Goal: Task Accomplishment & Management: Complete application form

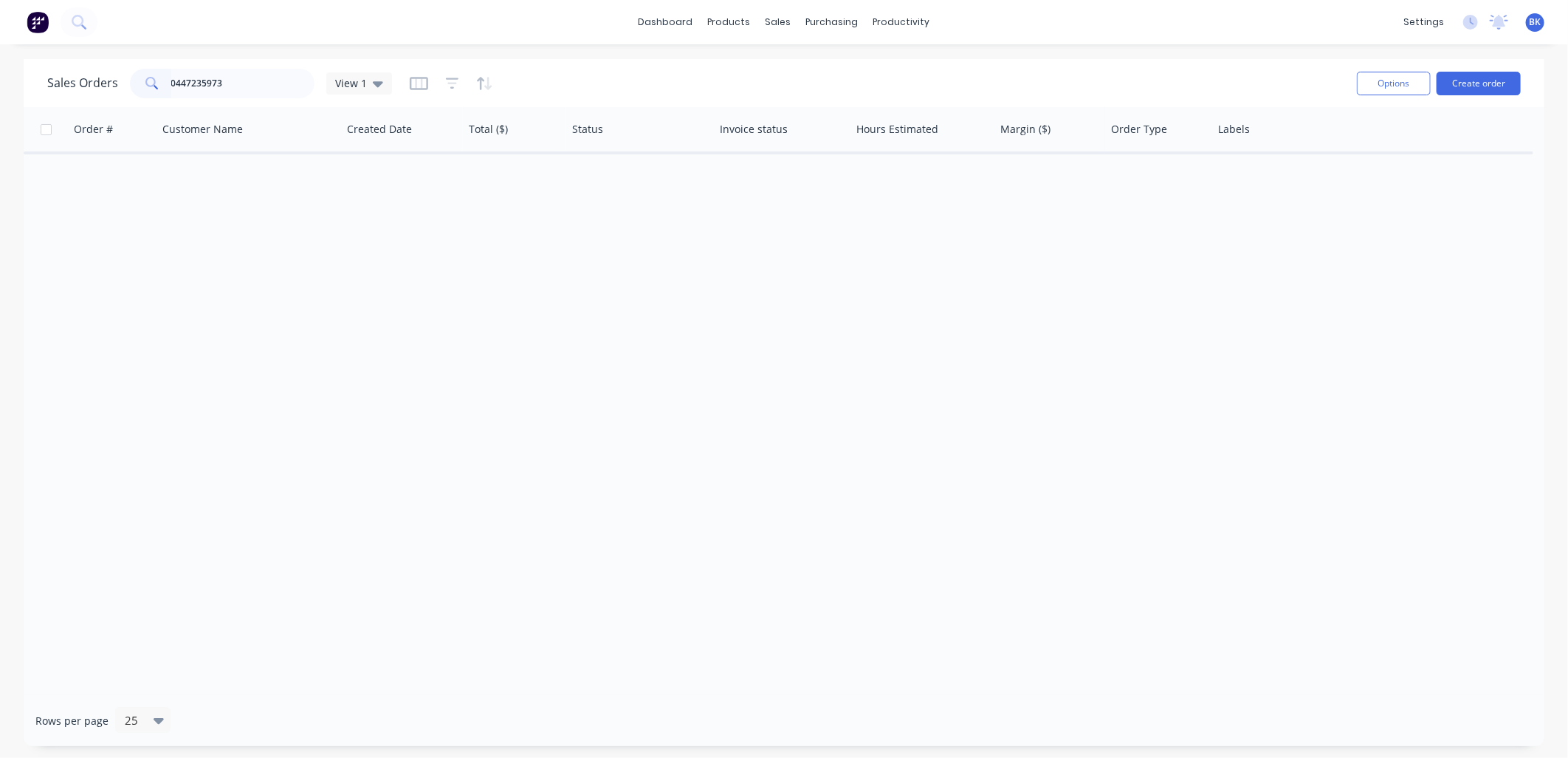
drag, startPoint x: 235, startPoint y: 83, endPoint x: 201, endPoint y: 82, distance: 34.0
click at [201, 82] on input "0447235973" at bounding box center [243, 83] width 144 height 29
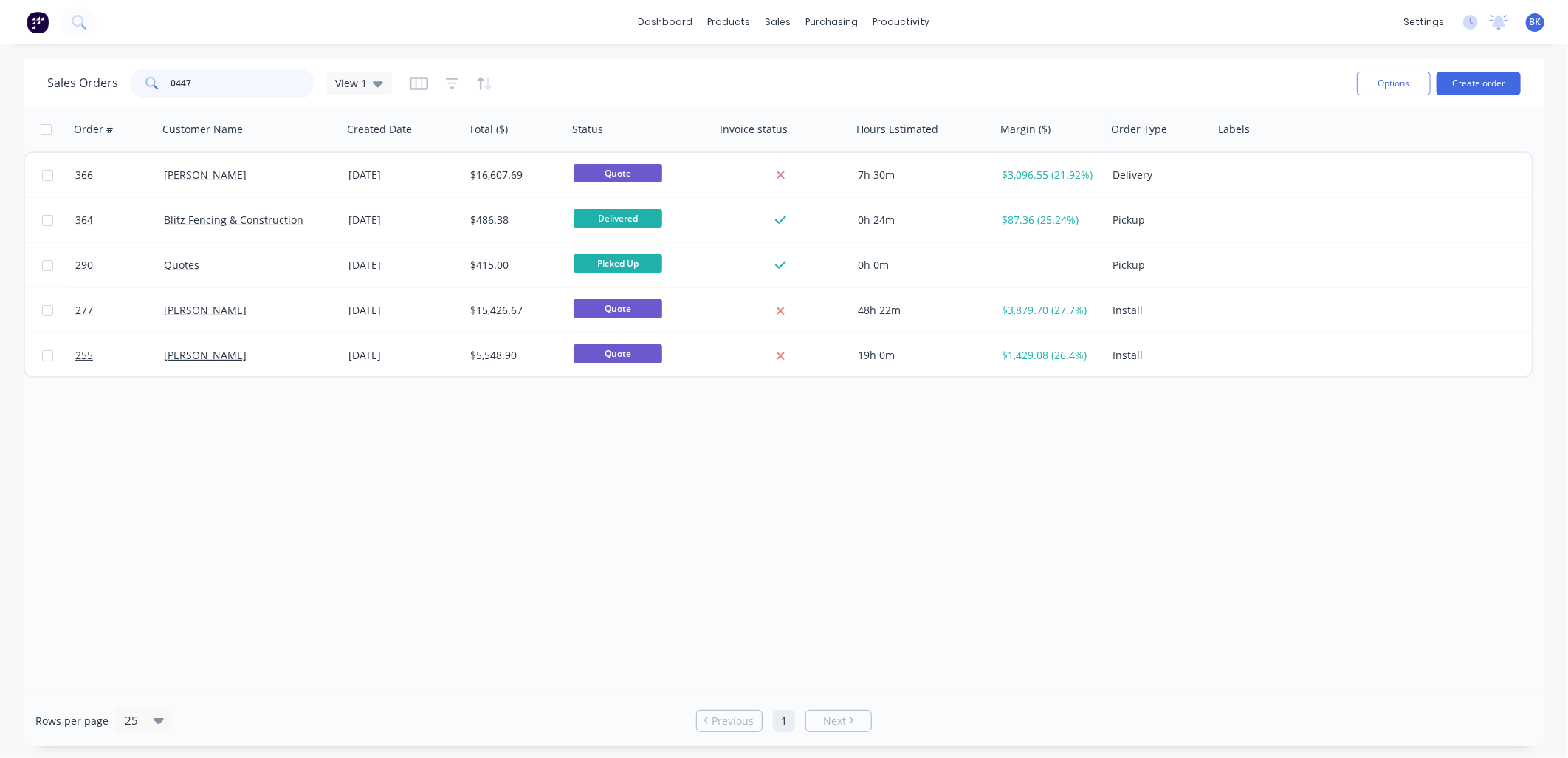
type input "0447"
click at [762, 67] on div "Product Catalogue" at bounding box center [795, 71] width 91 height 14
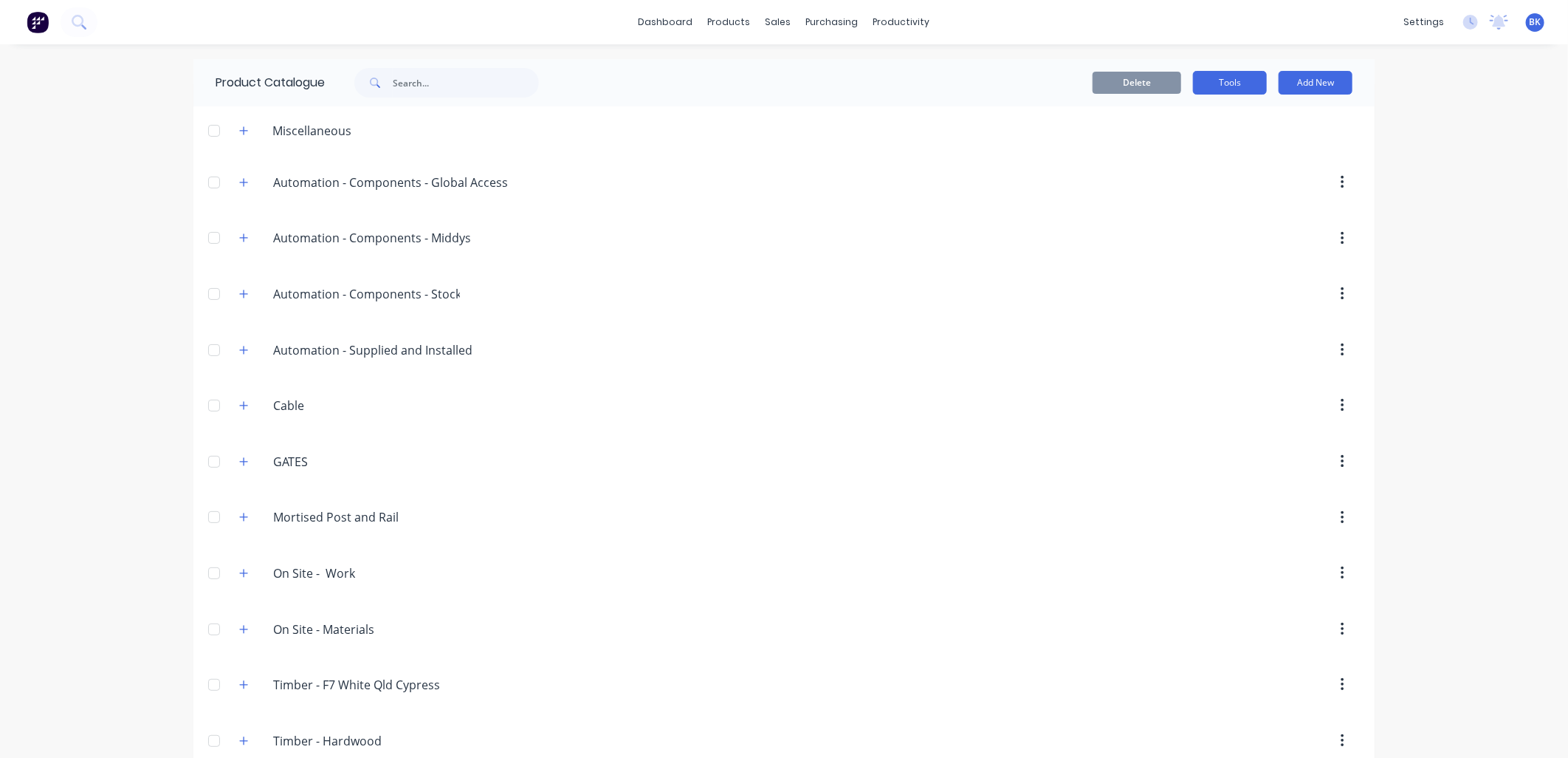
click at [1239, 87] on button "Tools" at bounding box center [1230, 82] width 74 height 23
click at [1223, 158] on div "Stocktake" at bounding box center [1197, 150] width 113 height 21
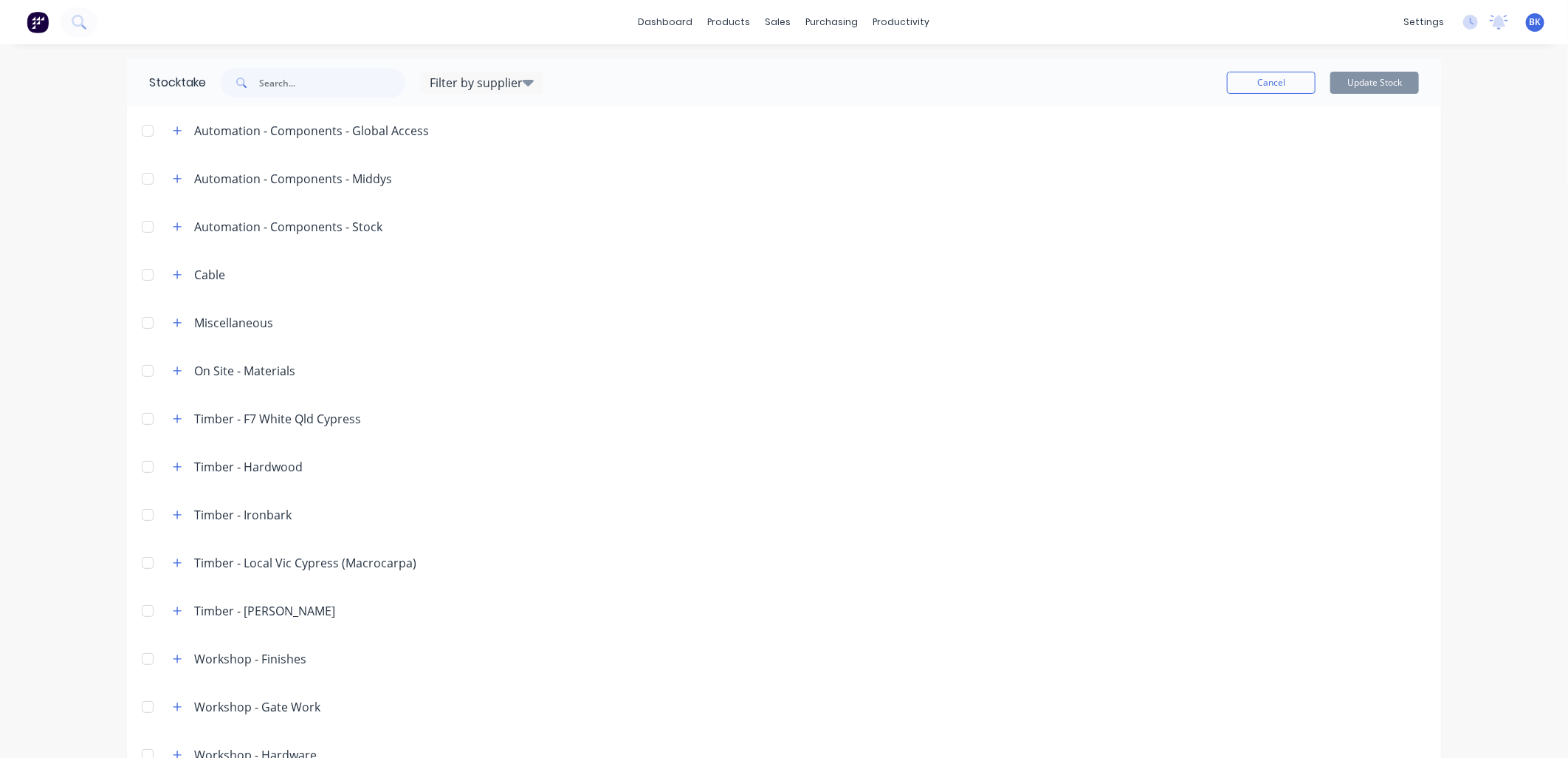
scroll to position [82, 0]
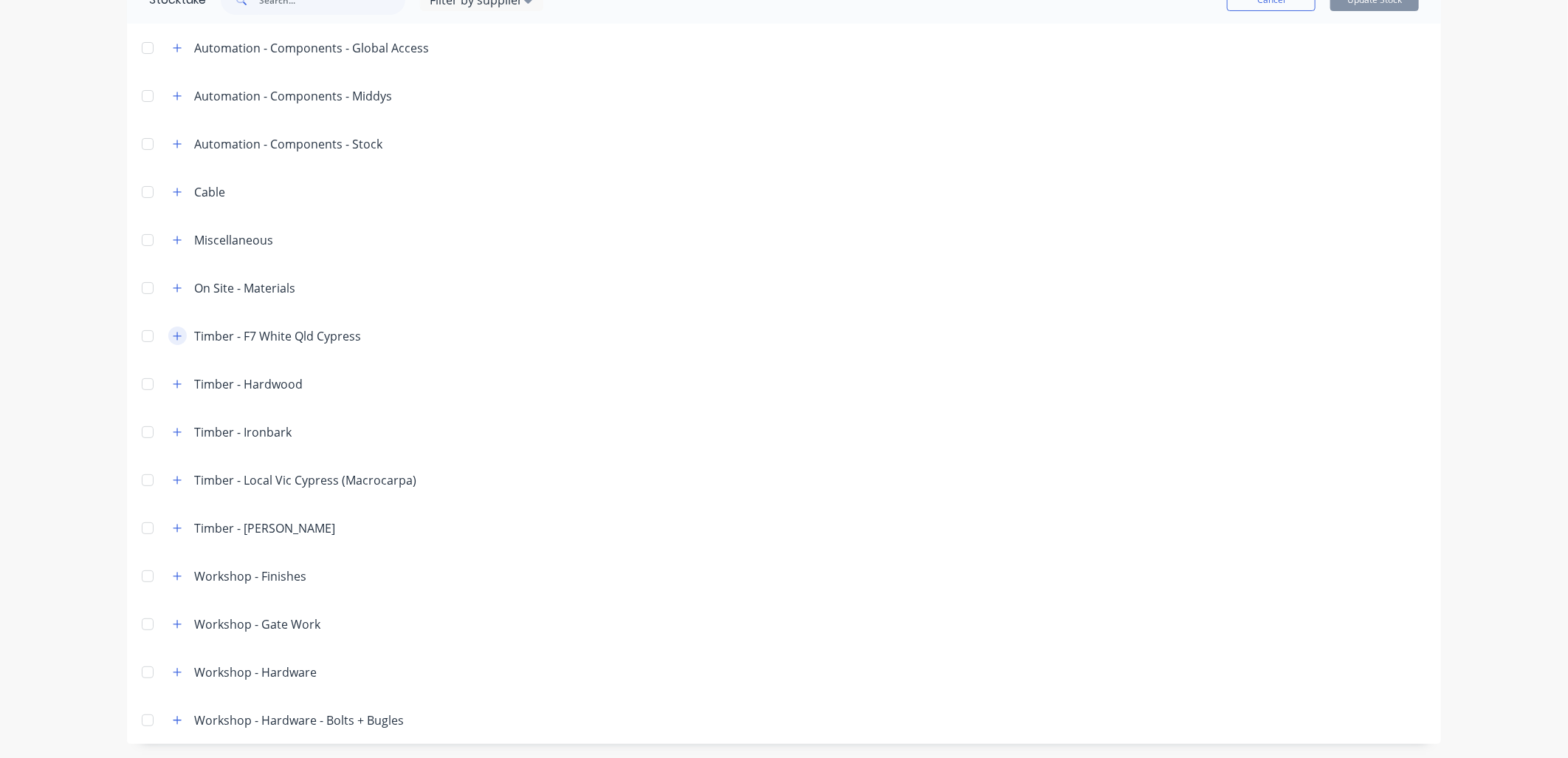
click at [172, 338] on icon "button" at bounding box center [176, 335] width 9 height 11
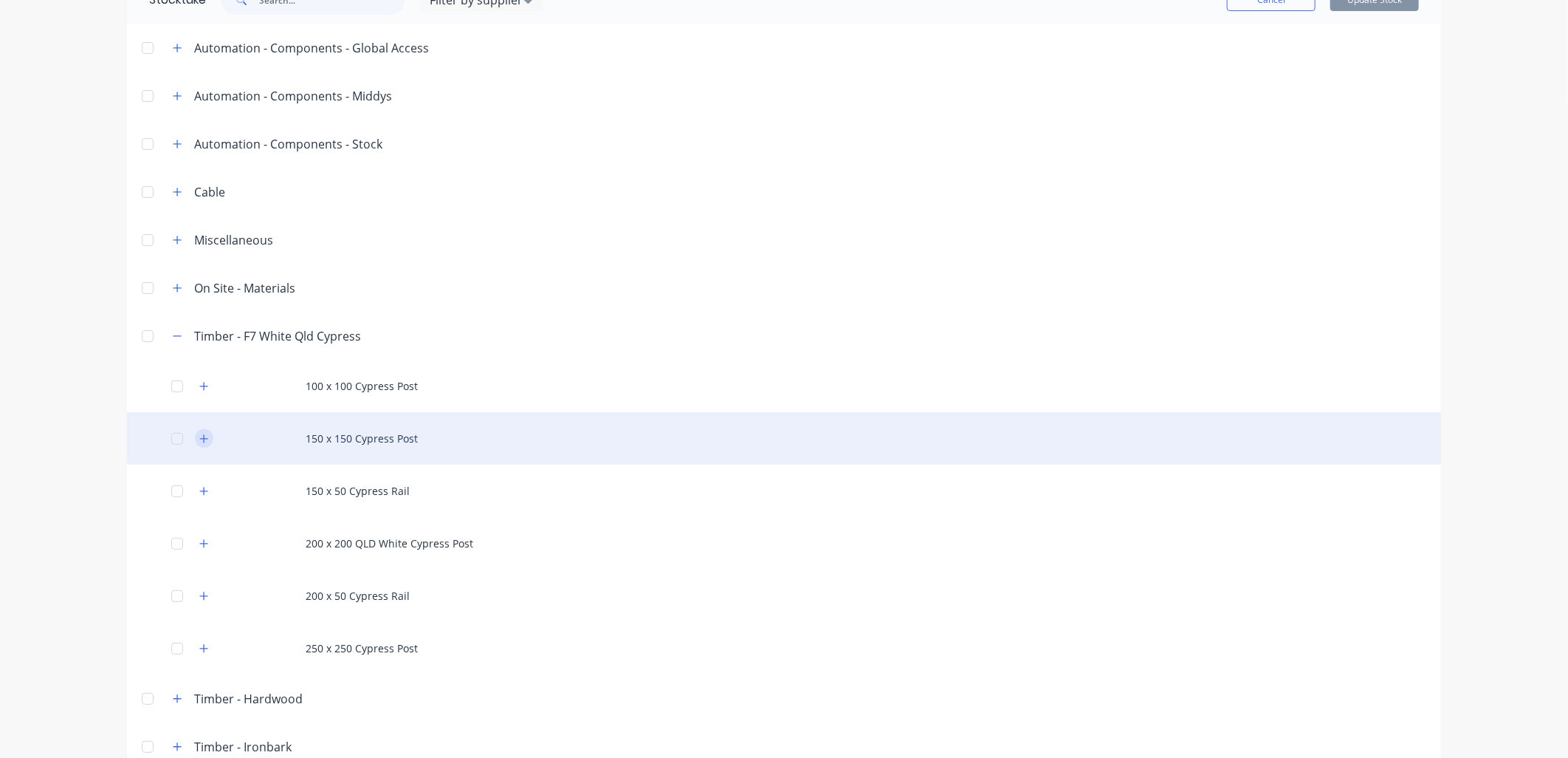
click at [201, 436] on icon "button" at bounding box center [204, 438] width 8 height 8
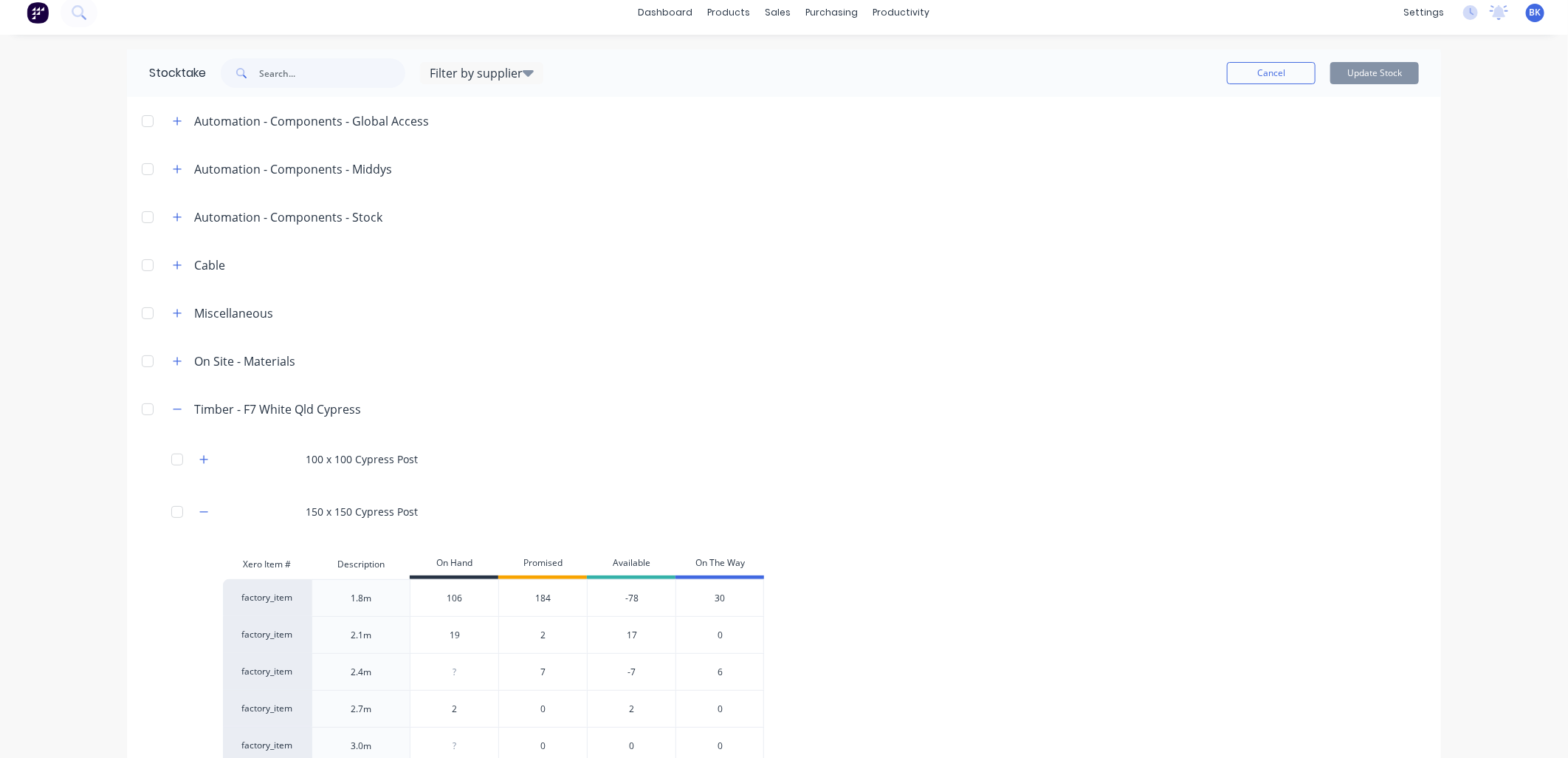
scroll to position [0, 0]
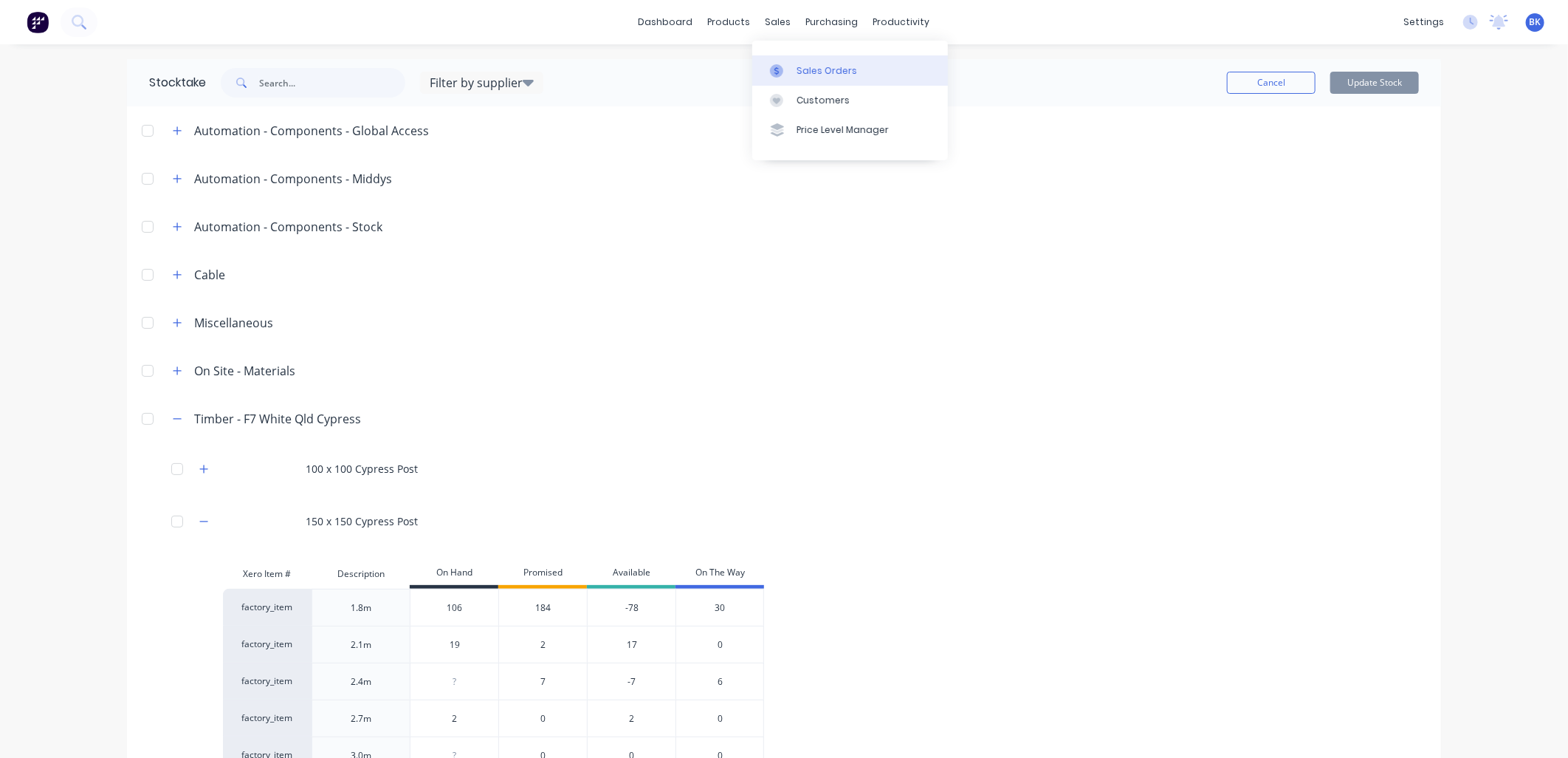
click at [801, 70] on div "Sales Orders" at bounding box center [827, 71] width 60 height 14
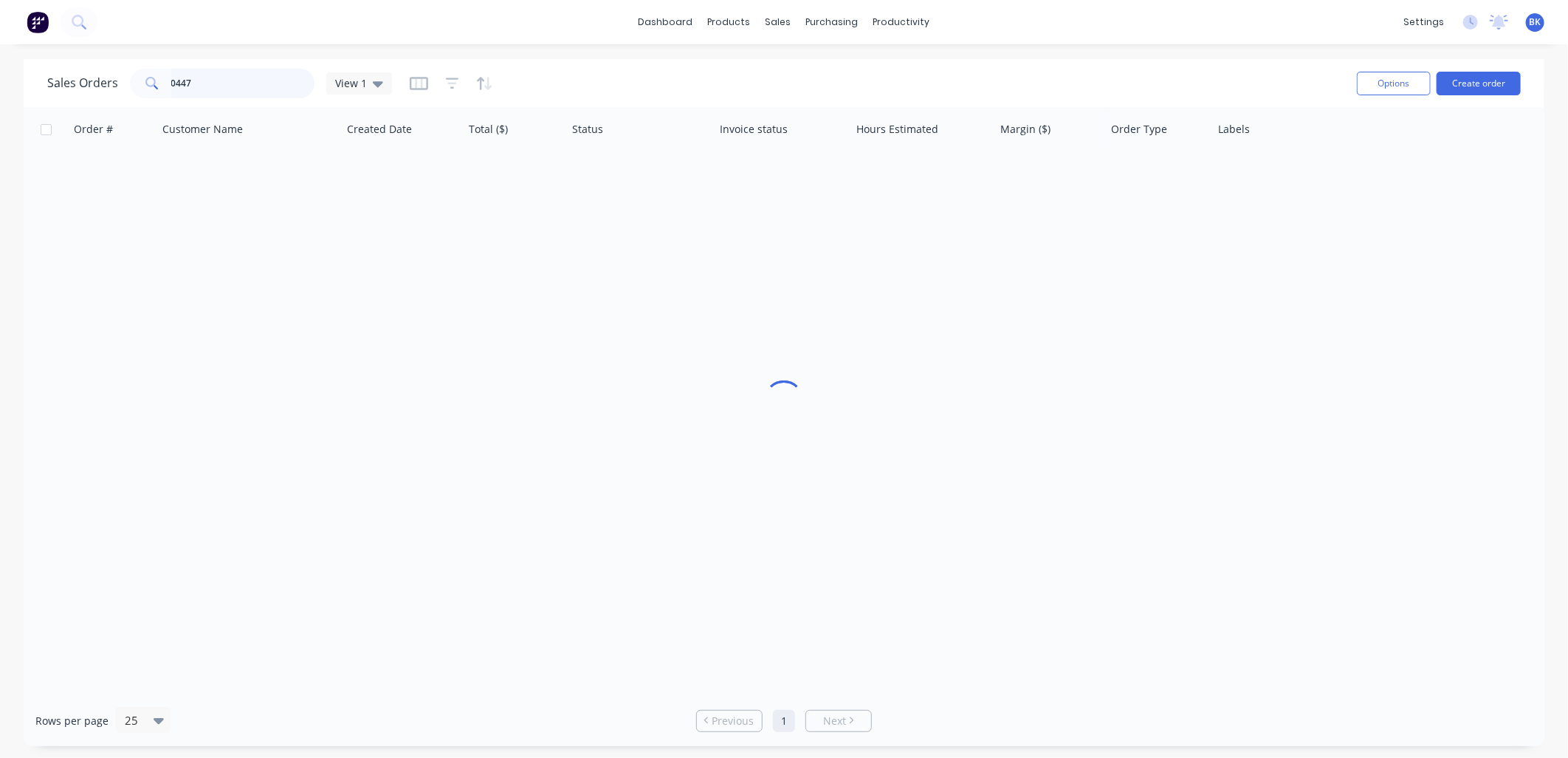
click at [217, 83] on input "0447" at bounding box center [243, 83] width 144 height 29
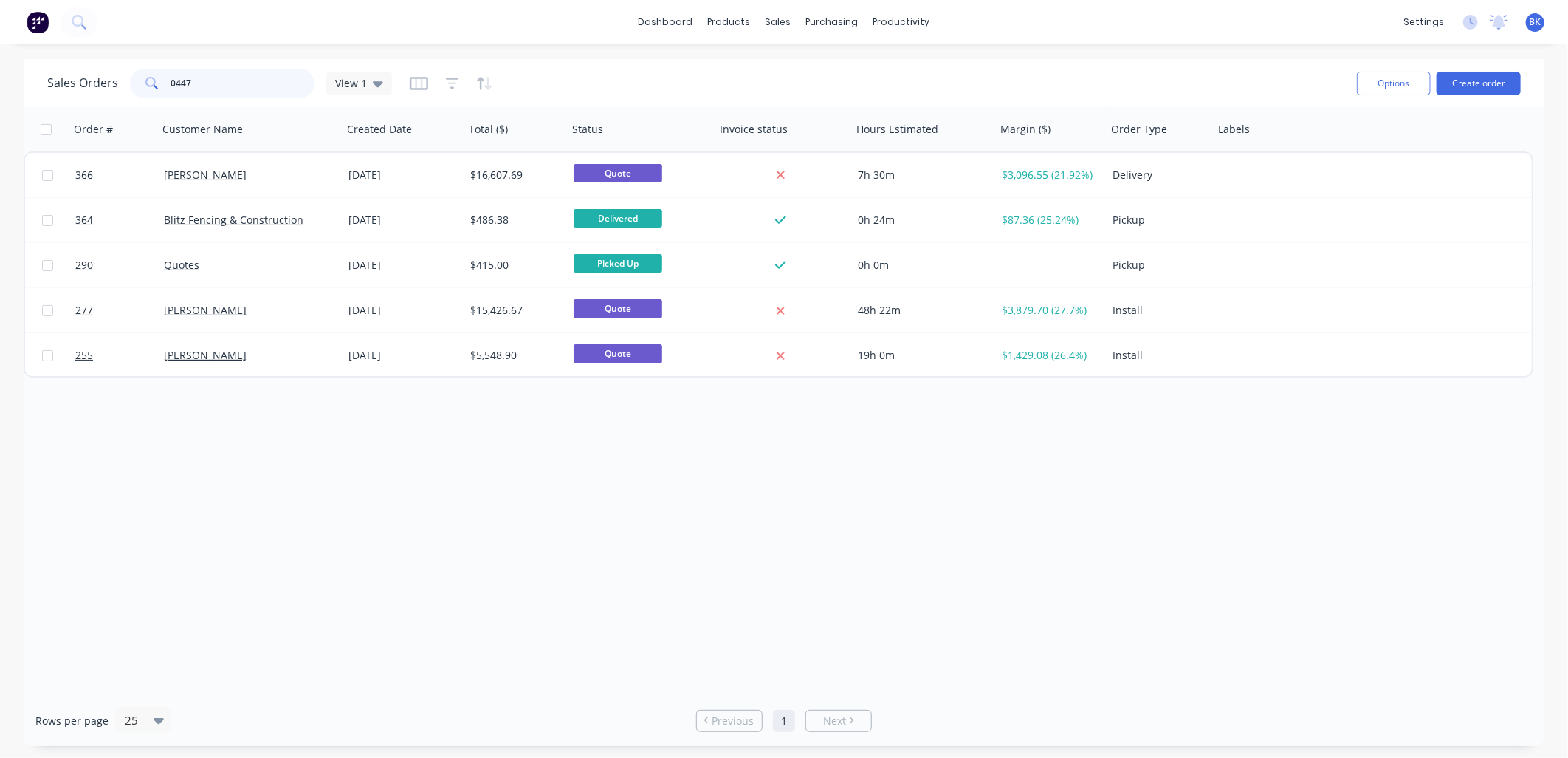
click at [217, 82] on input "0447" at bounding box center [243, 83] width 144 height 29
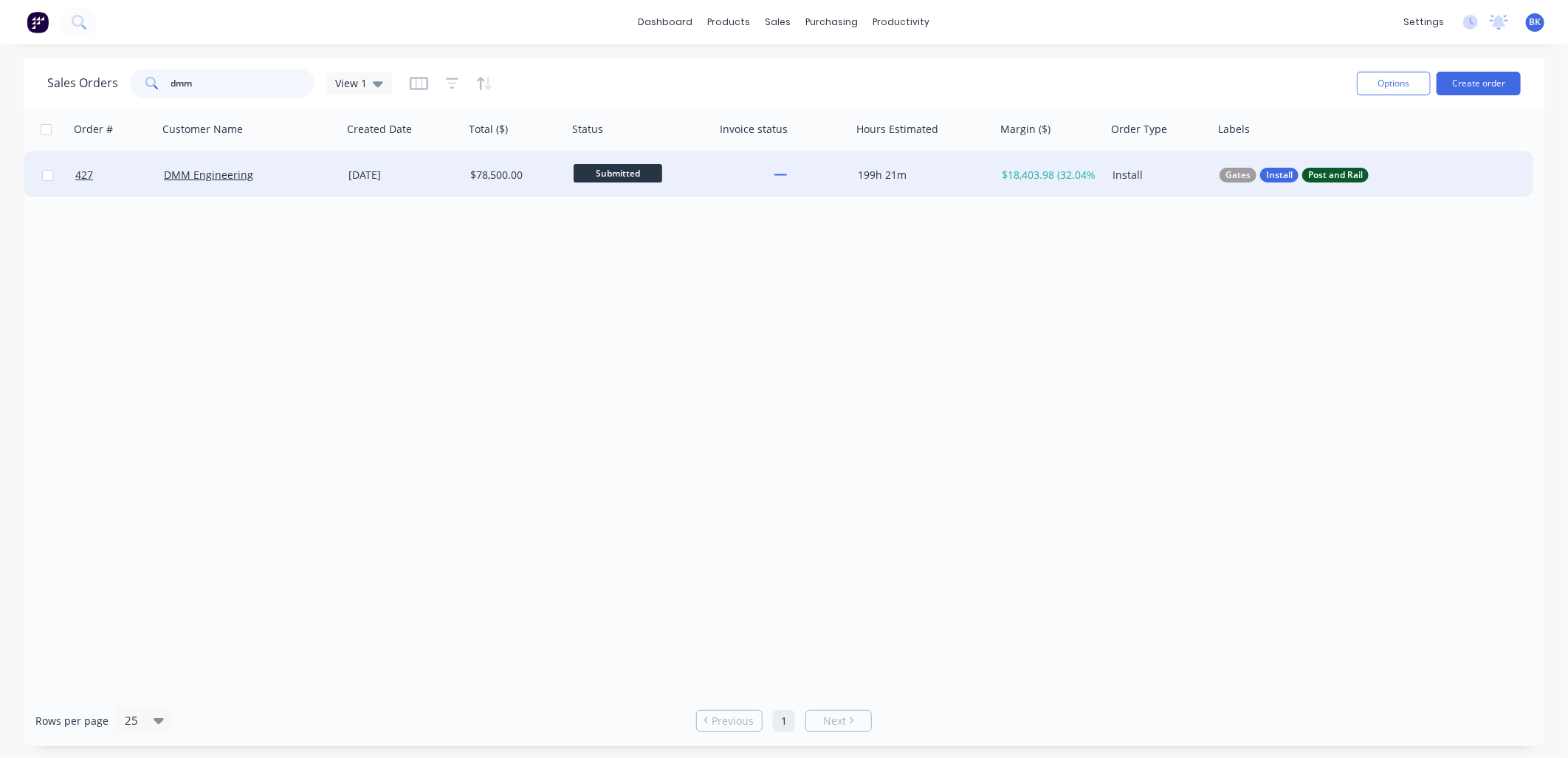
type input "dmm"
click at [282, 168] on div "DMM Engineering" at bounding box center [245, 174] width 164 height 15
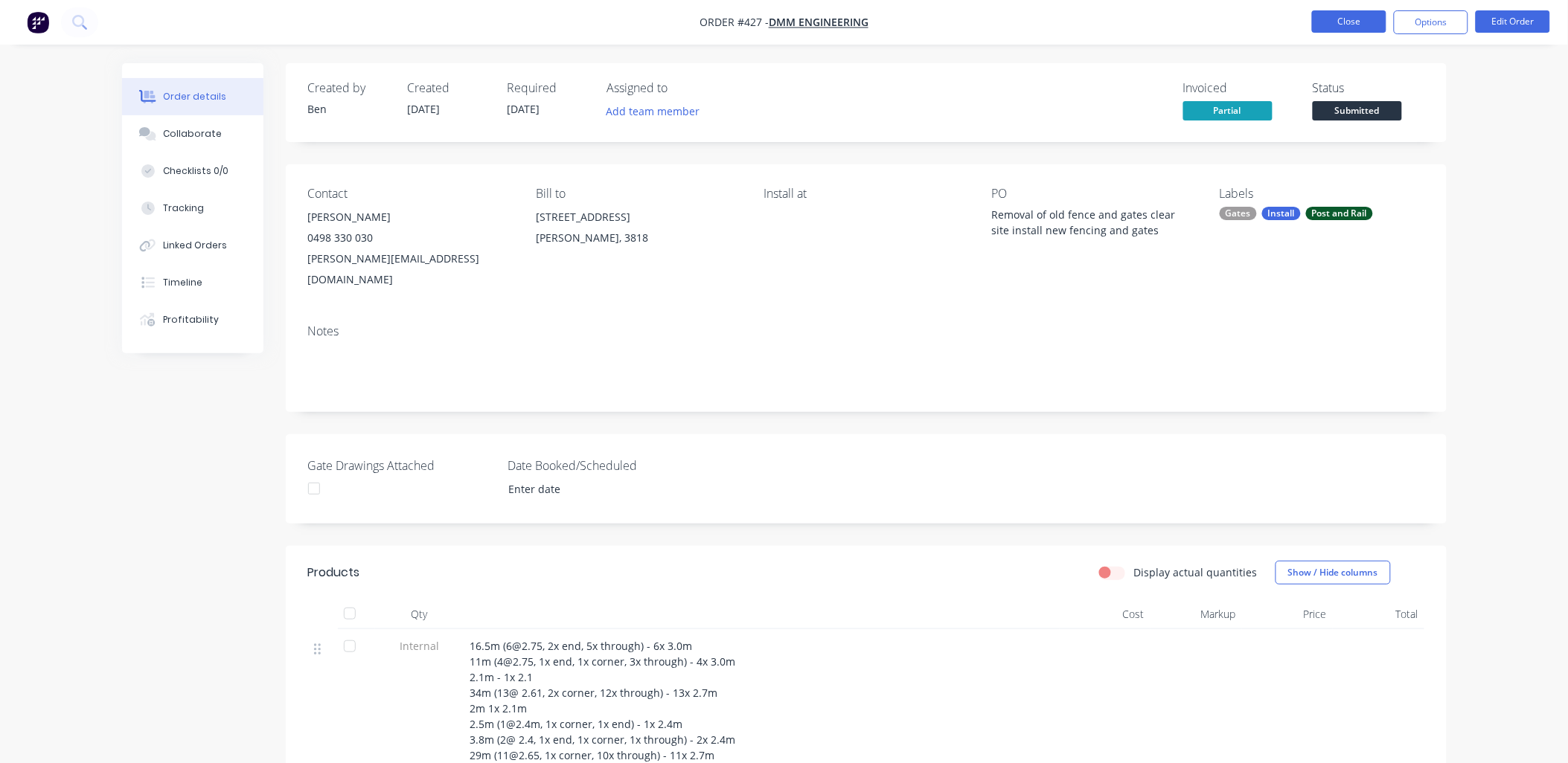
click at [1344, 26] on button "Close" at bounding box center [1348, 21] width 74 height 22
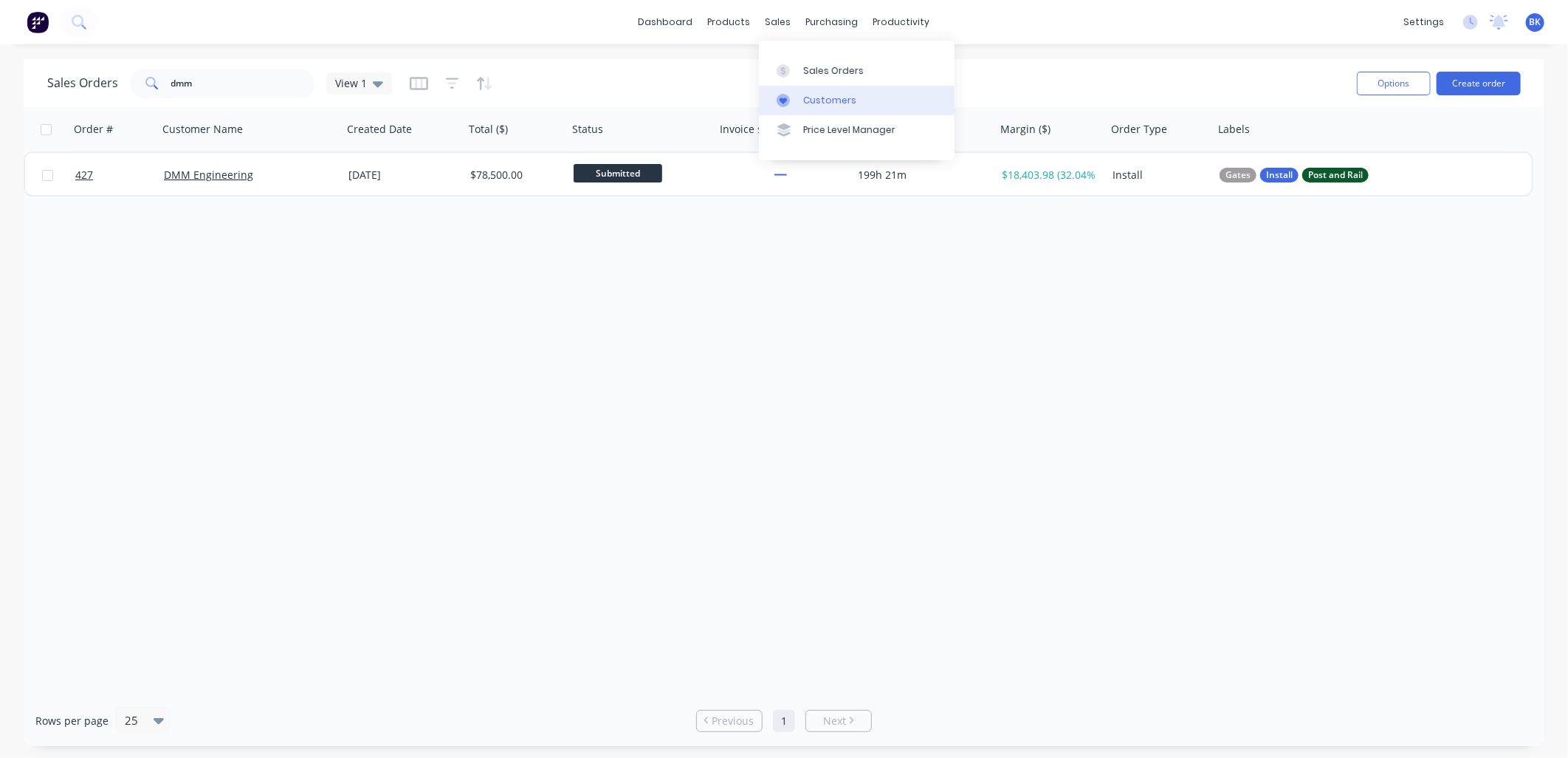
click at [803, 96] on div "Customers" at bounding box center [830, 101] width 53 height 14
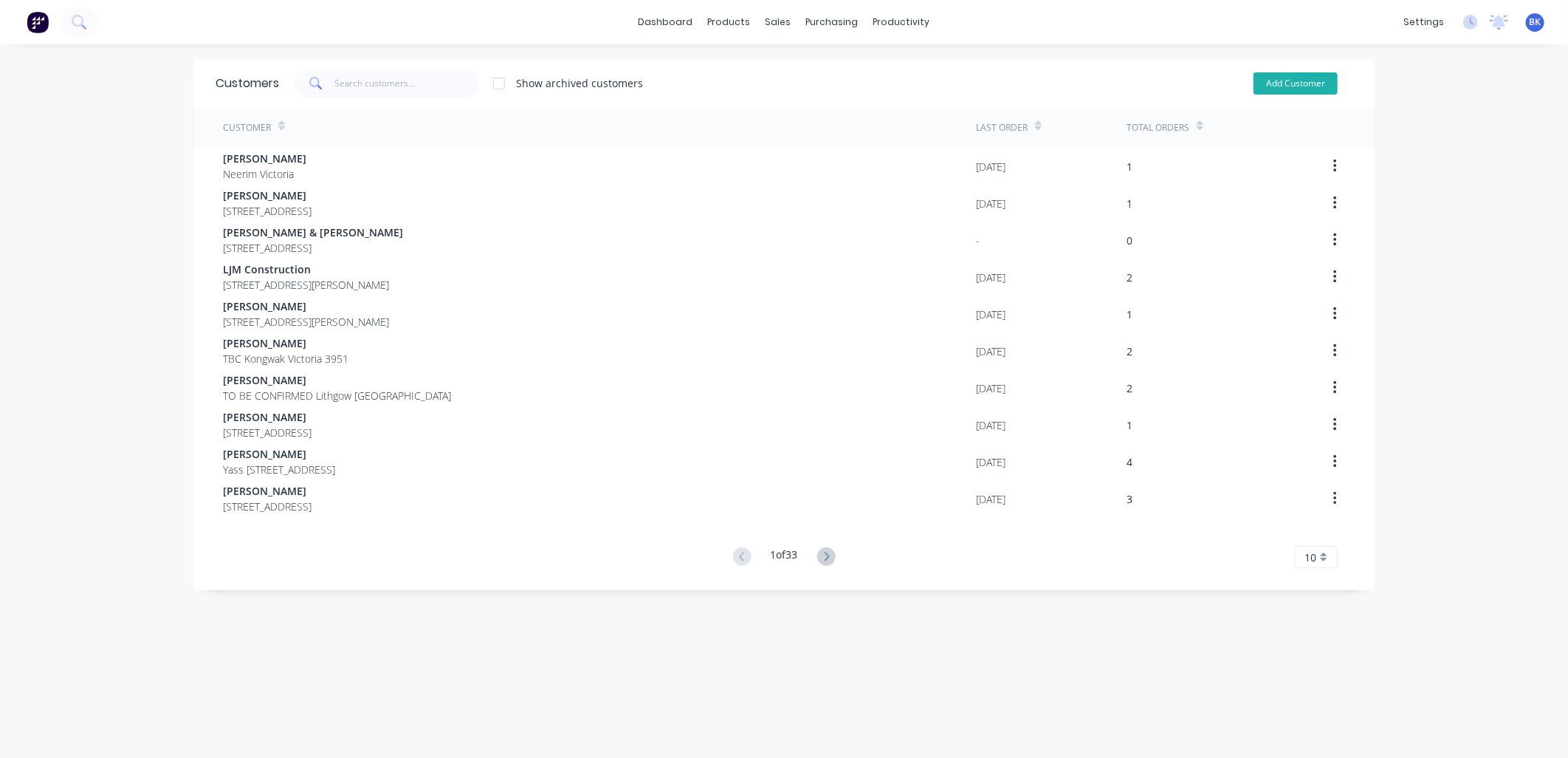
click at [1283, 85] on button "Add Customer" at bounding box center [1296, 83] width 84 height 22
select select "AU"
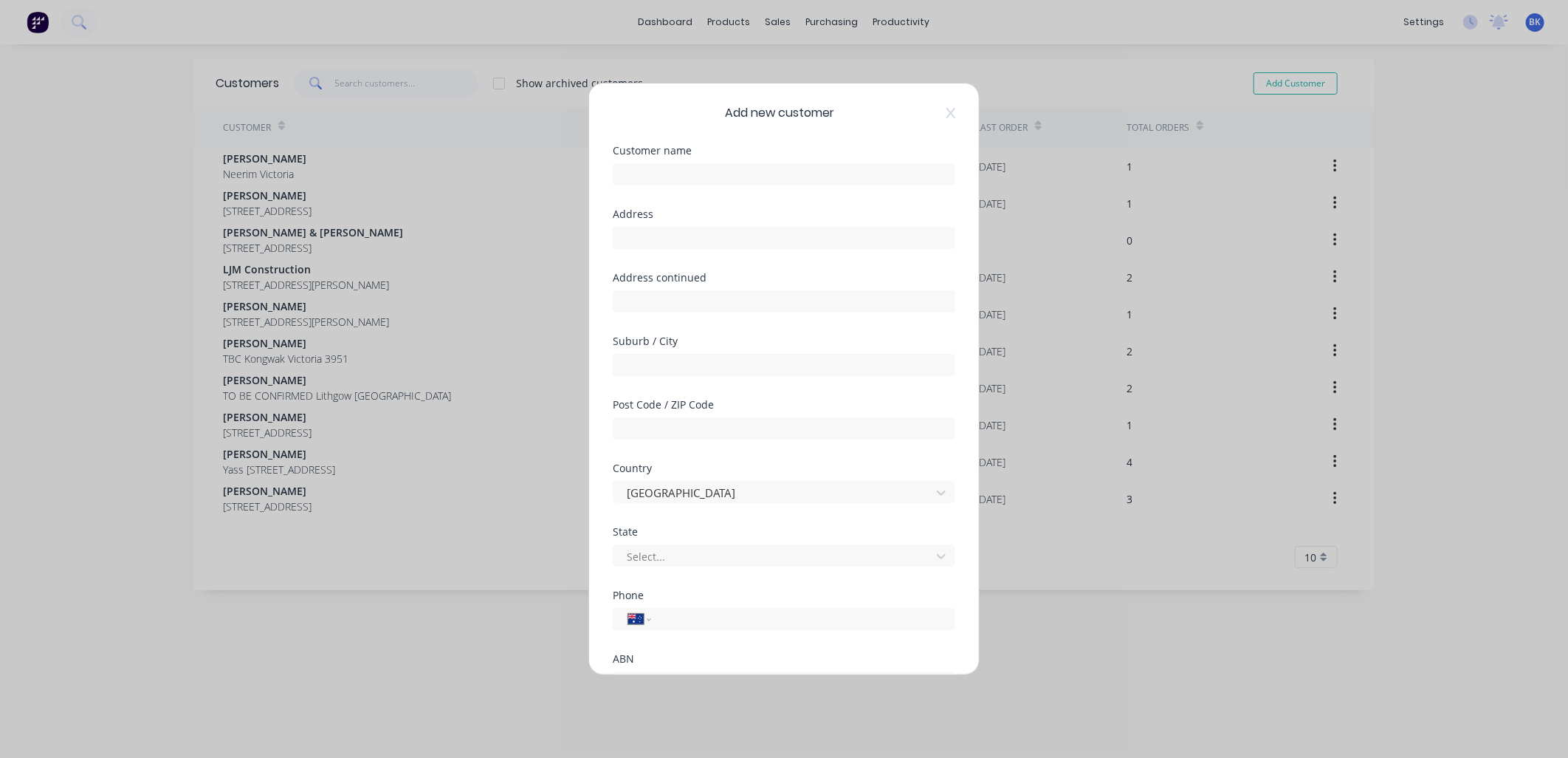
click at [761, 187] on div "Customer name" at bounding box center [784, 177] width 343 height 64
click at [753, 181] on input "text" at bounding box center [784, 174] width 343 height 22
paste input "[PERSON_NAME]"
type input "[PERSON_NAME]"
click at [661, 238] on input "text" at bounding box center [784, 237] width 343 height 22
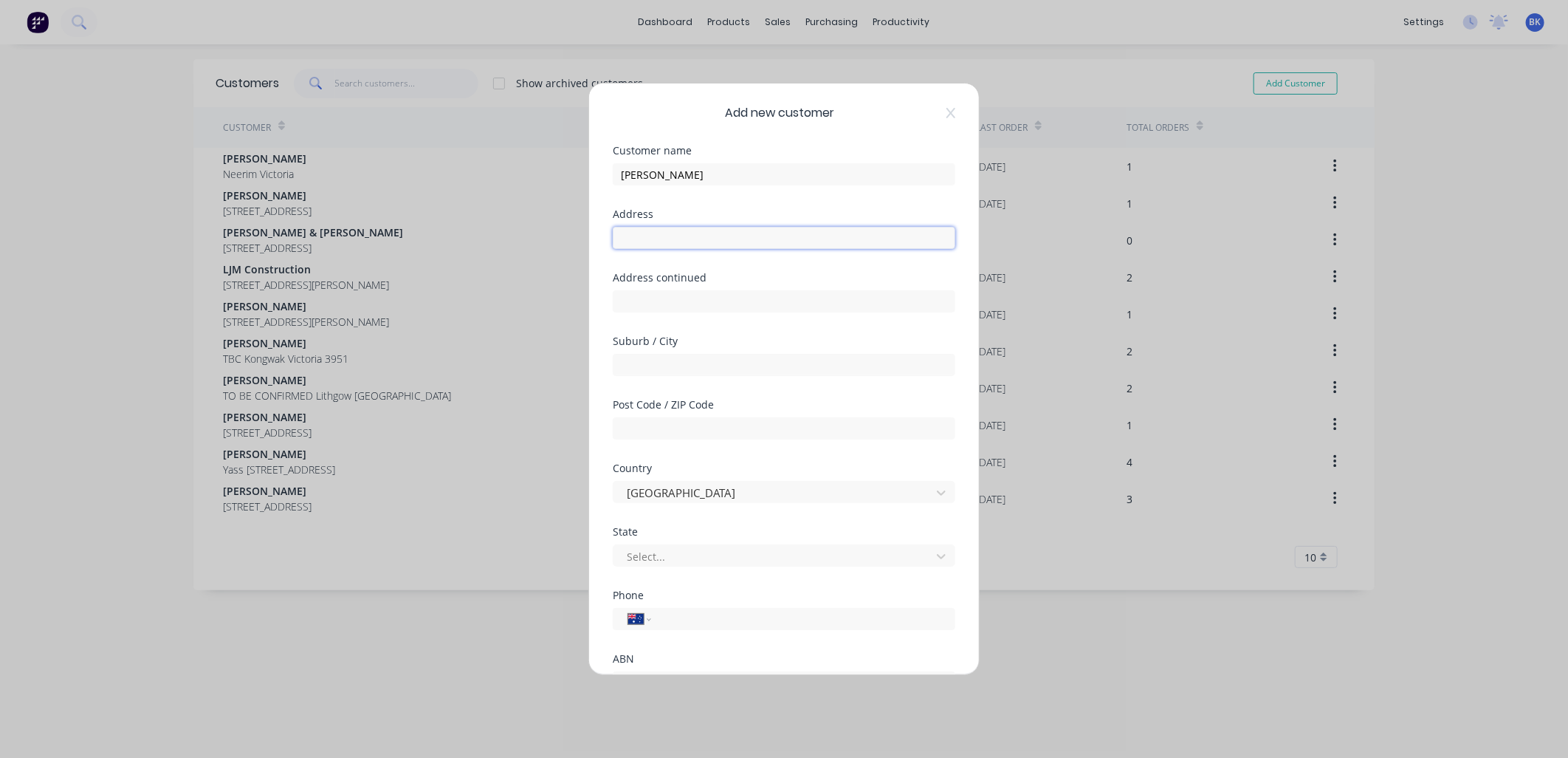
paste input "[STREET_ADDRESS][PERSON_NAME][PERSON_NAME]."
click at [721, 240] on input "[STREET_ADDRESS][PERSON_NAME][PERSON_NAME]." at bounding box center [784, 237] width 343 height 22
type input "[STREET_ADDRESS][PERSON_NAME]."
click at [652, 361] on input "text" at bounding box center [784, 364] width 343 height 22
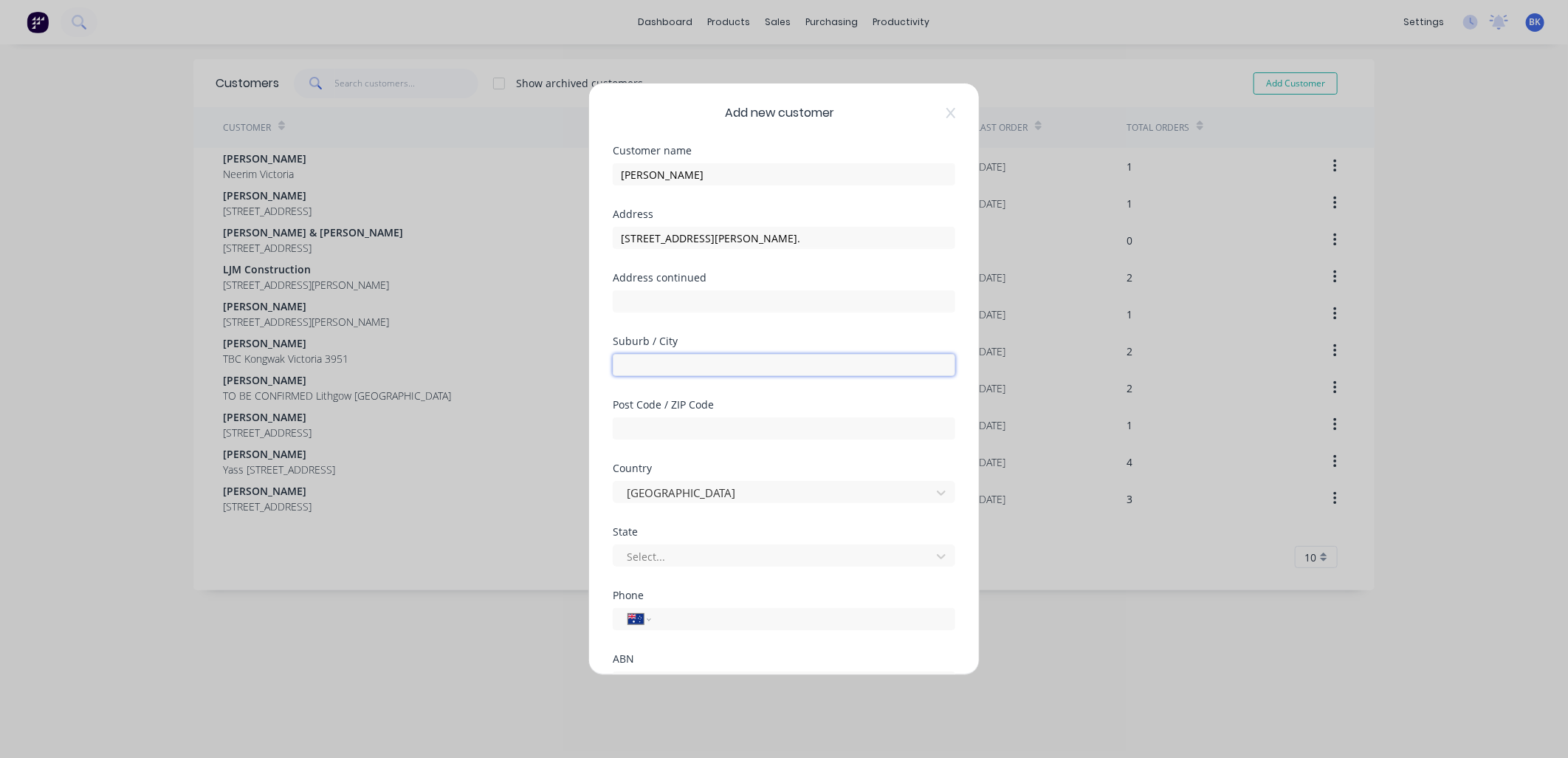
paste input "Dalby"
type input "Dalby"
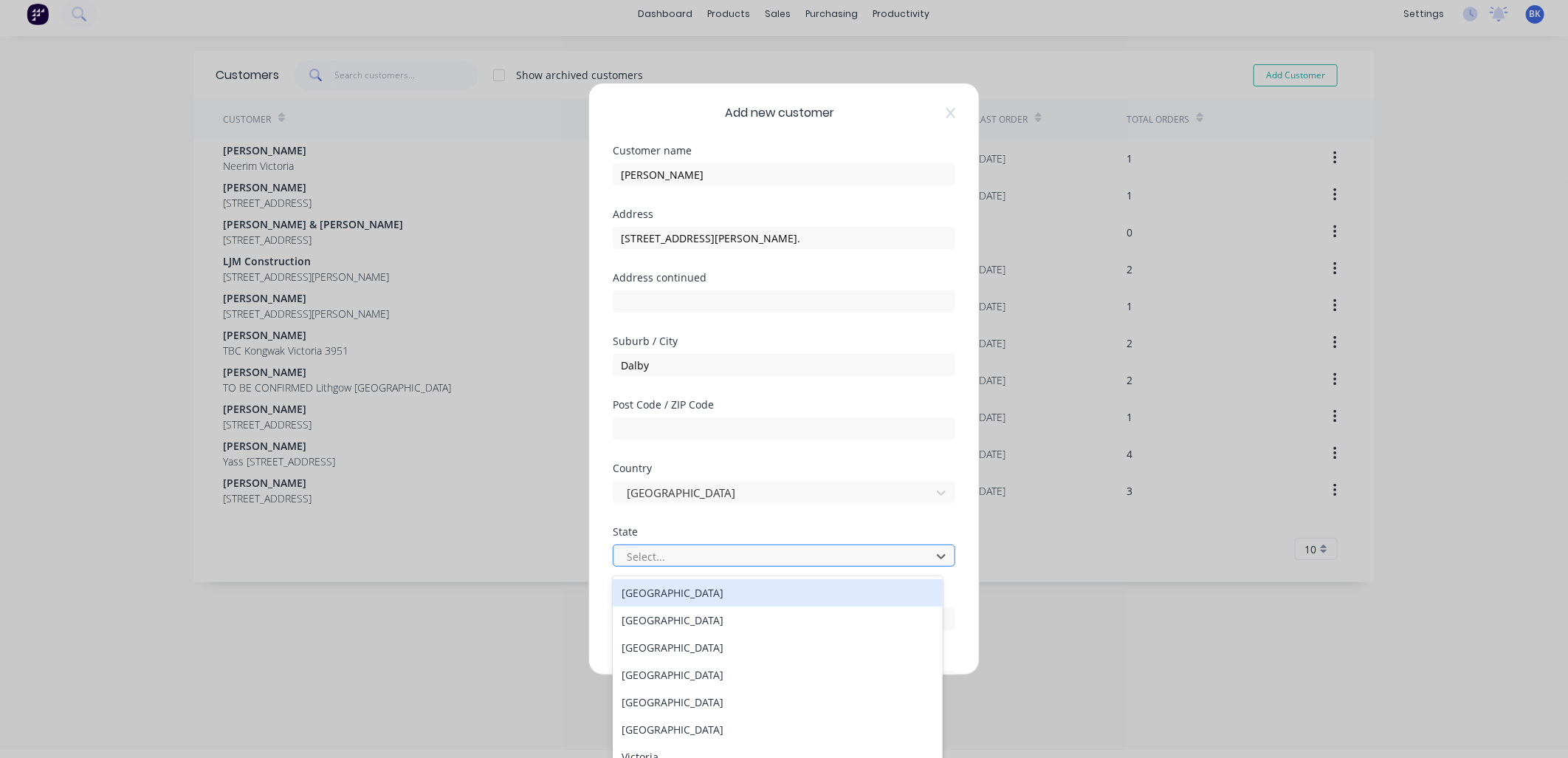
type input "q"
click at [660, 555] on div "q" at bounding box center [774, 556] width 298 height 18
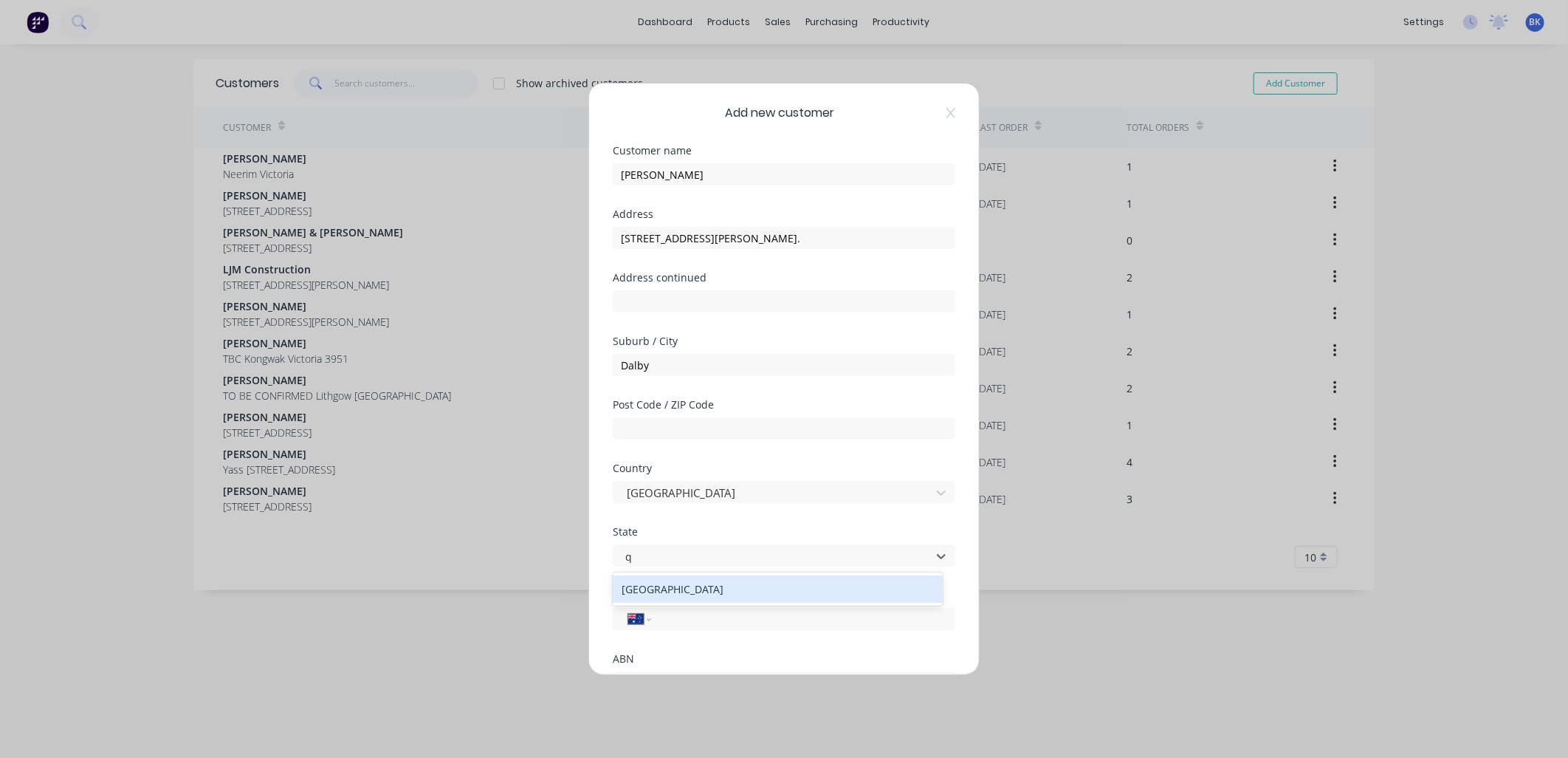
click at [665, 588] on div "[GEOGRAPHIC_DATA]" at bounding box center [777, 589] width 330 height 27
drag, startPoint x: 742, startPoint y: 237, endPoint x: 765, endPoint y: 240, distance: 23.2
click at [765, 240] on input "[STREET_ADDRESS][PERSON_NAME]." at bounding box center [784, 237] width 343 height 22
type input "[STREET_ADDRESS][PERSON_NAME]. ."
click at [663, 431] on input "text" at bounding box center [784, 428] width 343 height 22
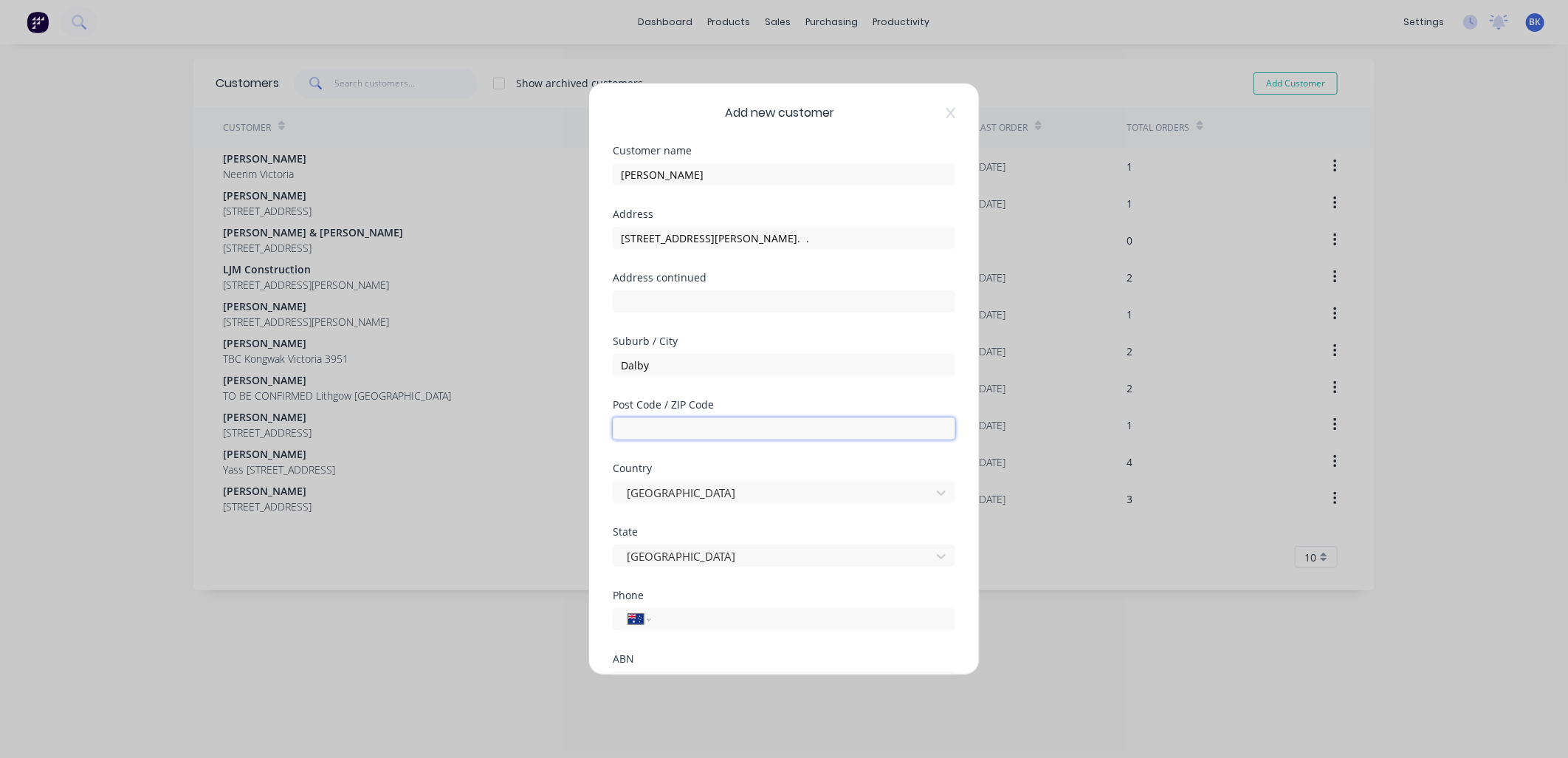
paste input "4405"
type input "4405"
drag, startPoint x: 746, startPoint y: 238, endPoint x: 703, endPoint y: 241, distance: 43.1
click at [703, 241] on input "[STREET_ADDRESS][PERSON_NAME]. ." at bounding box center [784, 237] width 343 height 22
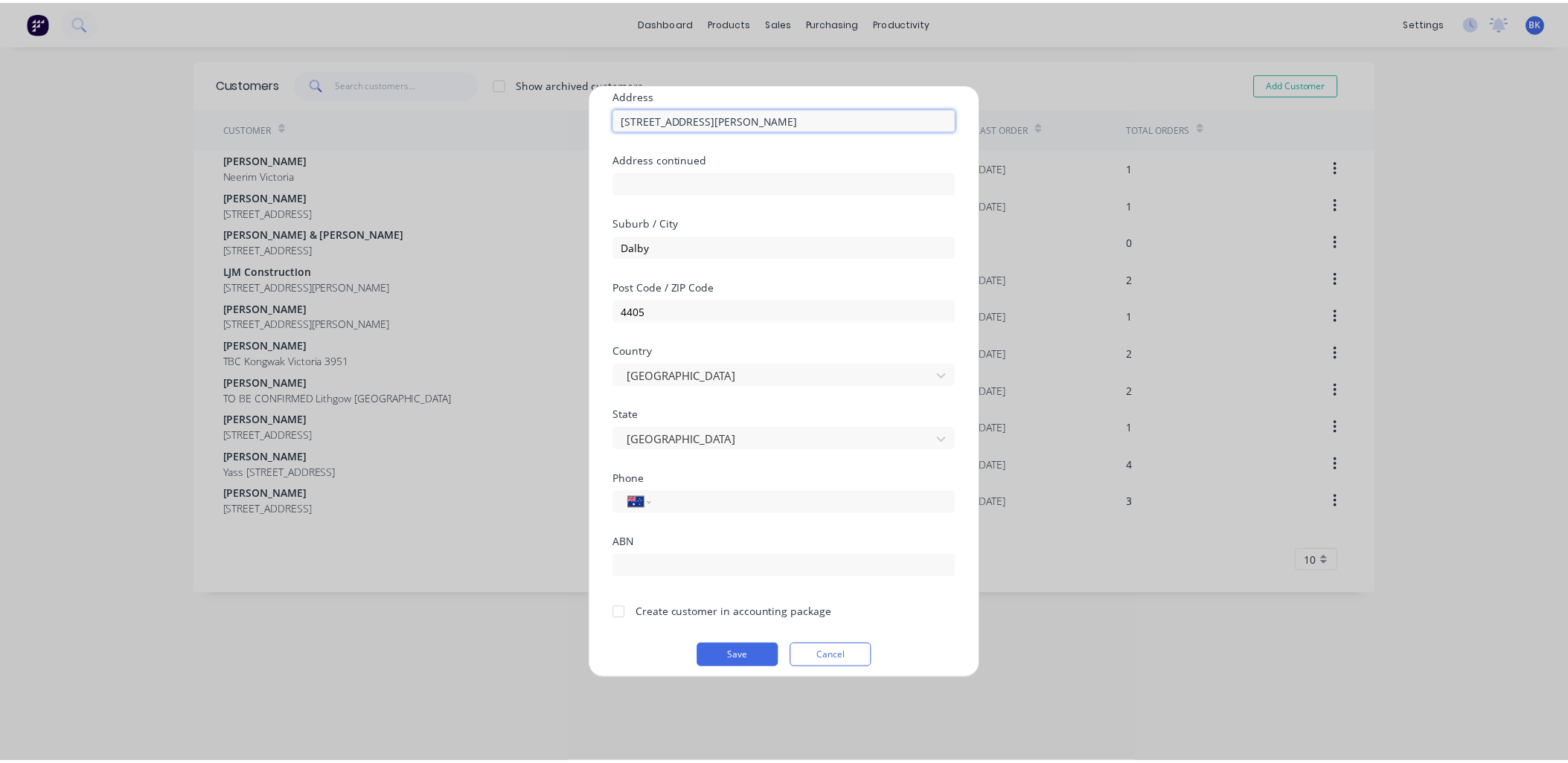
scroll to position [130, 0]
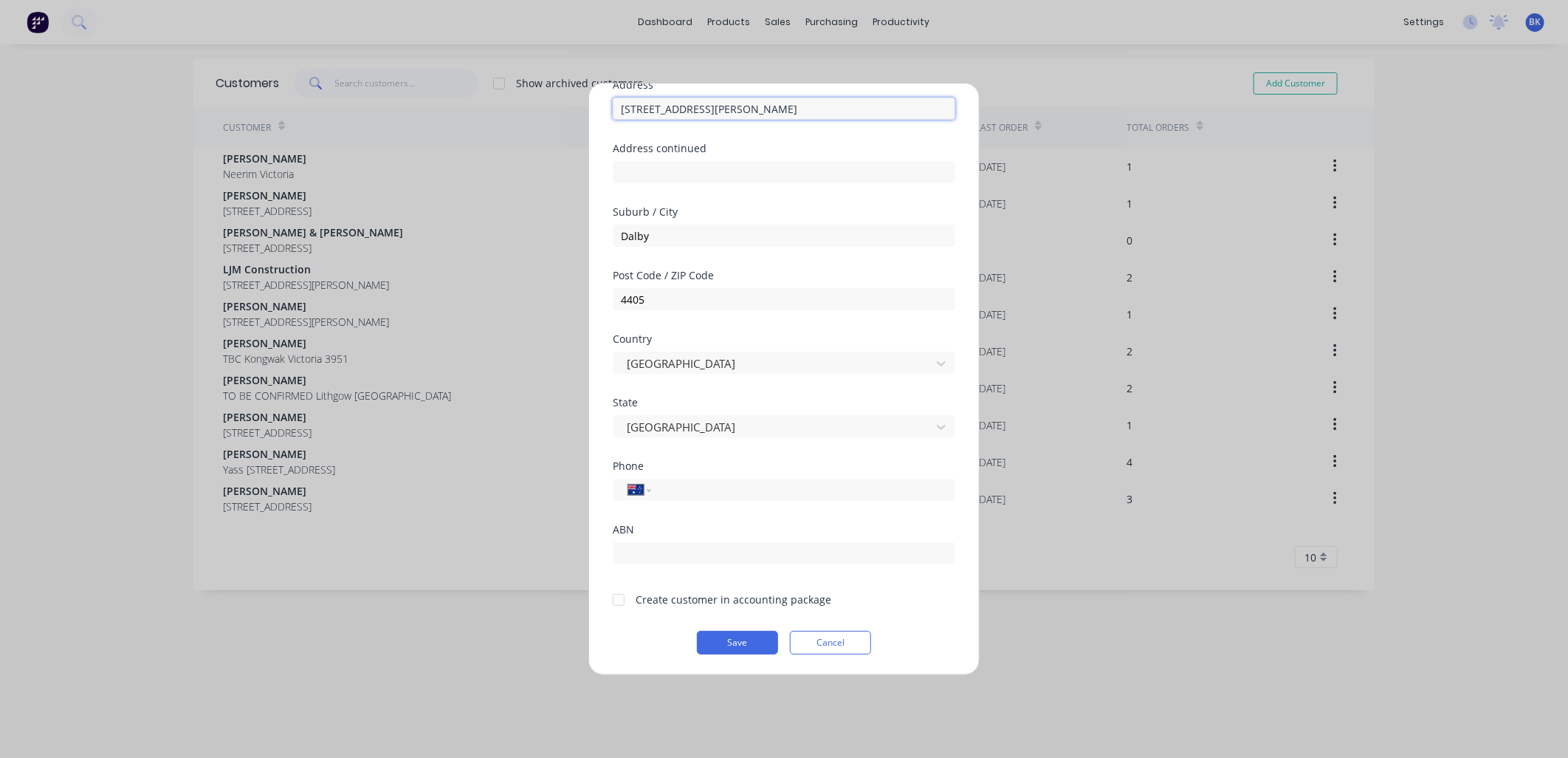
type input "[STREET_ADDRESS][PERSON_NAME]"
click at [616, 602] on div at bounding box center [618, 600] width 29 height 29
click at [725, 645] on button "Save" at bounding box center [737, 643] width 81 height 23
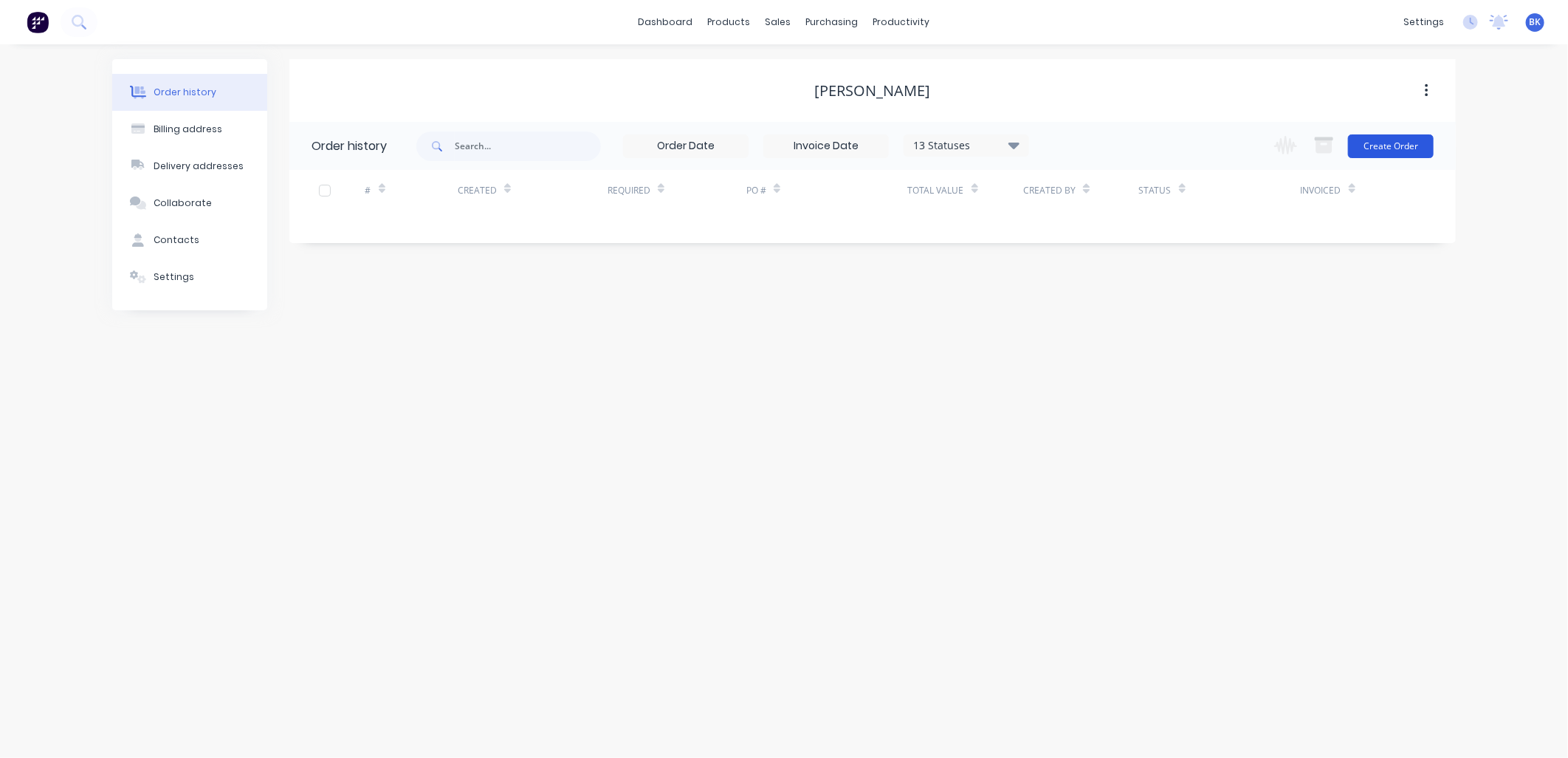
click at [1393, 142] on button "Create Order" at bounding box center [1391, 146] width 85 height 23
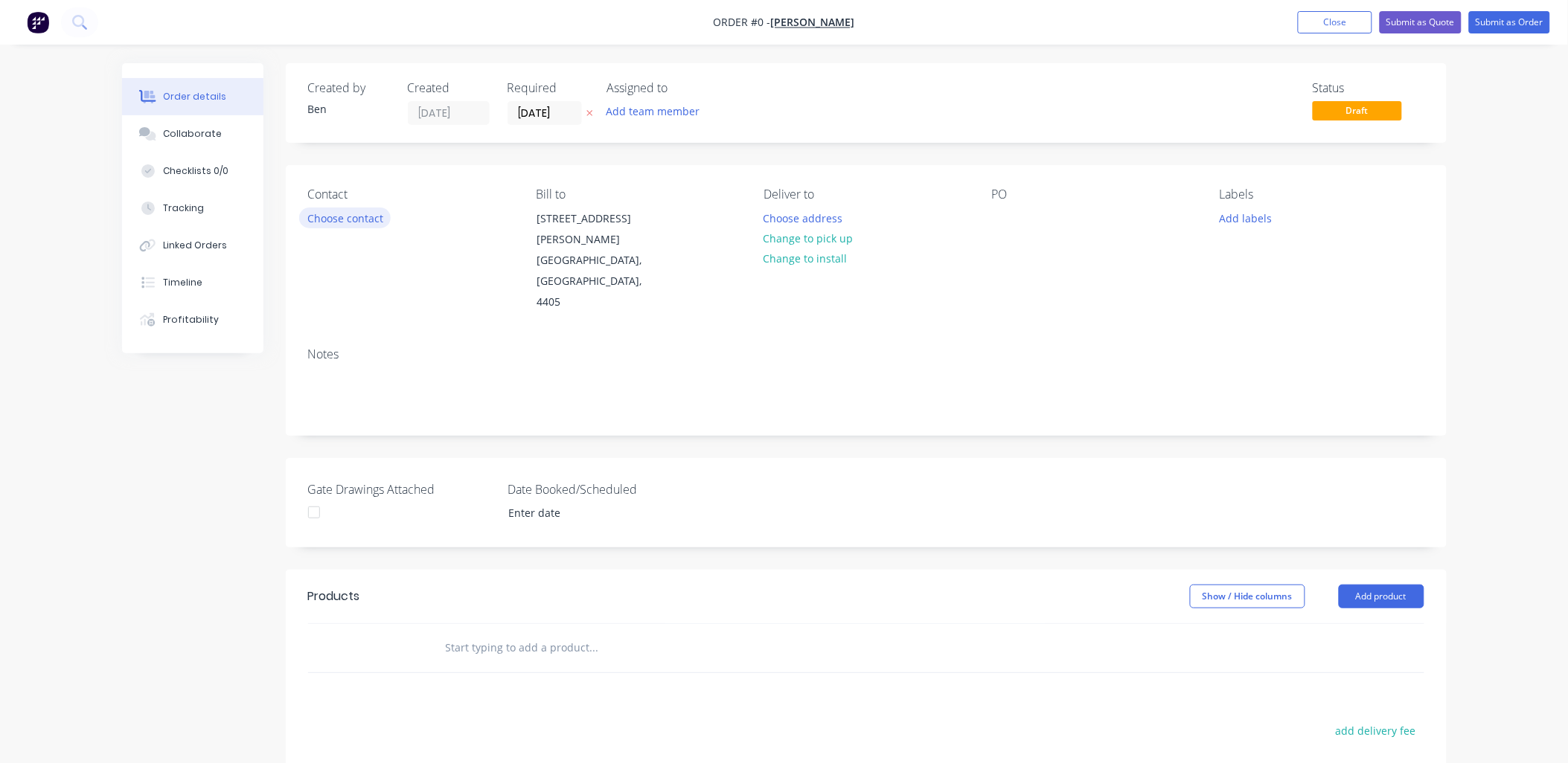
click at [373, 218] on button "Choose contact" at bounding box center [345, 218] width 92 height 20
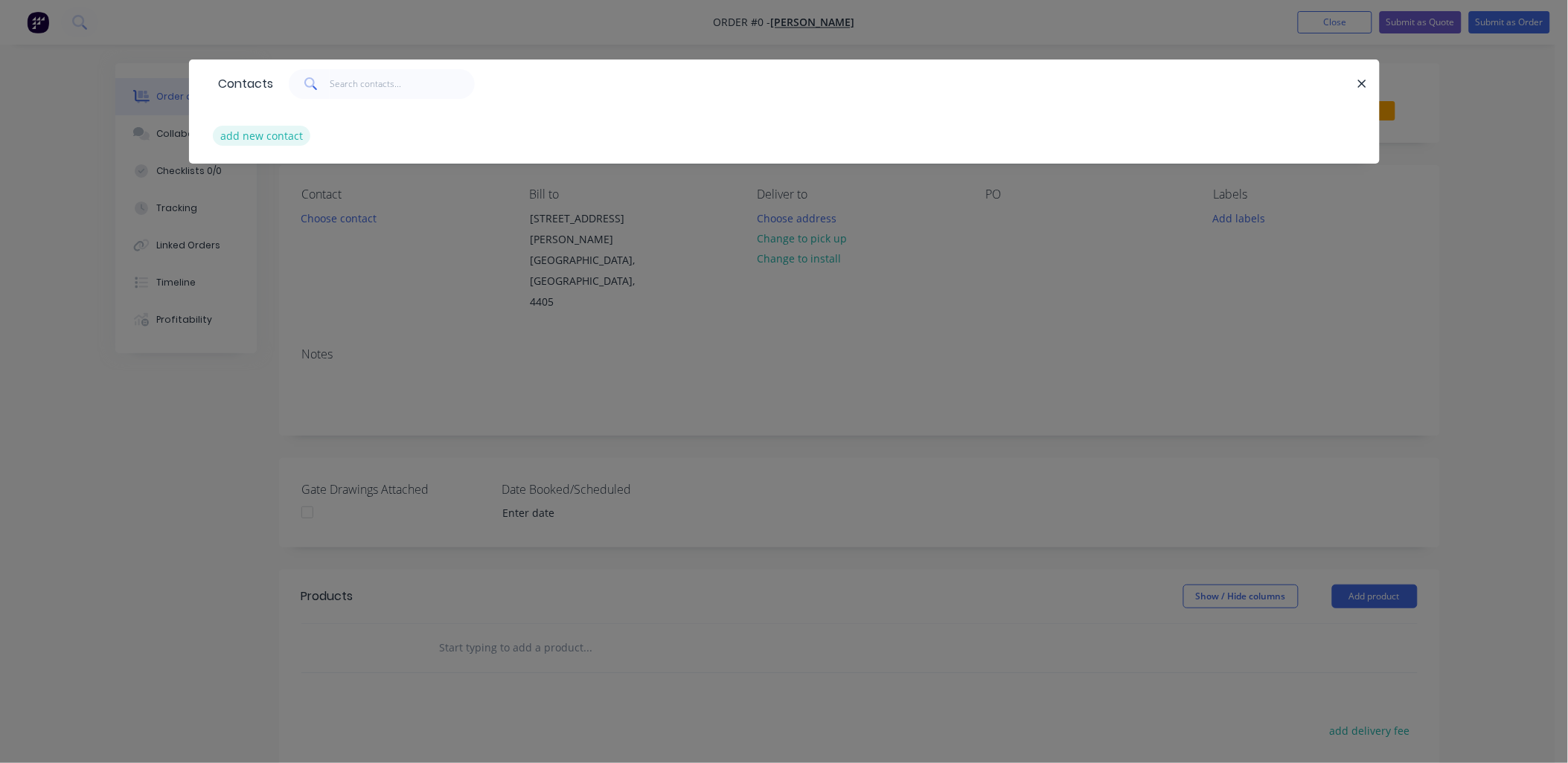
click at [280, 135] on button "add new contact" at bounding box center [262, 136] width 99 height 20
select select "AU"
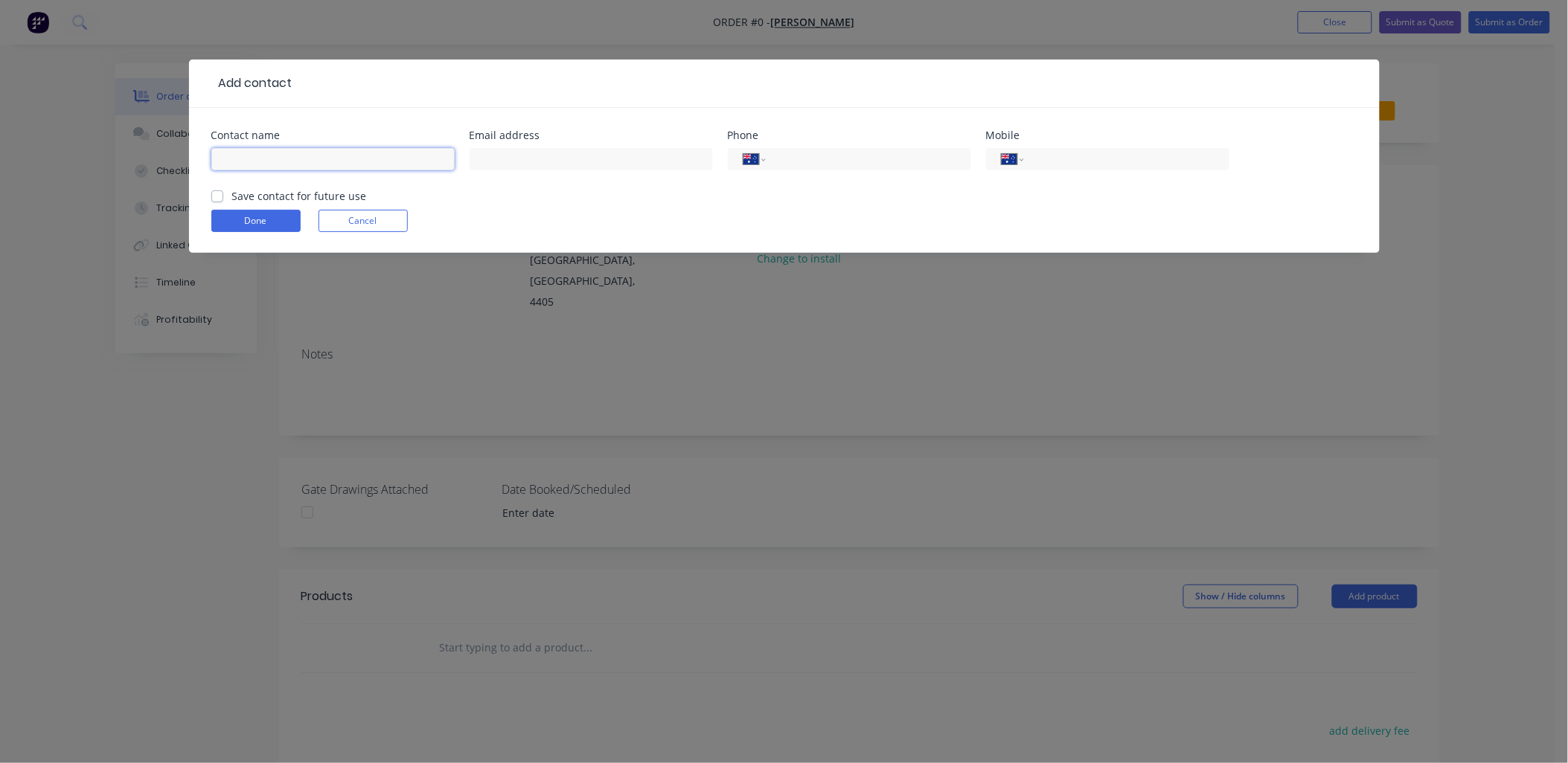
click at [268, 151] on input "text" at bounding box center [332, 159] width 243 height 22
paste input "[PERSON_NAME]"
type input "[PERSON_NAME]"
click at [601, 166] on input "text" at bounding box center [591, 159] width 243 height 22
paste input "[EMAIL_ADDRESS][DOMAIN_NAME]"
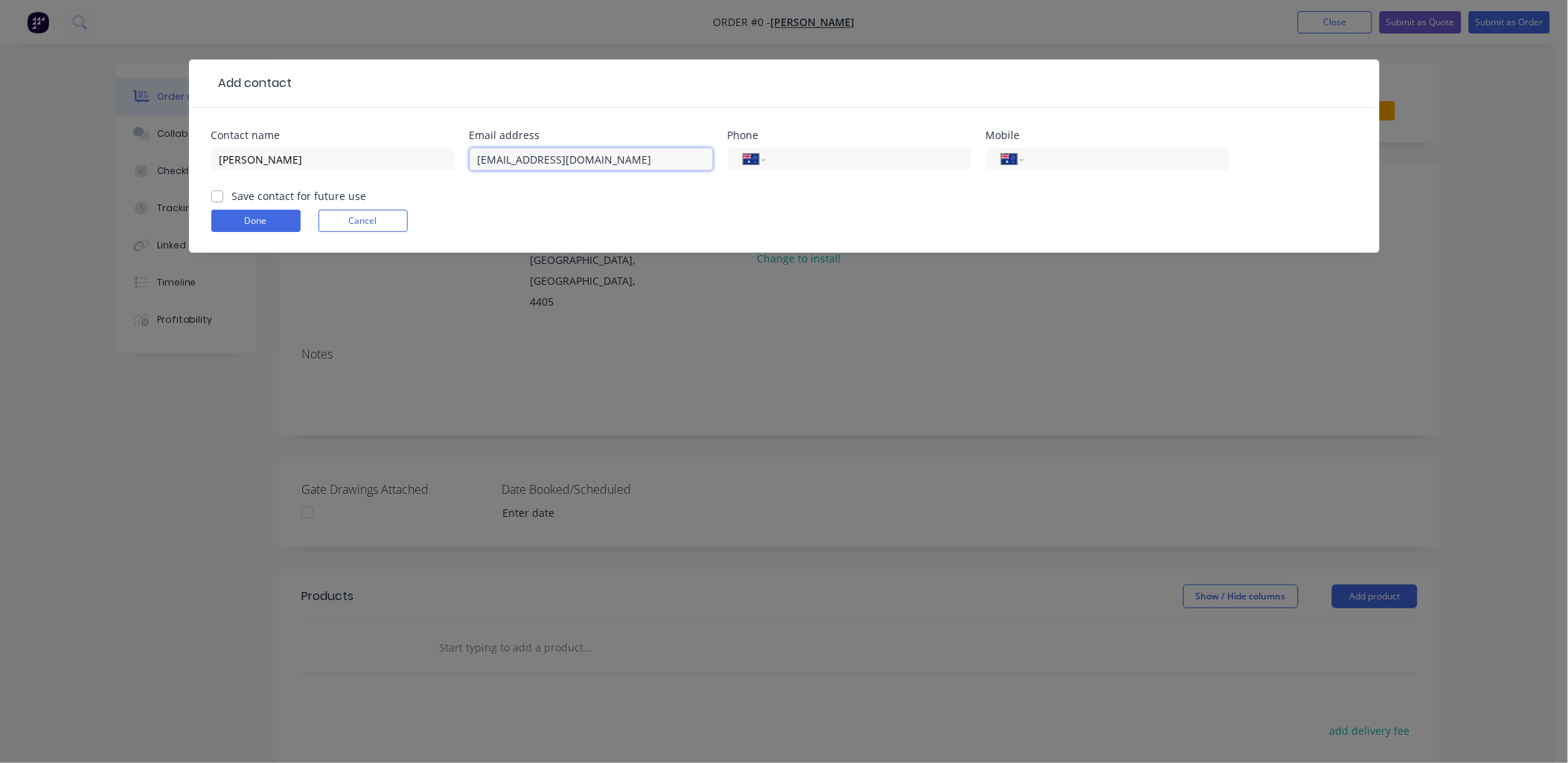
type input "[EMAIL_ADDRESS][DOMAIN_NAME]"
click at [254, 194] on label "Save contact for future use" at bounding box center [300, 196] width 135 height 16
click at [224, 194] on input "Save contact for future use" at bounding box center [217, 195] width 12 height 14
checkbox input "true"
click at [243, 221] on button "Done" at bounding box center [255, 221] width 89 height 22
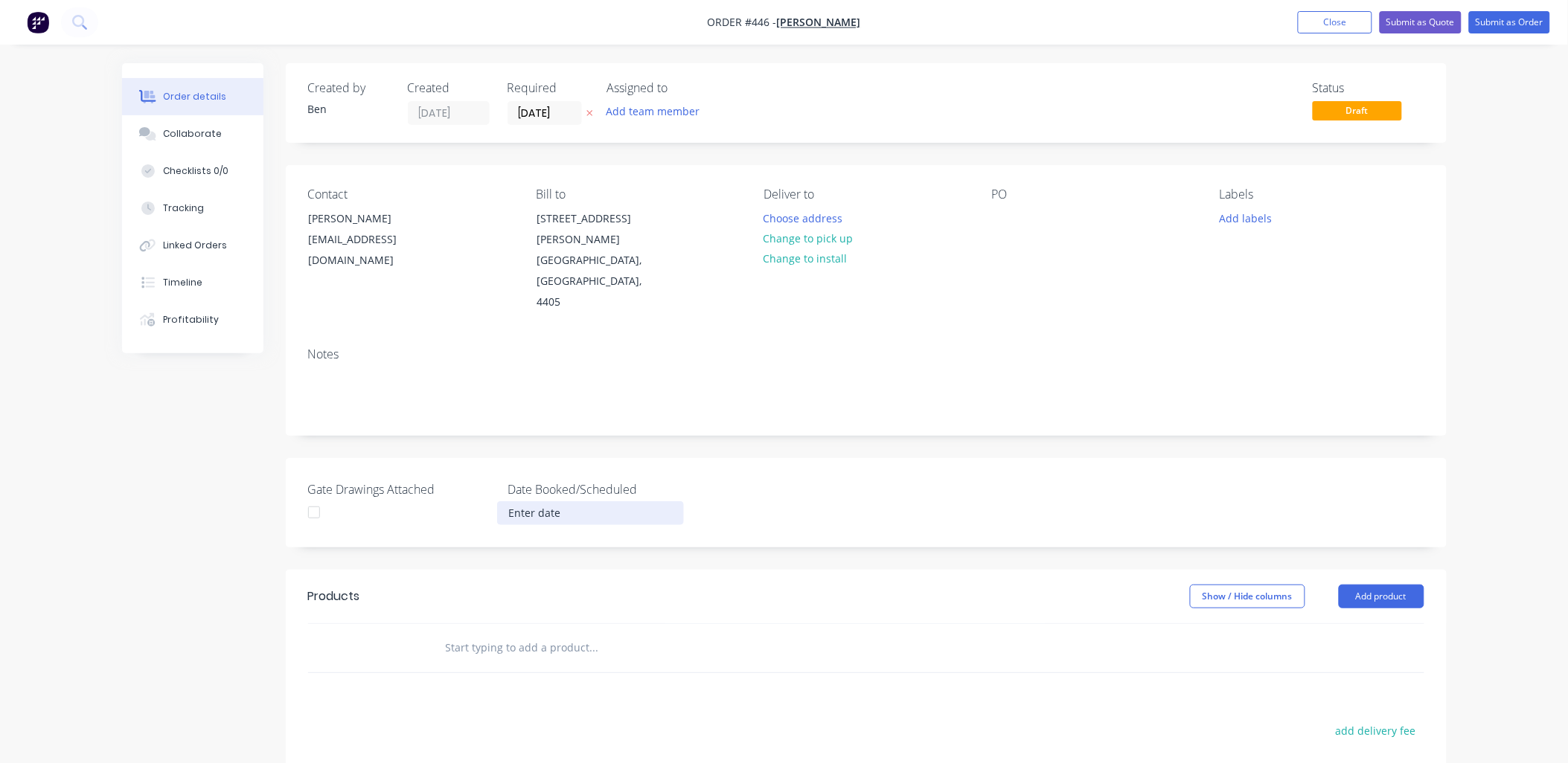
click at [528, 502] on input at bounding box center [591, 512] width 186 height 22
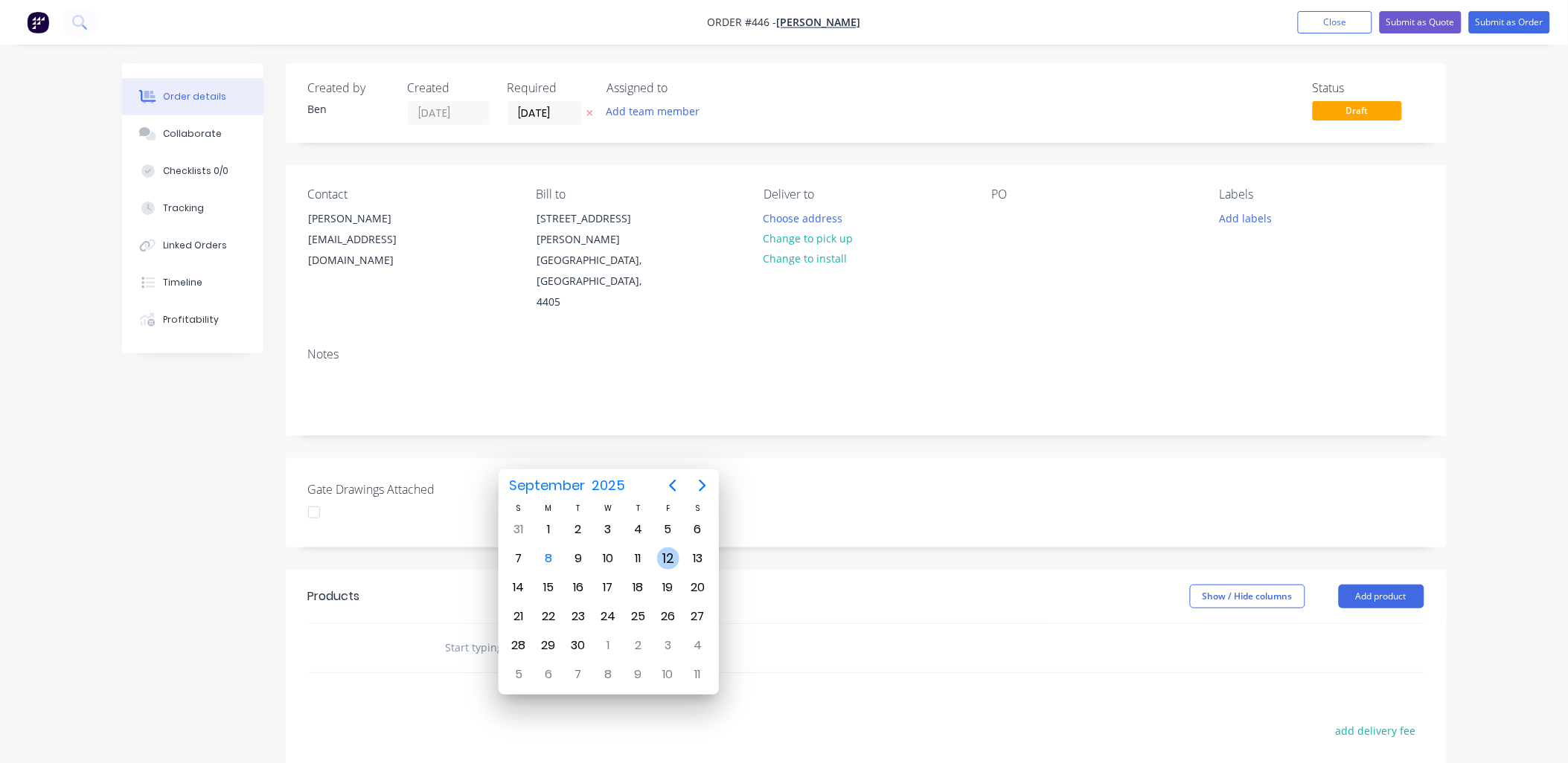
click at [656, 558] on div "12" at bounding box center [667, 558] width 29 height 28
type input "[DATE]"
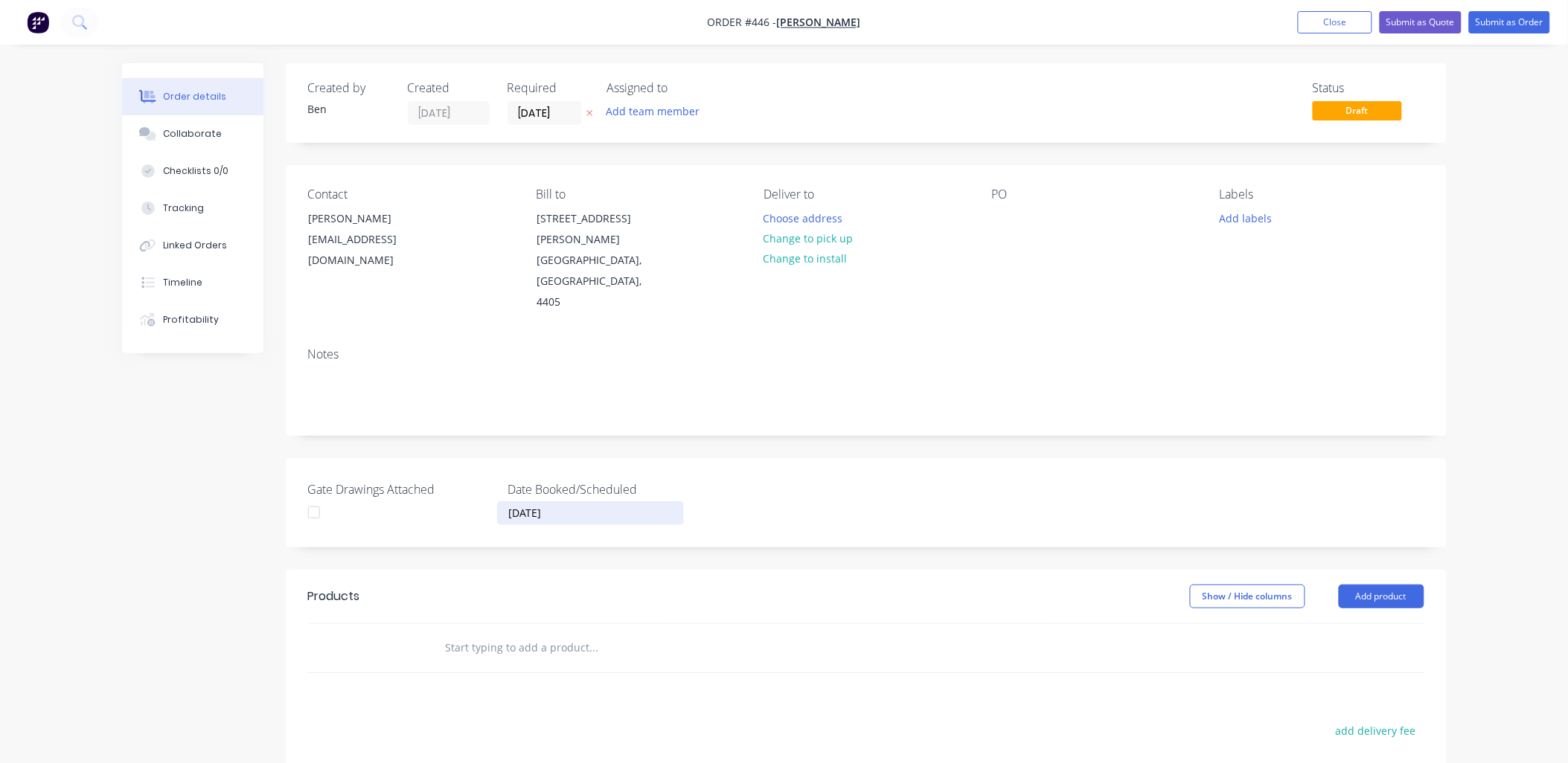
click at [635, 510] on div "Created by [PERSON_NAME] Created [DATE] Required [DATE] Assigned to Add team me…" at bounding box center [866, 546] width 1161 height 967
click at [549, 632] on input "text" at bounding box center [594, 647] width 298 height 29
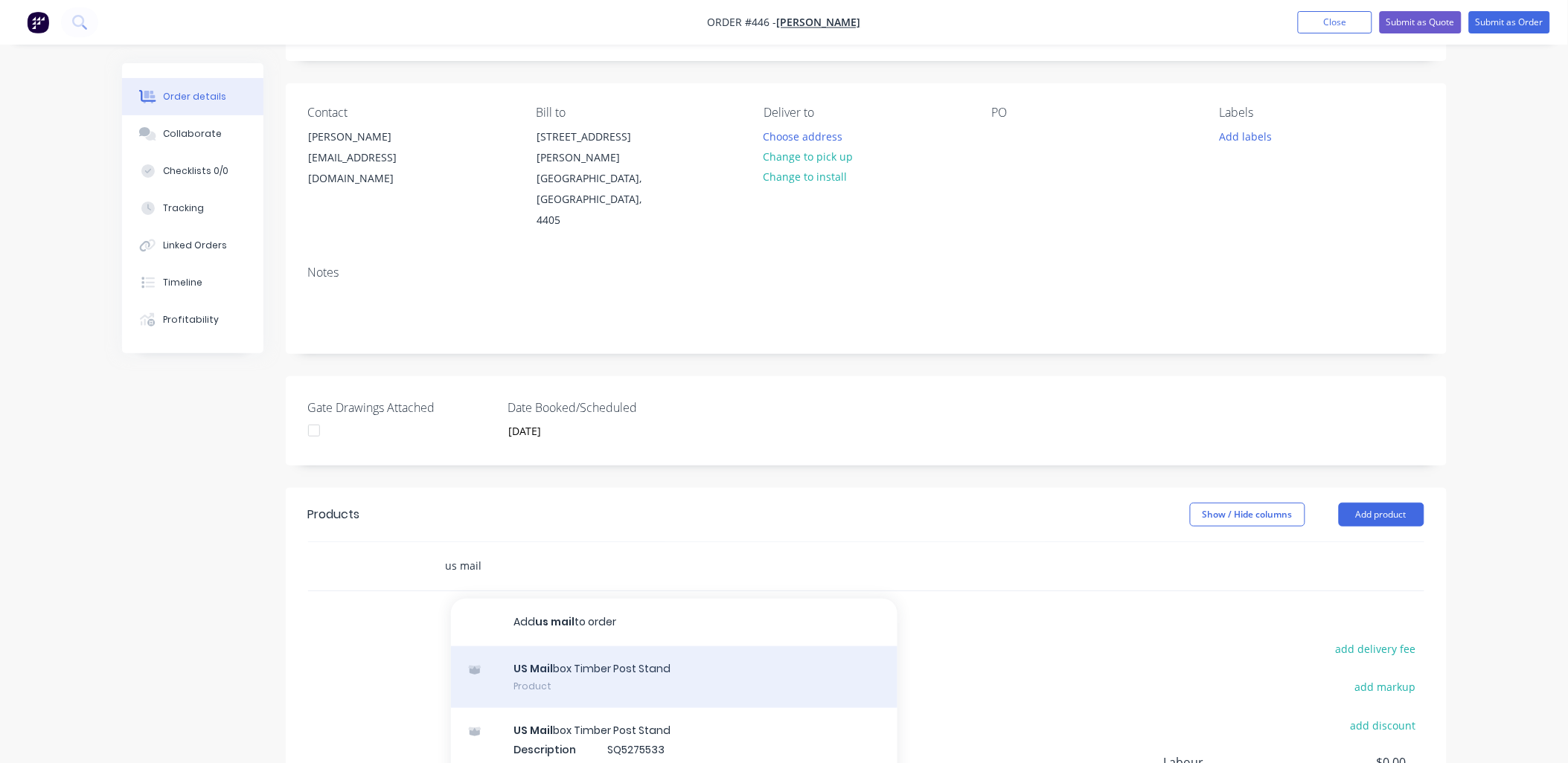
scroll to position [83, 0]
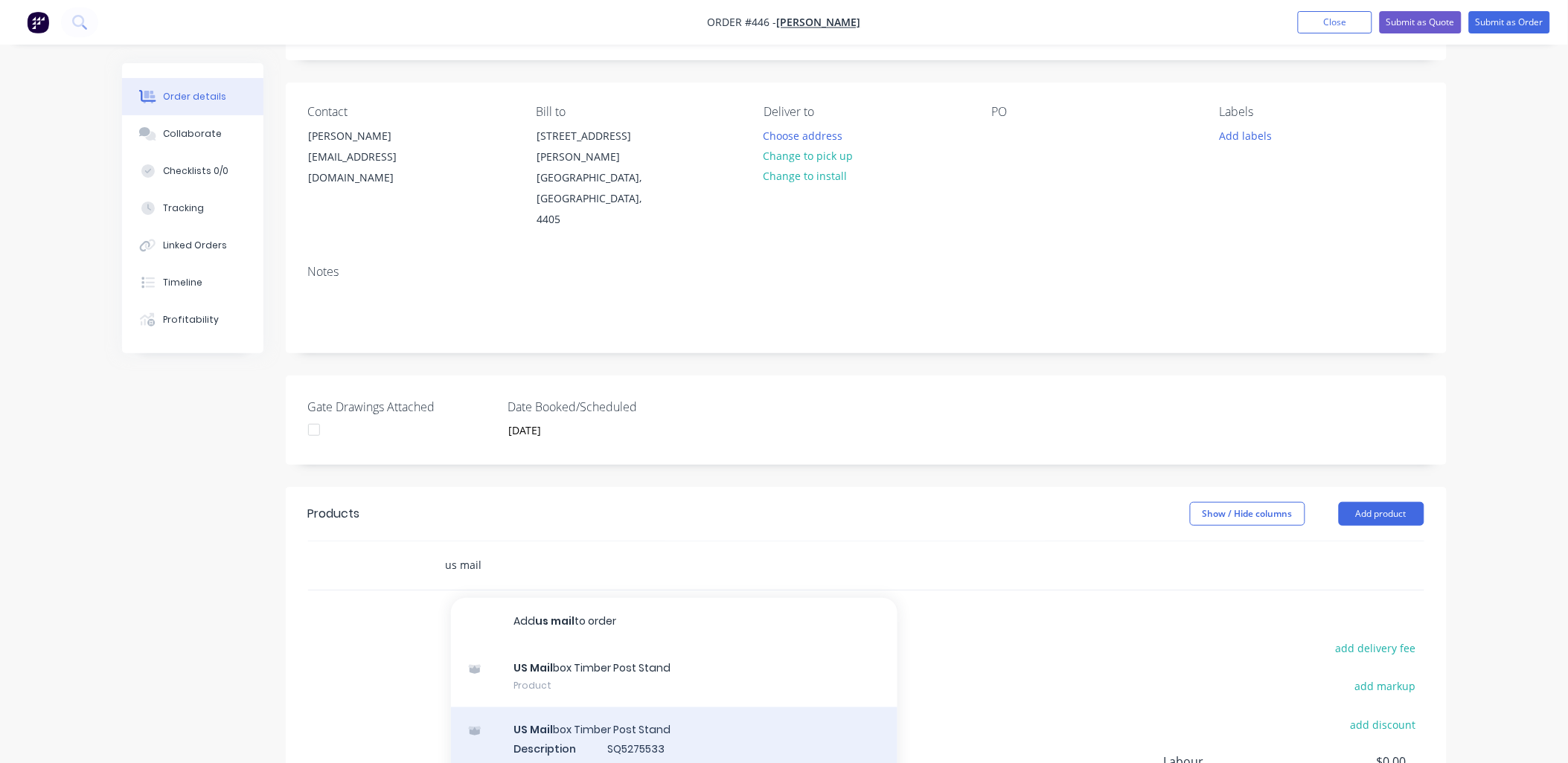
type input "us mail"
click at [588, 707] on div "US Mail box Timber Post Stand Description SQ5275533 Product variant" at bounding box center [674, 748] width 446 height 82
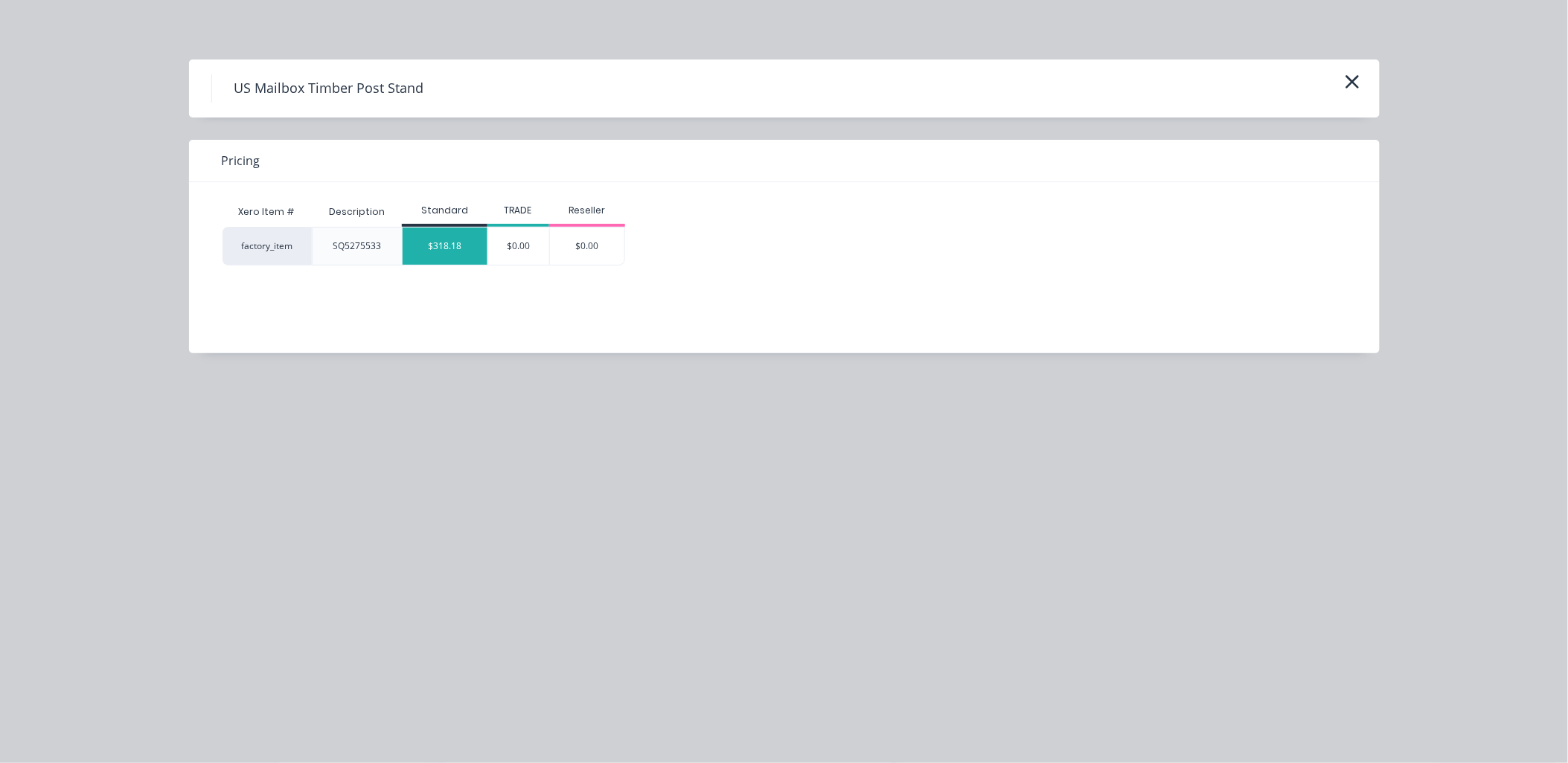
click at [478, 253] on div "$318.18" at bounding box center [444, 246] width 85 height 37
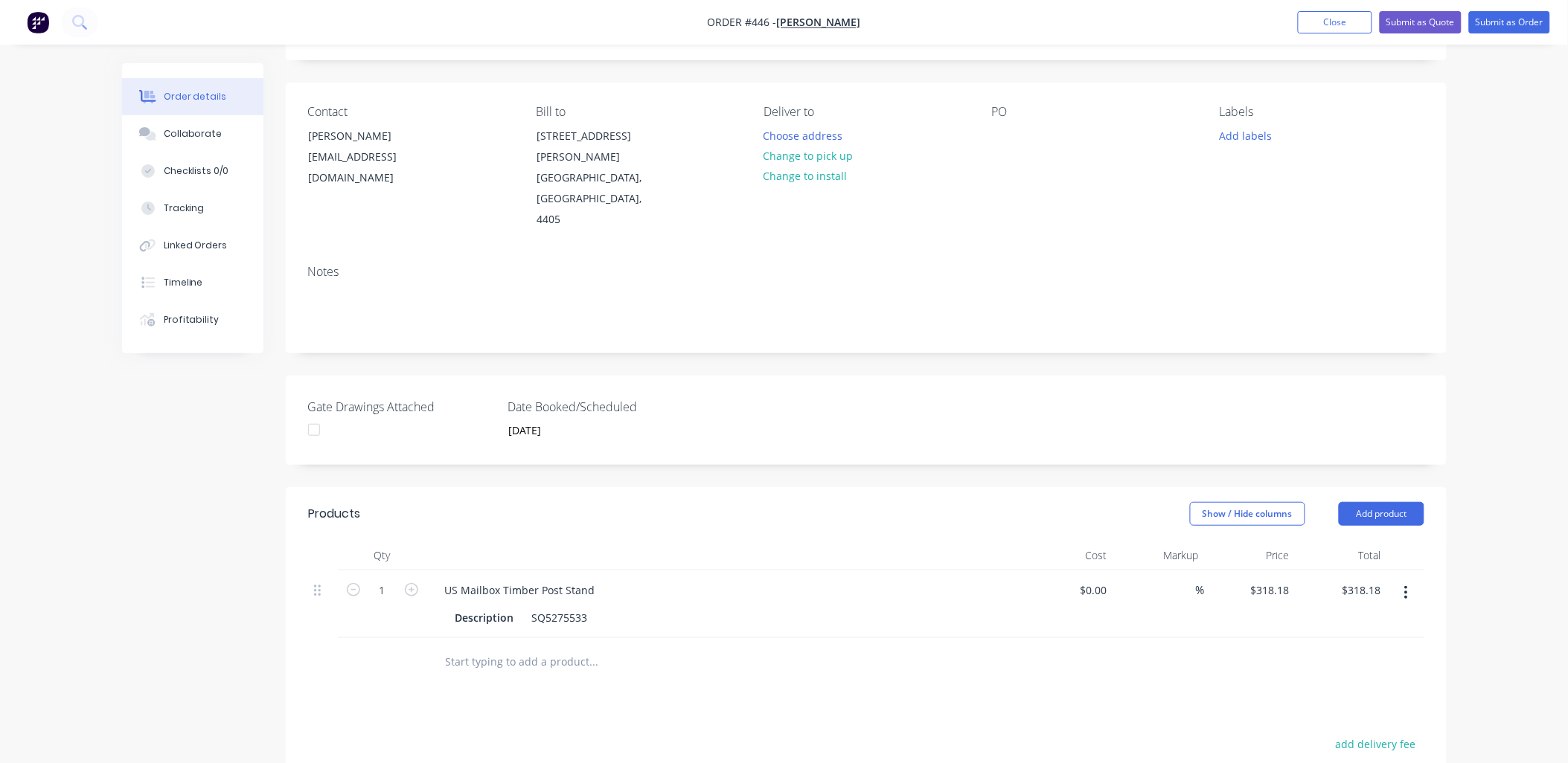
click at [455, 638] on div at bounding box center [694, 663] width 536 height 49
click at [467, 647] on input "text" at bounding box center [594, 662] width 298 height 29
type input "Freight"
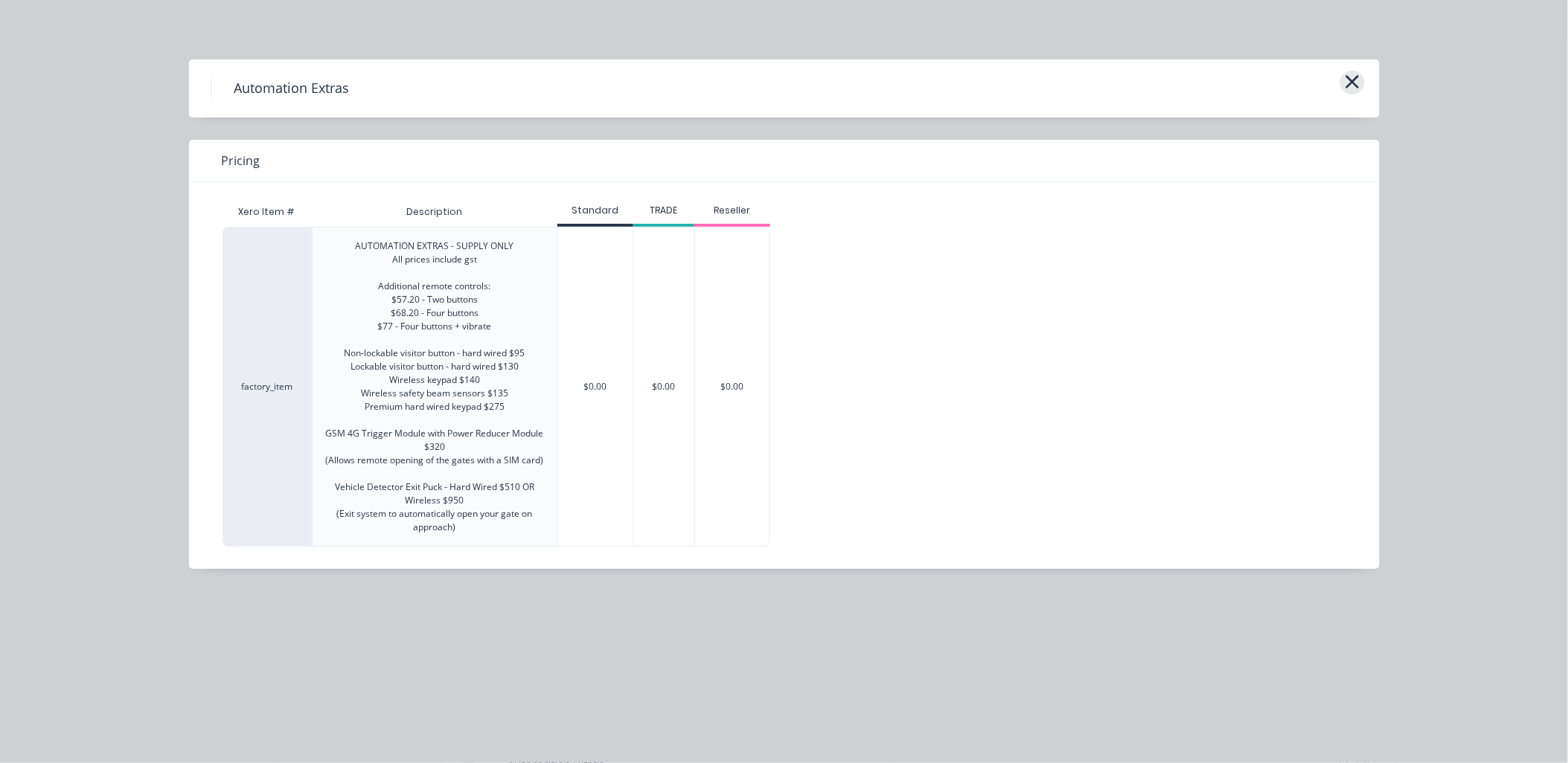
click at [1355, 80] on icon "button" at bounding box center [1352, 81] width 16 height 20
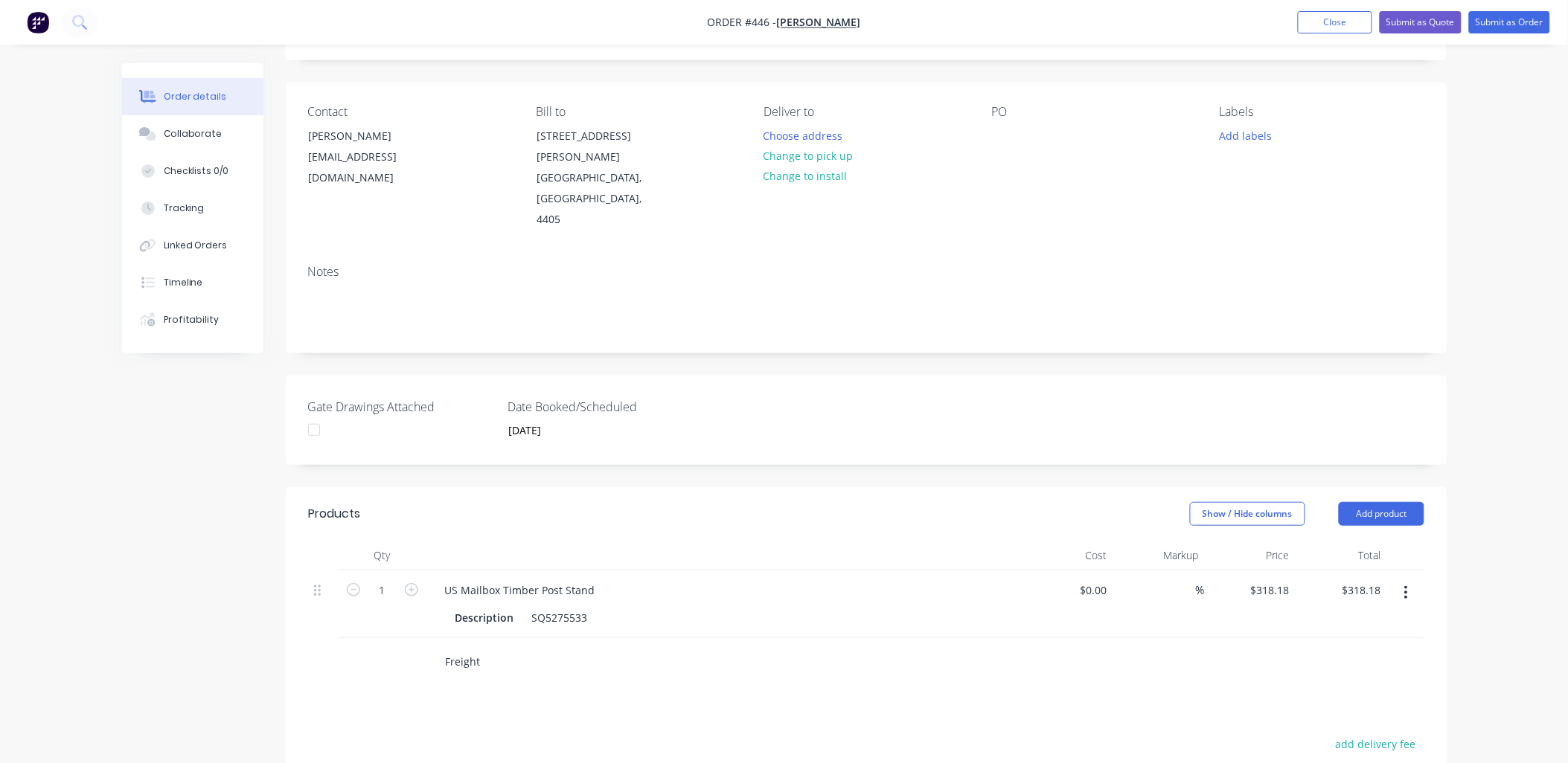
click at [488, 647] on input "Freight" at bounding box center [594, 662] width 298 height 29
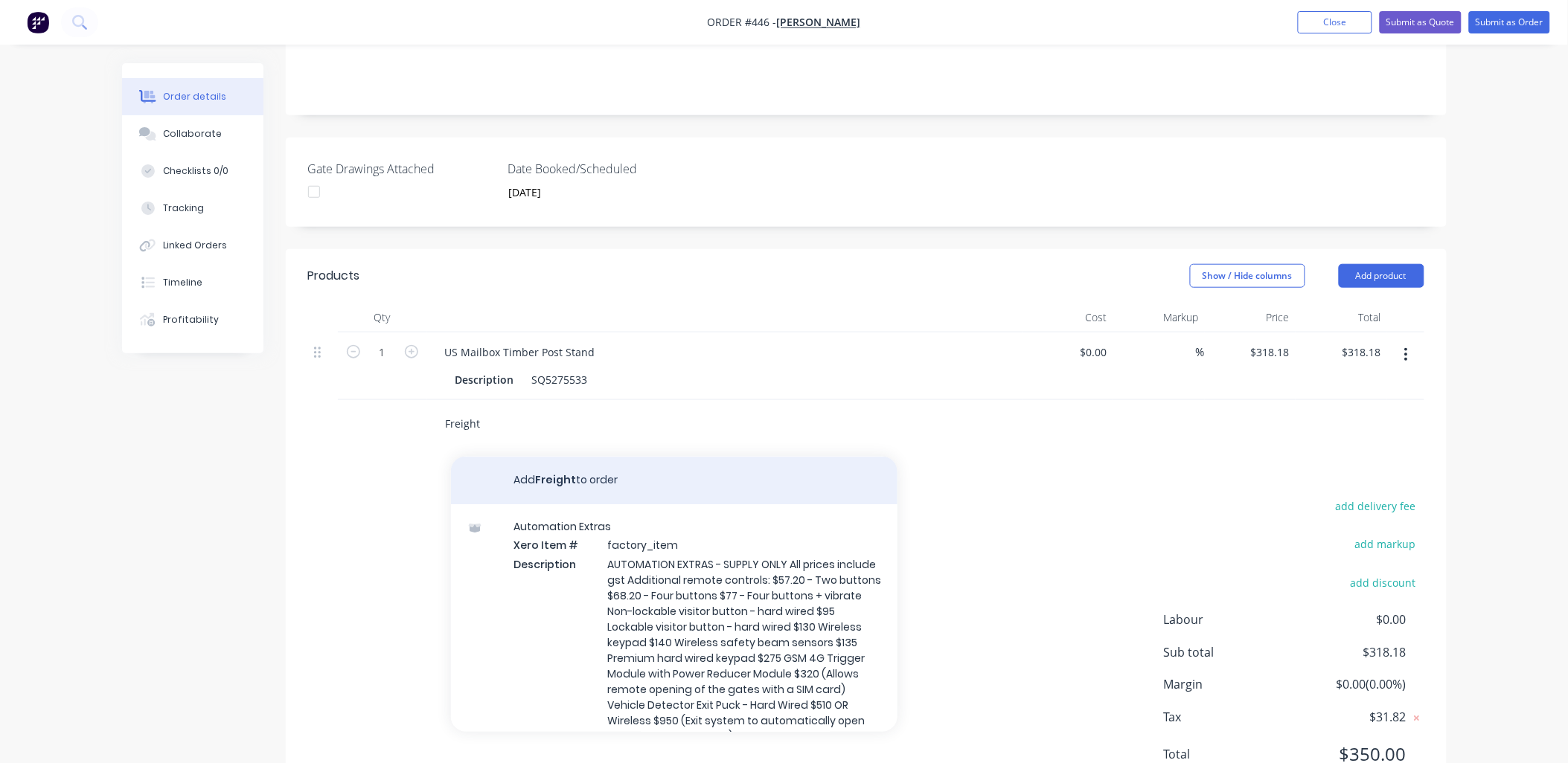
scroll to position [320, 0]
click at [558, 458] on button "Add Freight to order" at bounding box center [674, 481] width 446 height 48
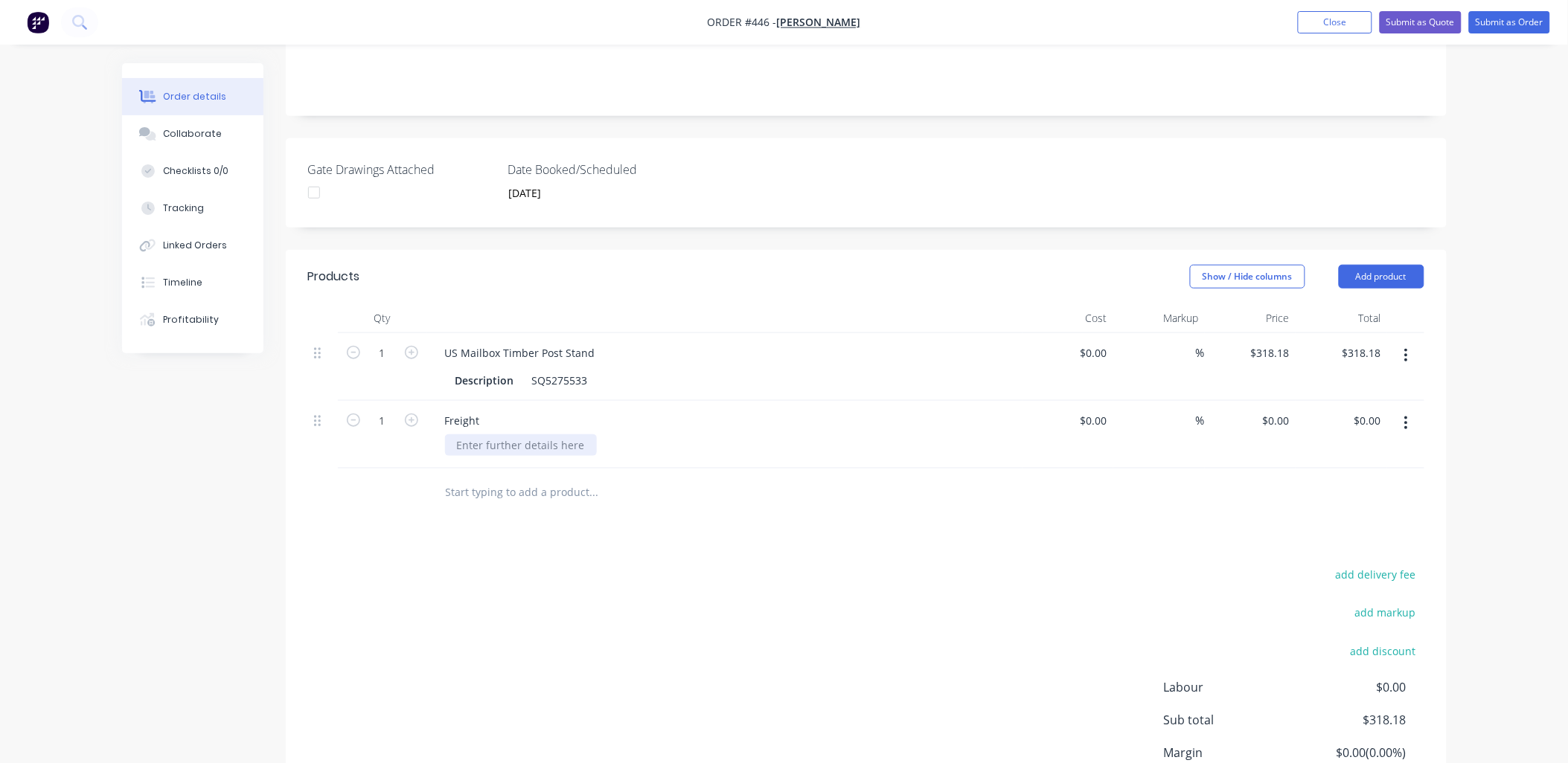
click at [511, 434] on div at bounding box center [520, 445] width 151 height 21
click at [483, 410] on div "Freight" at bounding box center [462, 421] width 59 height 21
click at [489, 434] on div at bounding box center [520, 445] width 151 height 21
paste div
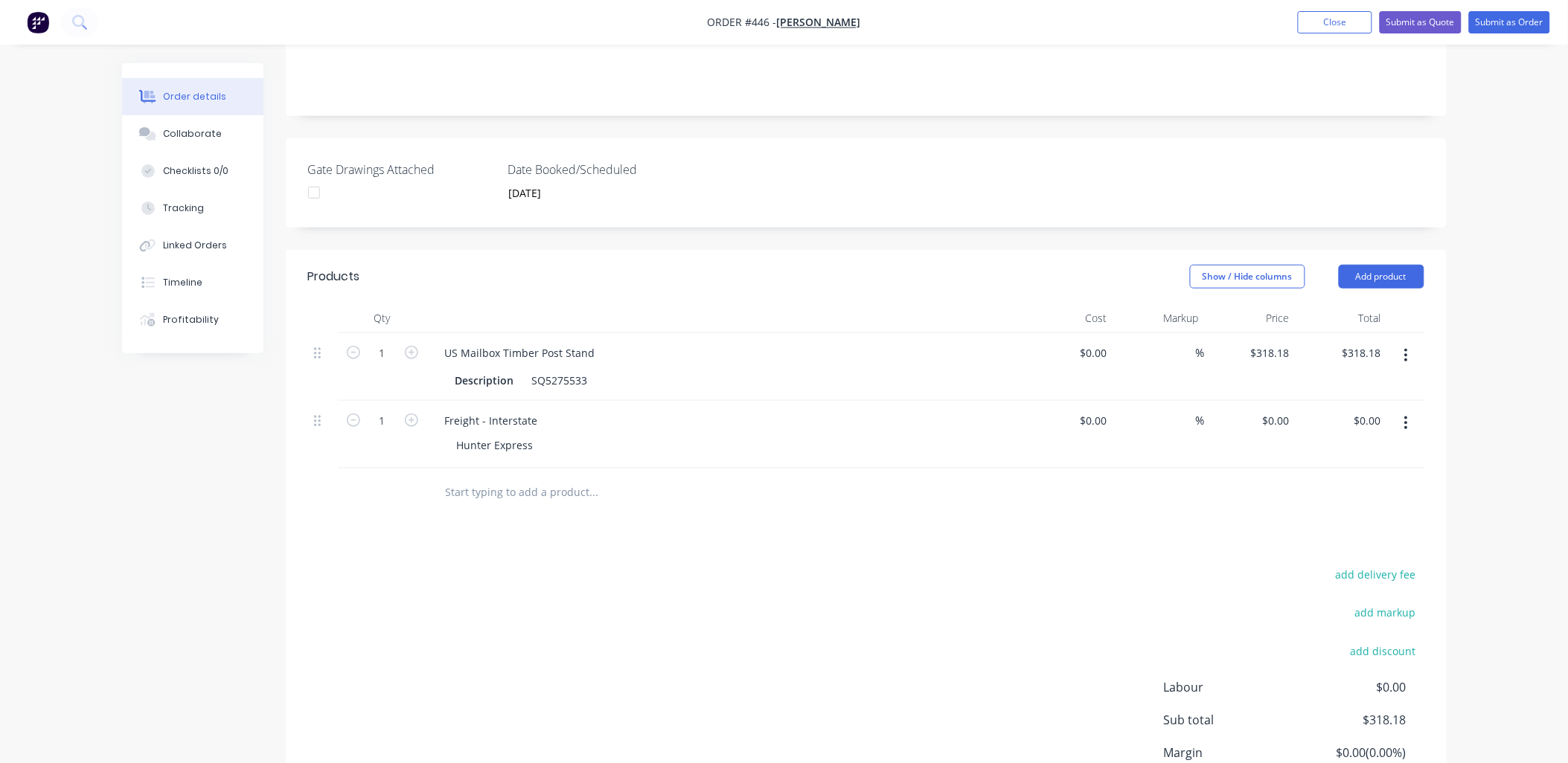
click at [499, 463] on div "Products Show / Hide columns Add product Qty Cost Markup Price Total 1 US Mailb…" at bounding box center [866, 561] width 1161 height 623
click at [1106, 410] on input at bounding box center [1095, 421] width 34 height 21
type input "$200.00"
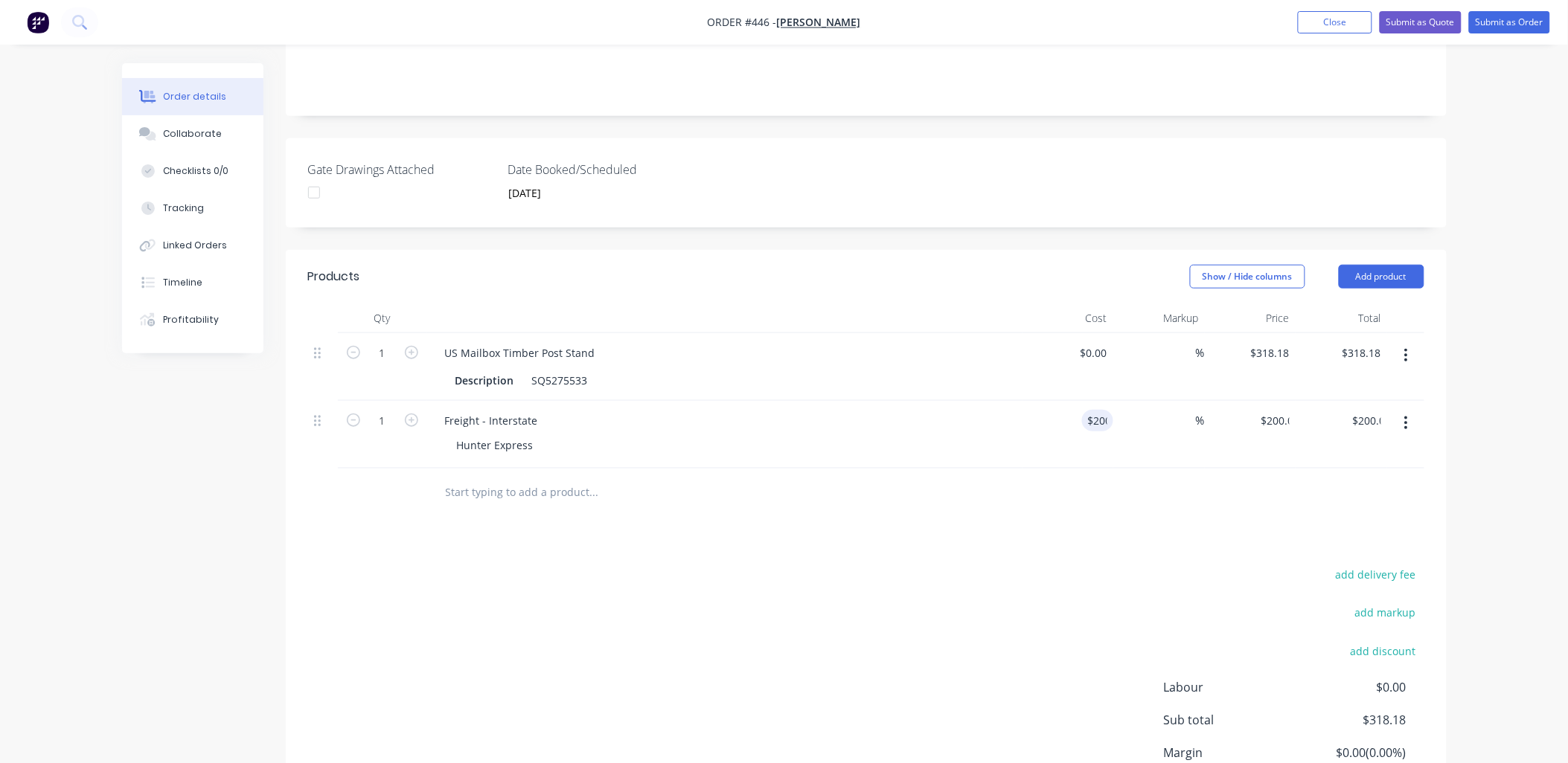
click at [1280, 401] on div "$200.00 $0.00" at bounding box center [1251, 434] width 92 height 67
click at [1277, 410] on input "200" at bounding box center [1271, 421] width 46 height 21
type input "217.96"
type input "8.98"
type input "$217.96"
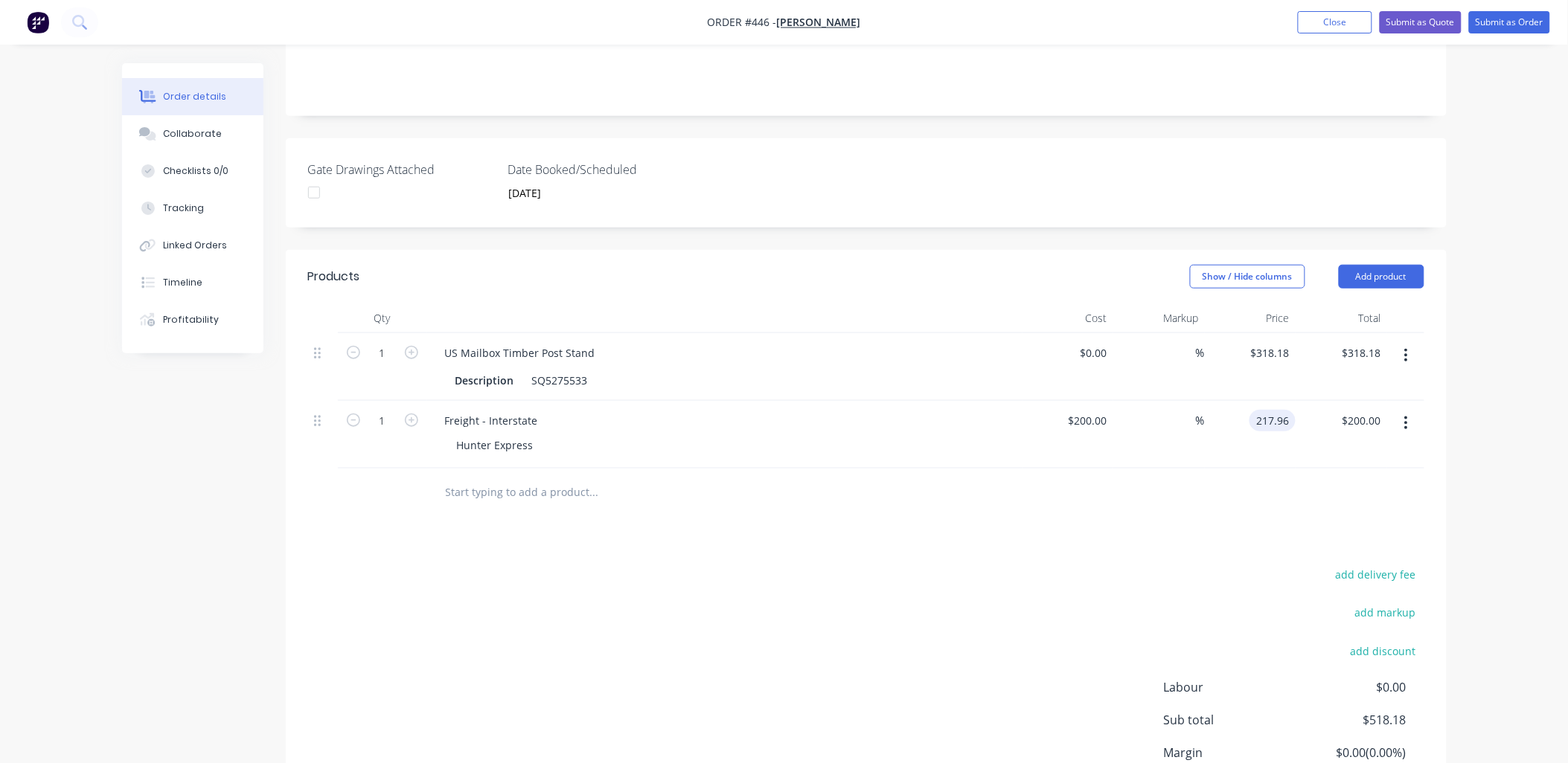
type input "$217.96"
click at [1253, 468] on div at bounding box center [865, 493] width 1116 height 49
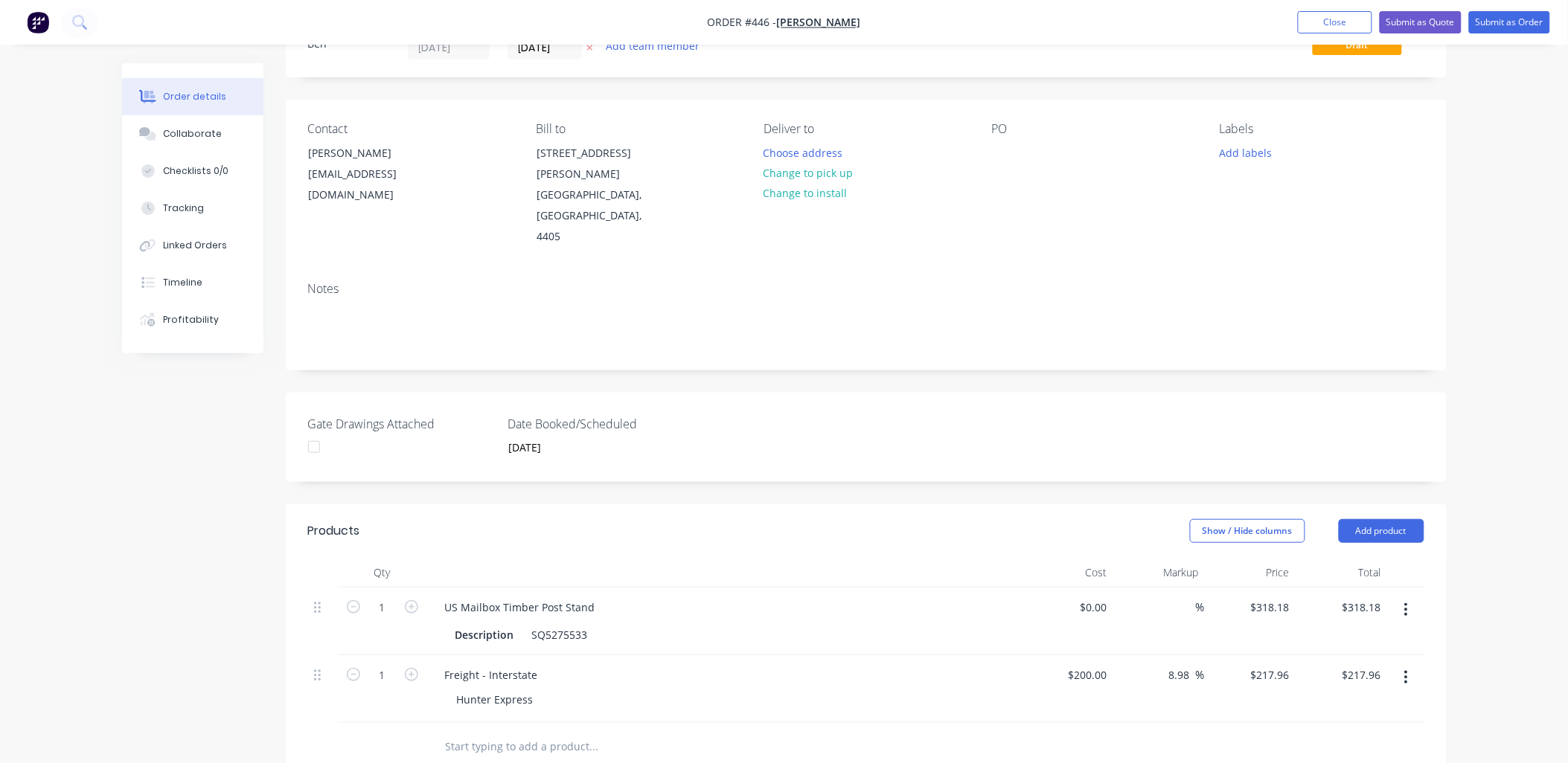
scroll to position [64, 0]
click at [827, 156] on button "Choose address" at bounding box center [803, 152] width 96 height 20
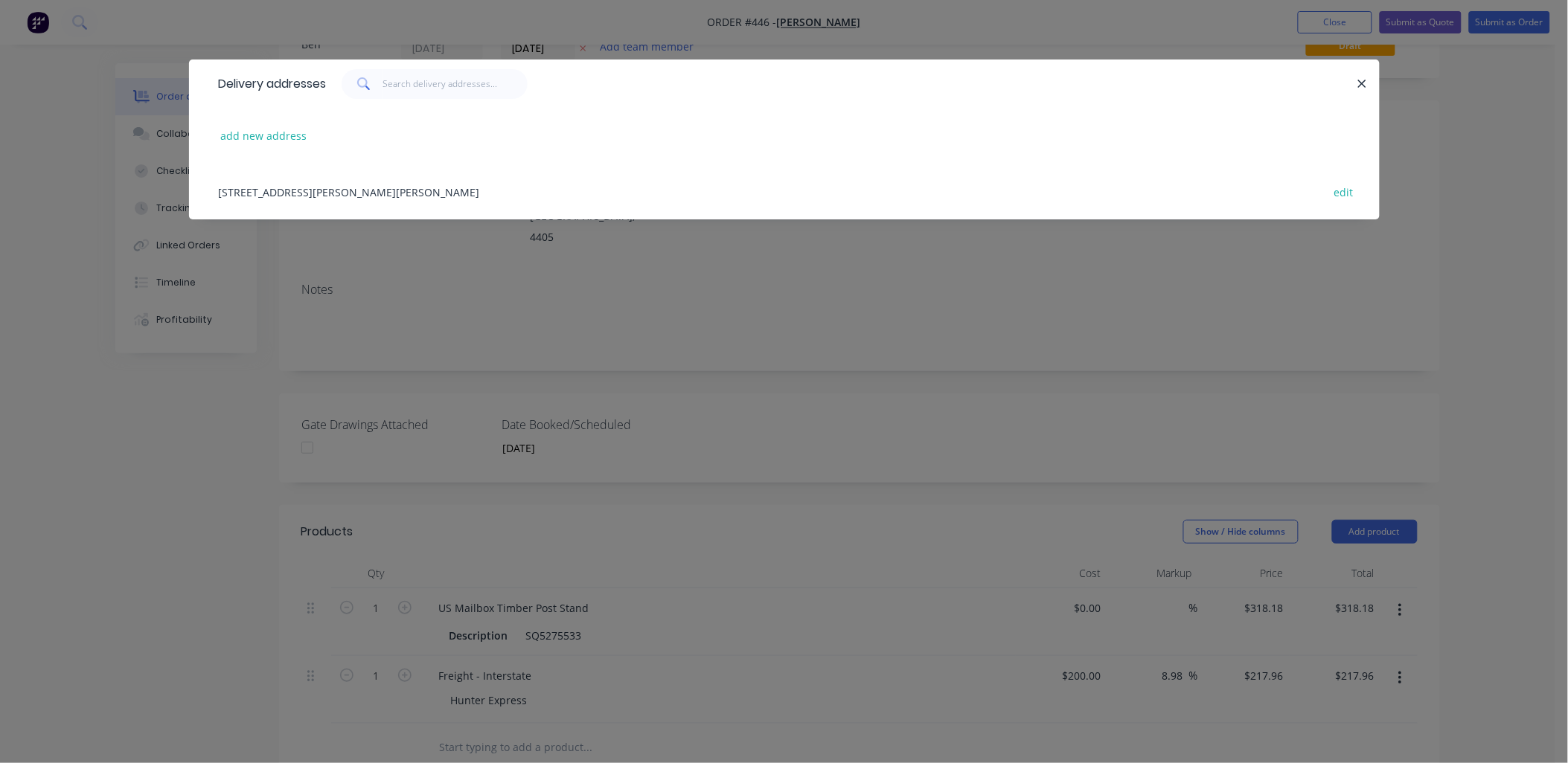
click at [349, 187] on div "[STREET_ADDRESS][PERSON_NAME][PERSON_NAME] edit" at bounding box center [783, 191] width 1145 height 56
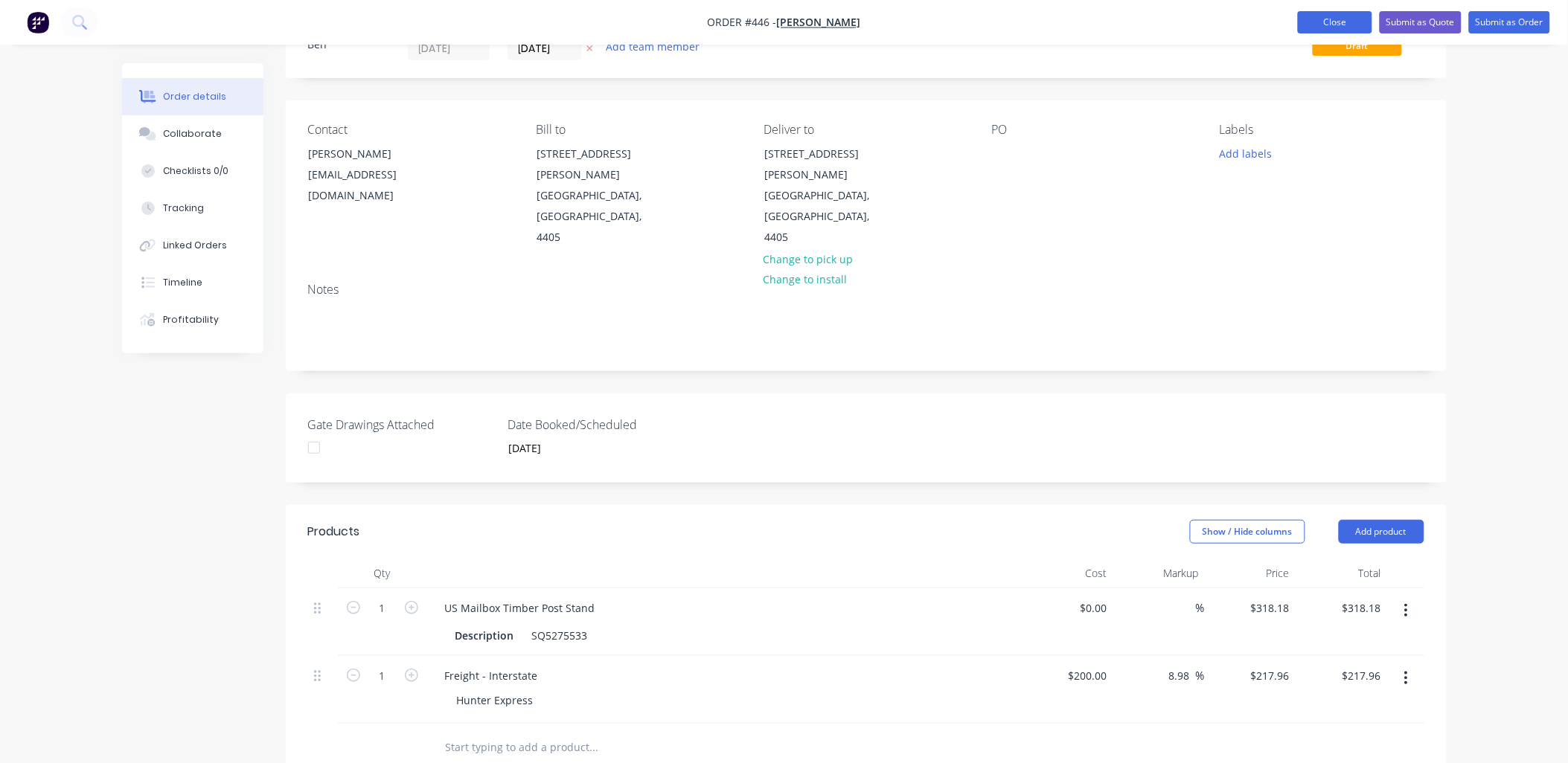
click at [1358, 22] on button "Close" at bounding box center [1335, 21] width 74 height 22
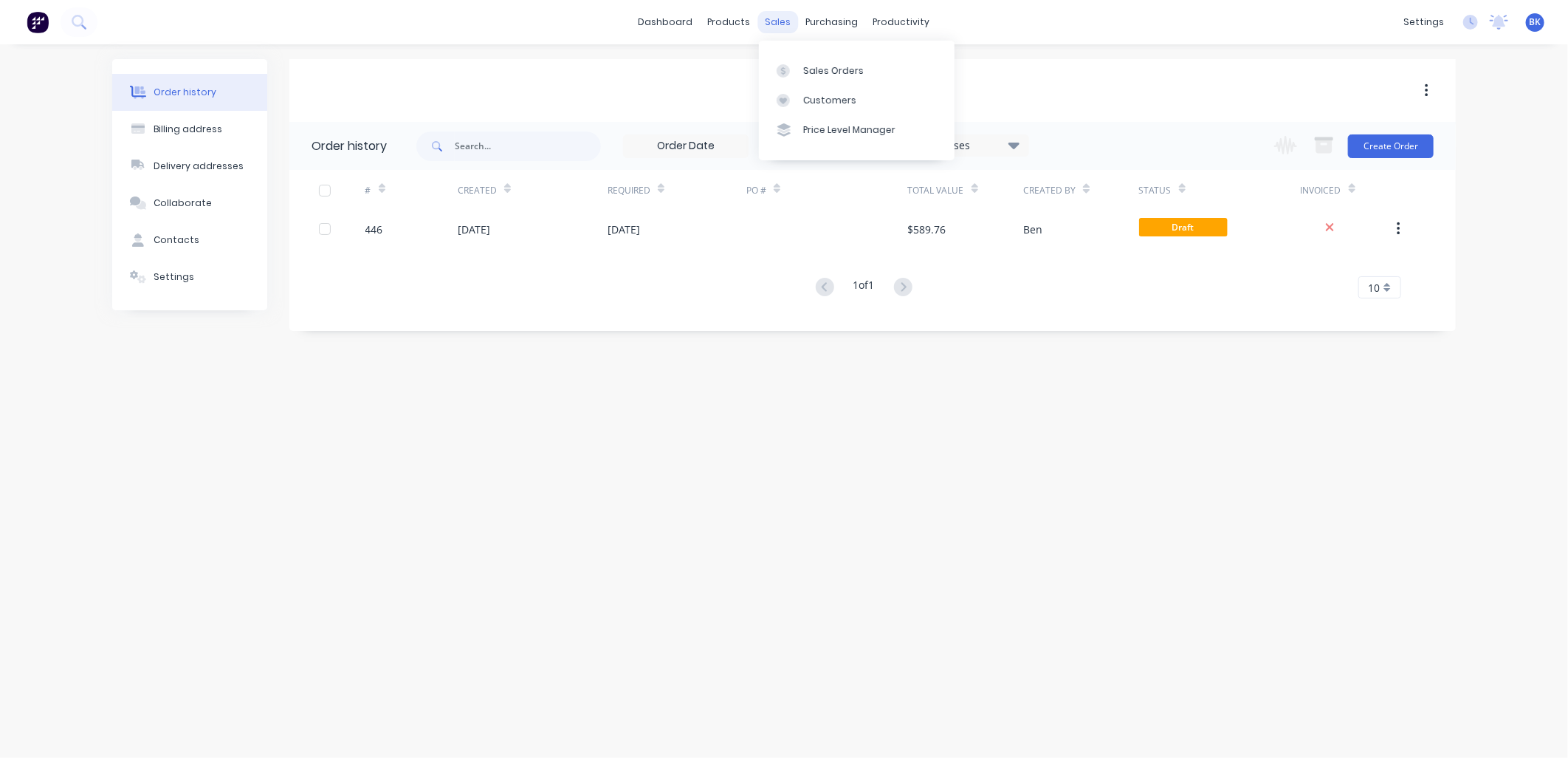
click at [784, 16] on div "sales" at bounding box center [779, 21] width 41 height 22
click at [793, 60] on link "Sales Orders" at bounding box center [857, 70] width 196 height 29
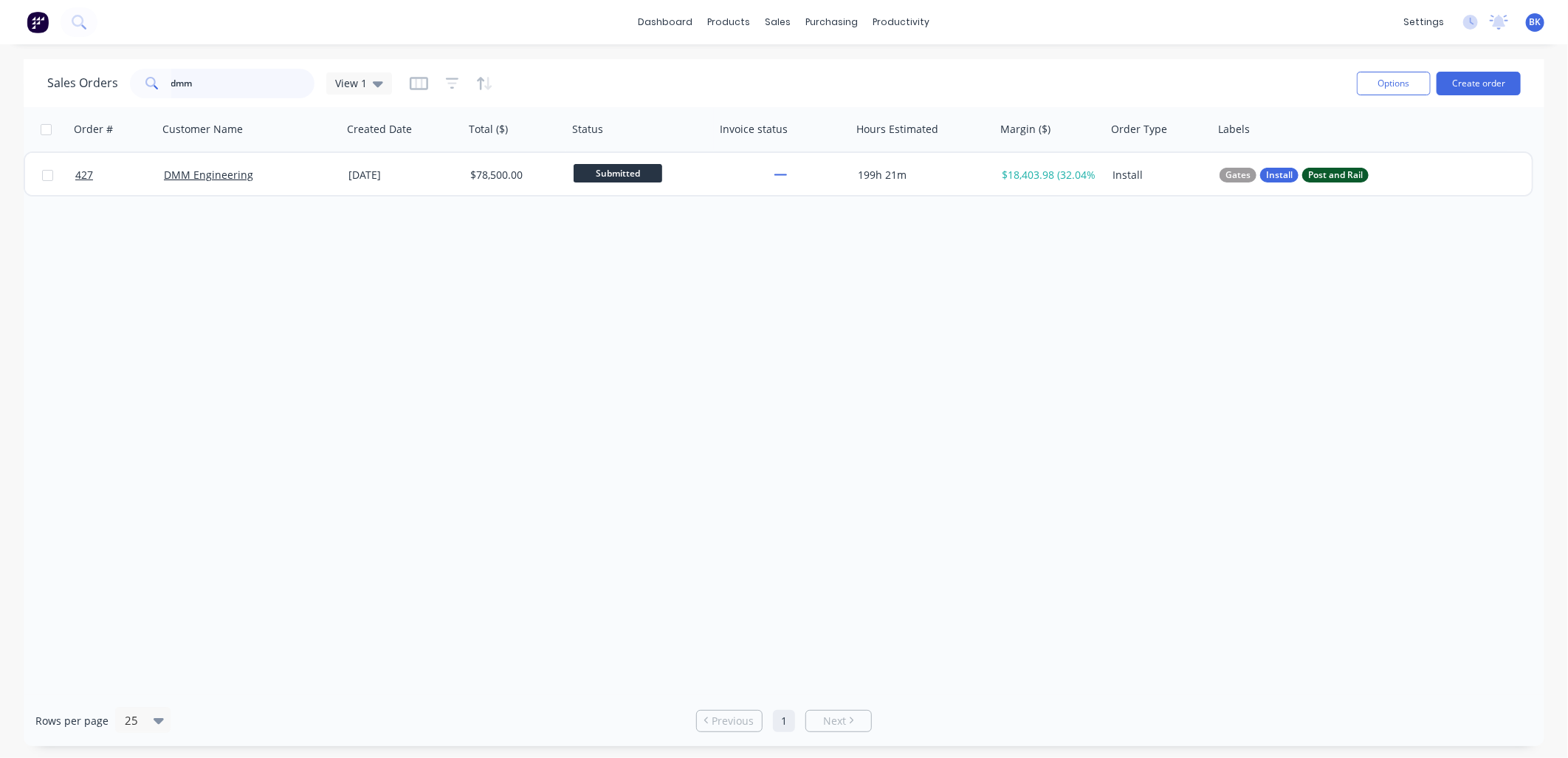
click at [253, 95] on input "dmm" at bounding box center [243, 83] width 144 height 29
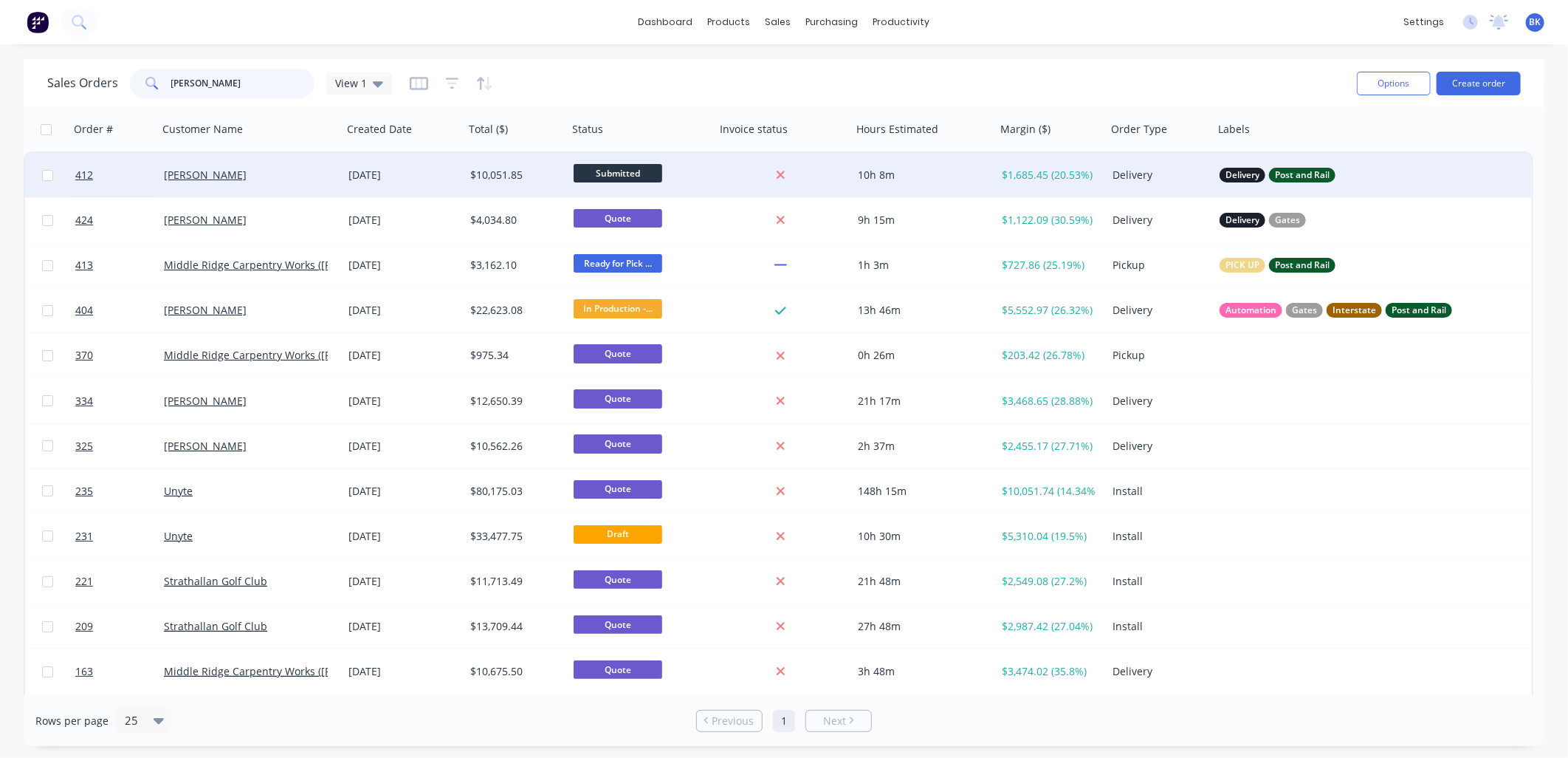
type input "[PERSON_NAME]"
click at [293, 183] on div "[PERSON_NAME]" at bounding box center [250, 175] width 185 height 45
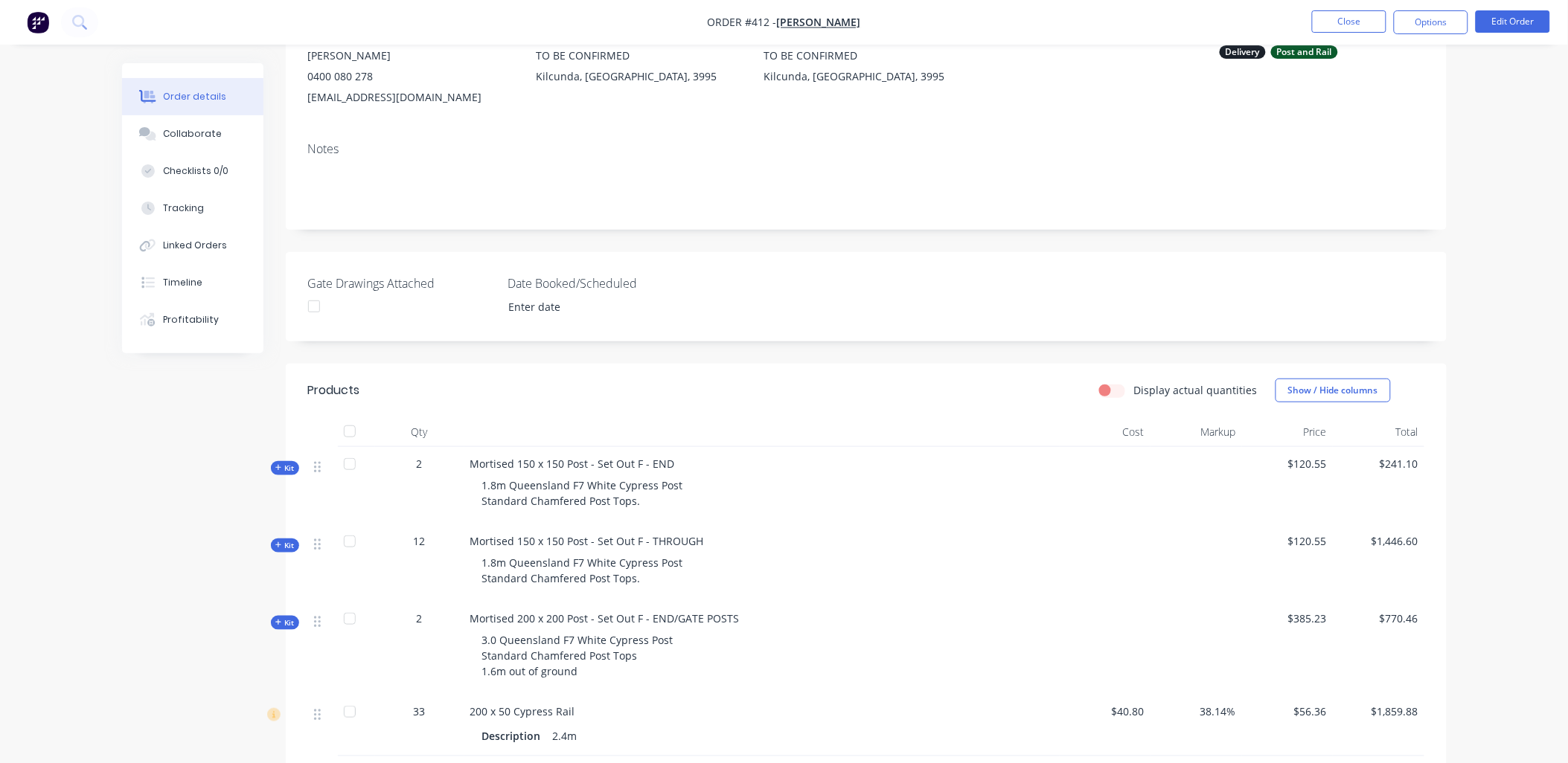
scroll to position [162, 0]
click at [1346, 26] on button "Close" at bounding box center [1348, 21] width 74 height 22
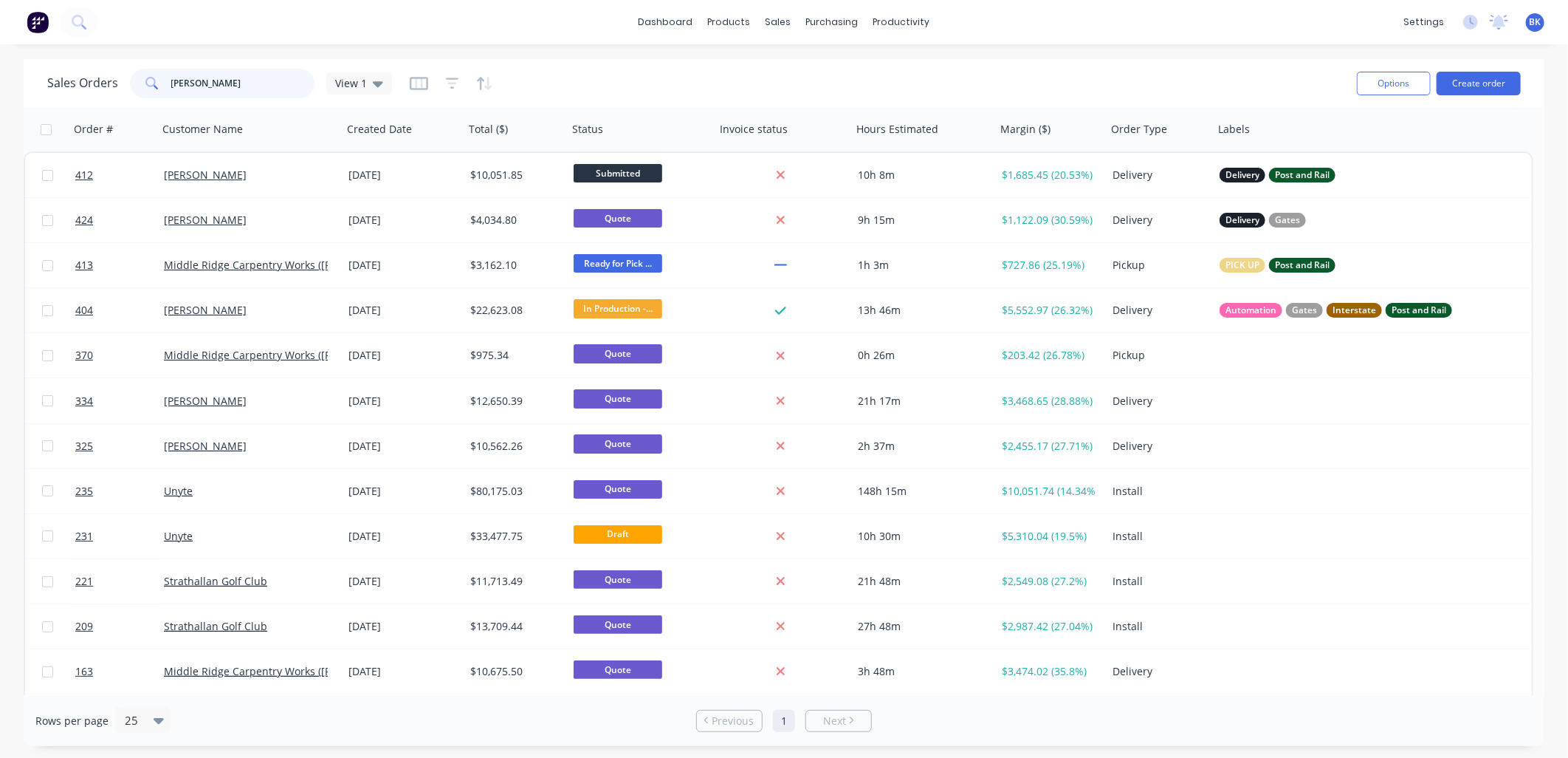
click at [193, 79] on input "[PERSON_NAME]" at bounding box center [243, 83] width 144 height 29
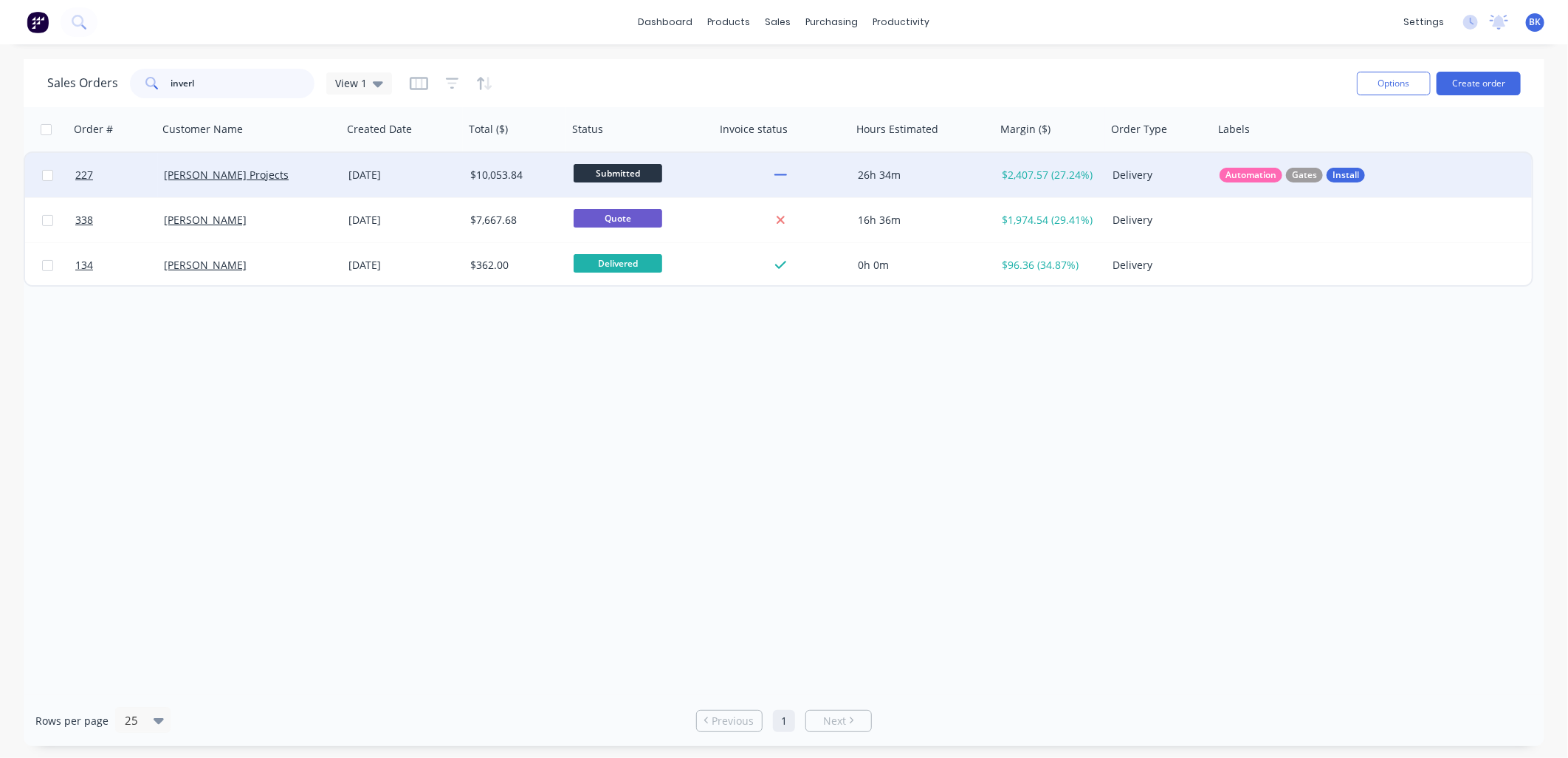
type input "inverl"
click at [278, 177] on div "[PERSON_NAME] Projects" at bounding box center [245, 174] width 164 height 15
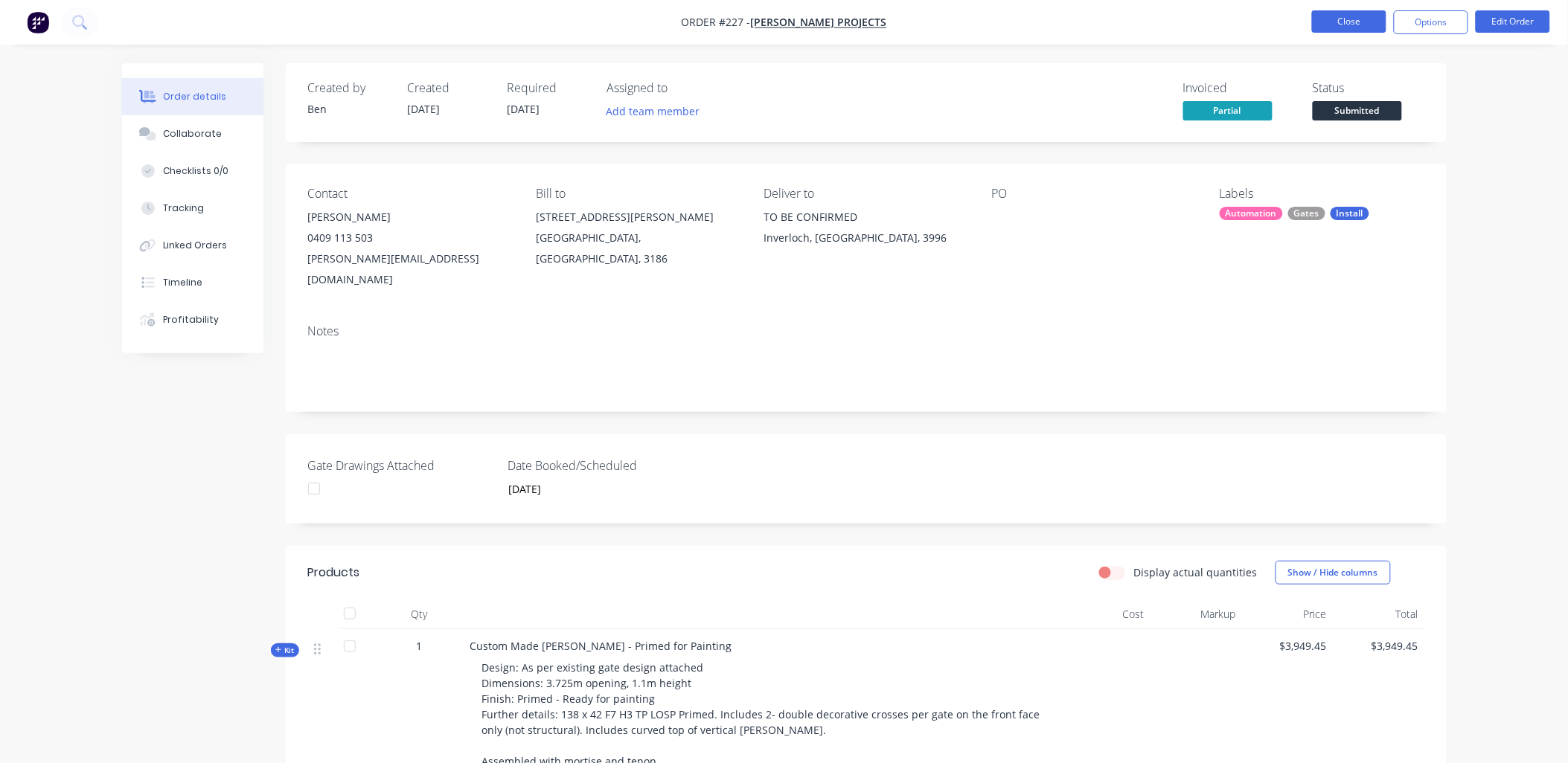
click at [1349, 24] on button "Close" at bounding box center [1348, 21] width 74 height 22
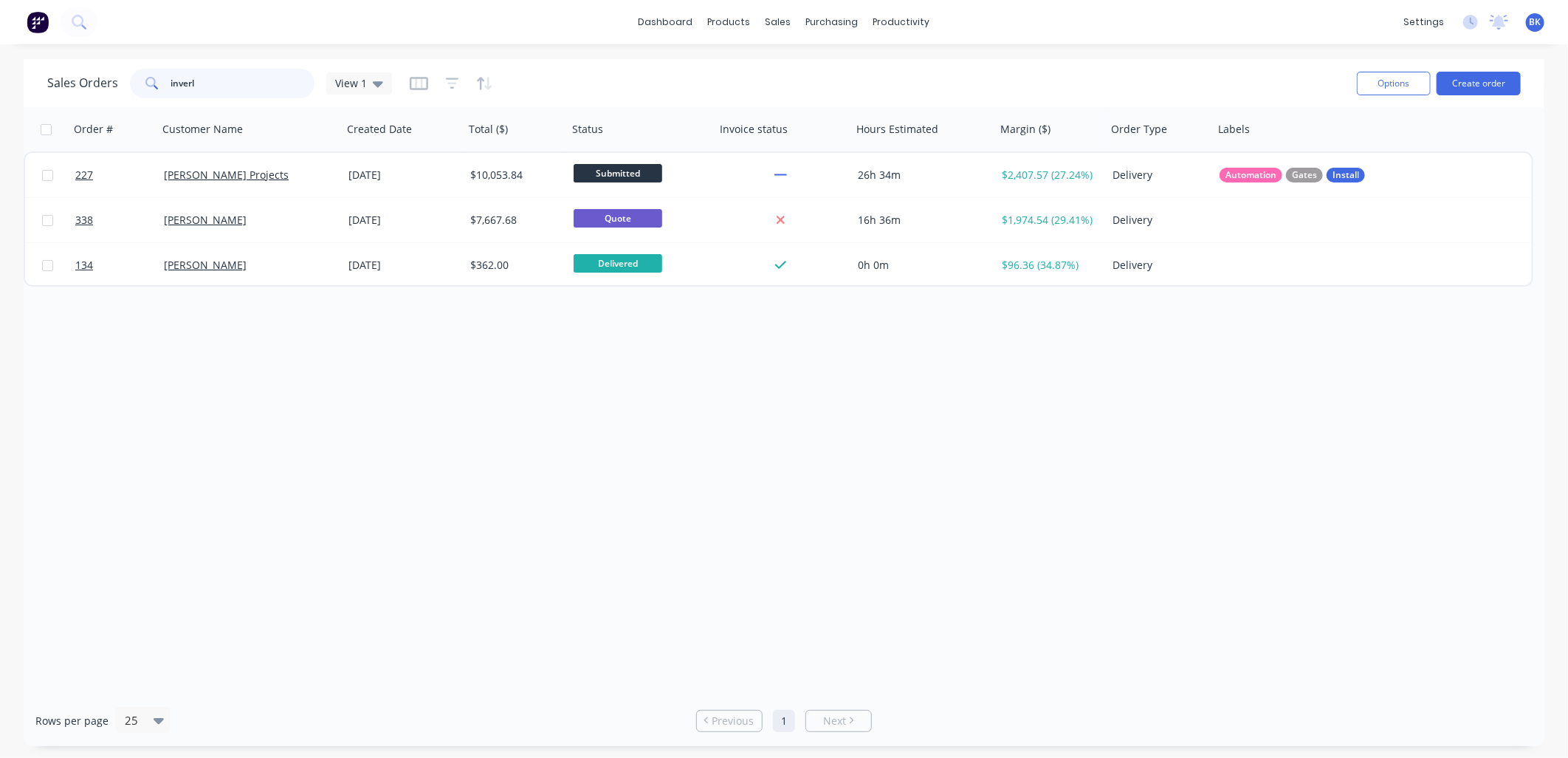
click at [222, 86] on input "inverl" at bounding box center [243, 83] width 144 height 29
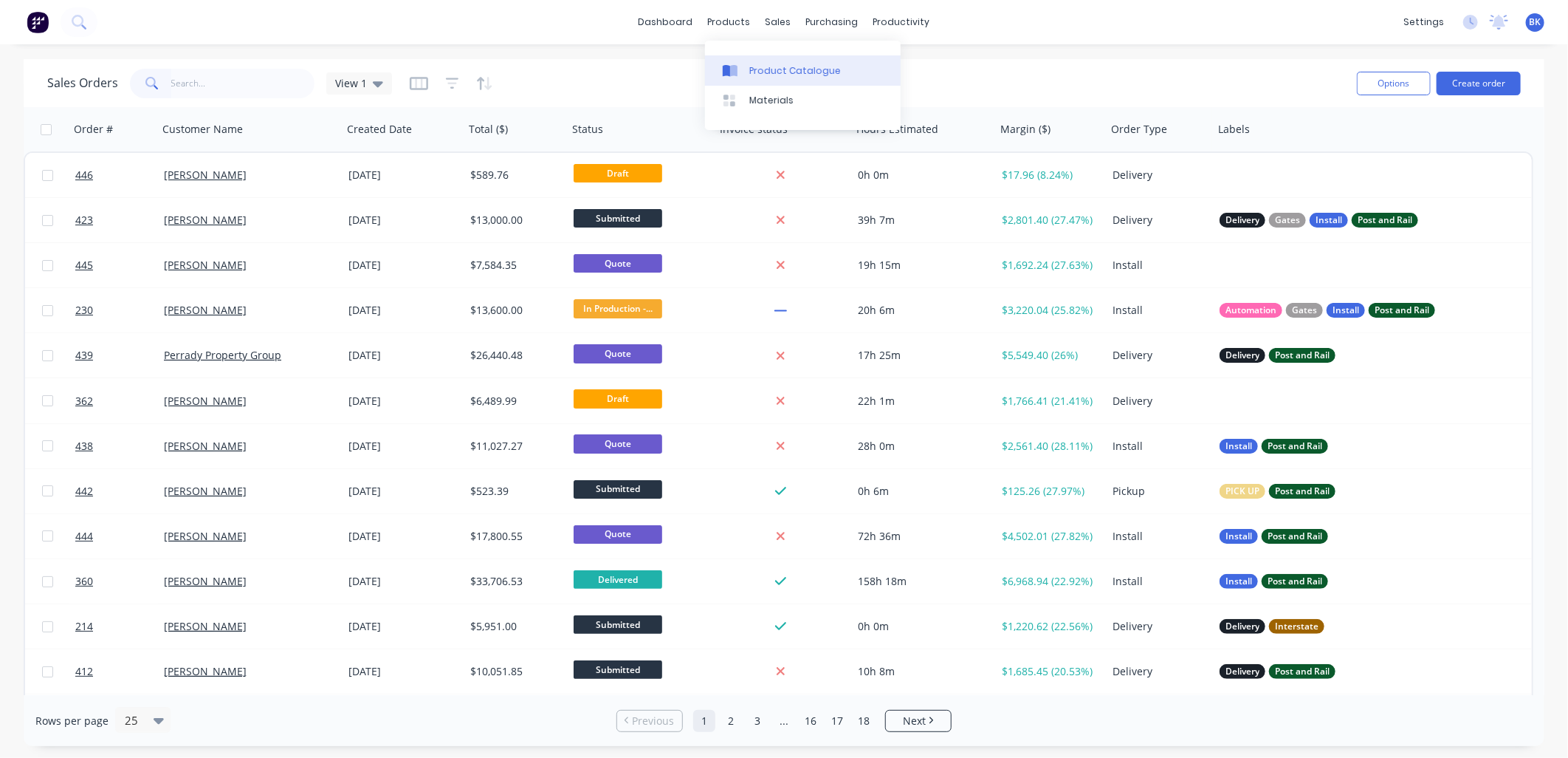
click at [753, 60] on link "Product Catalogue" at bounding box center [803, 70] width 196 height 29
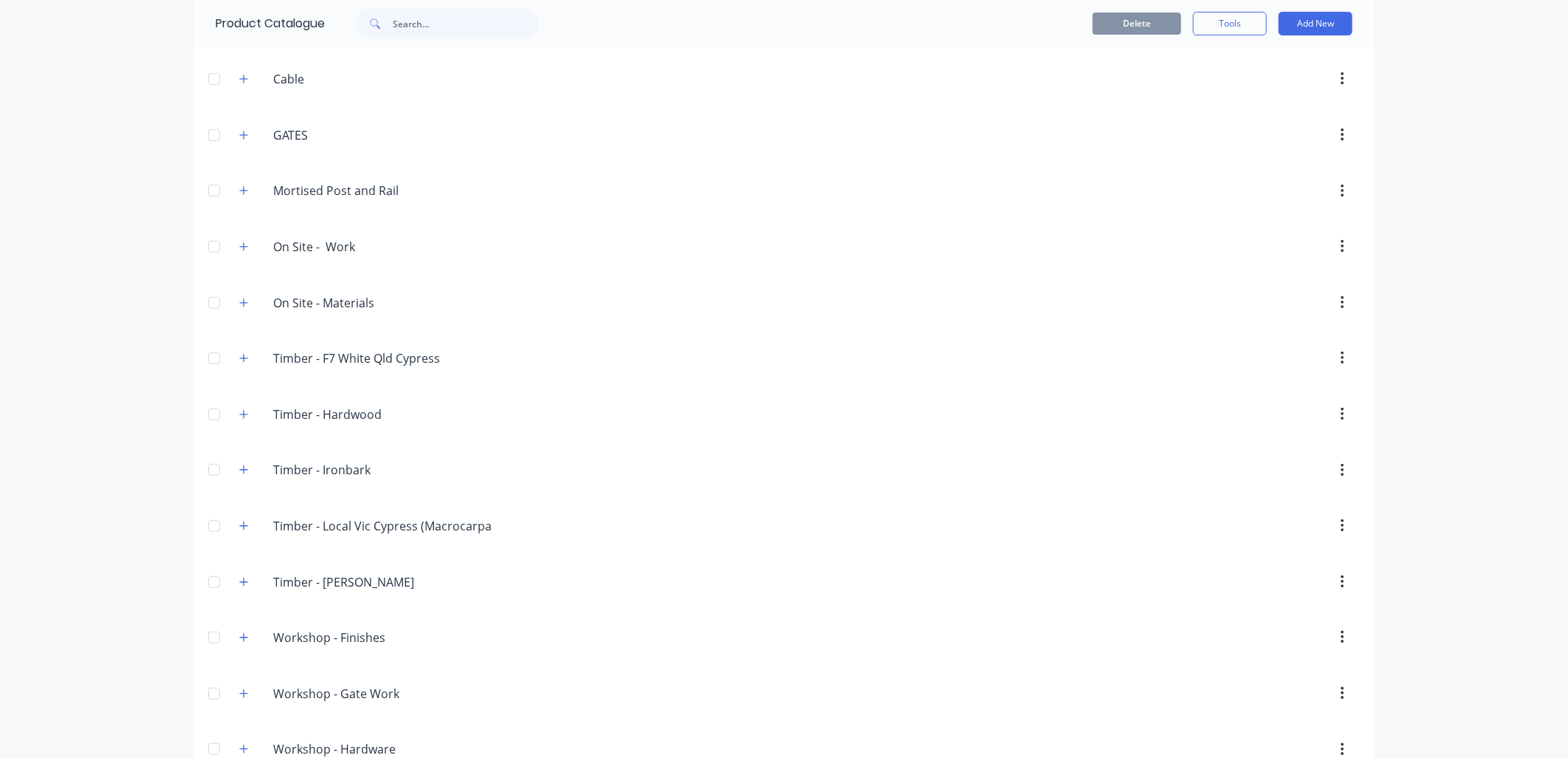
scroll to position [328, 0]
click at [244, 360] on button "button" at bounding box center [243, 358] width 18 height 18
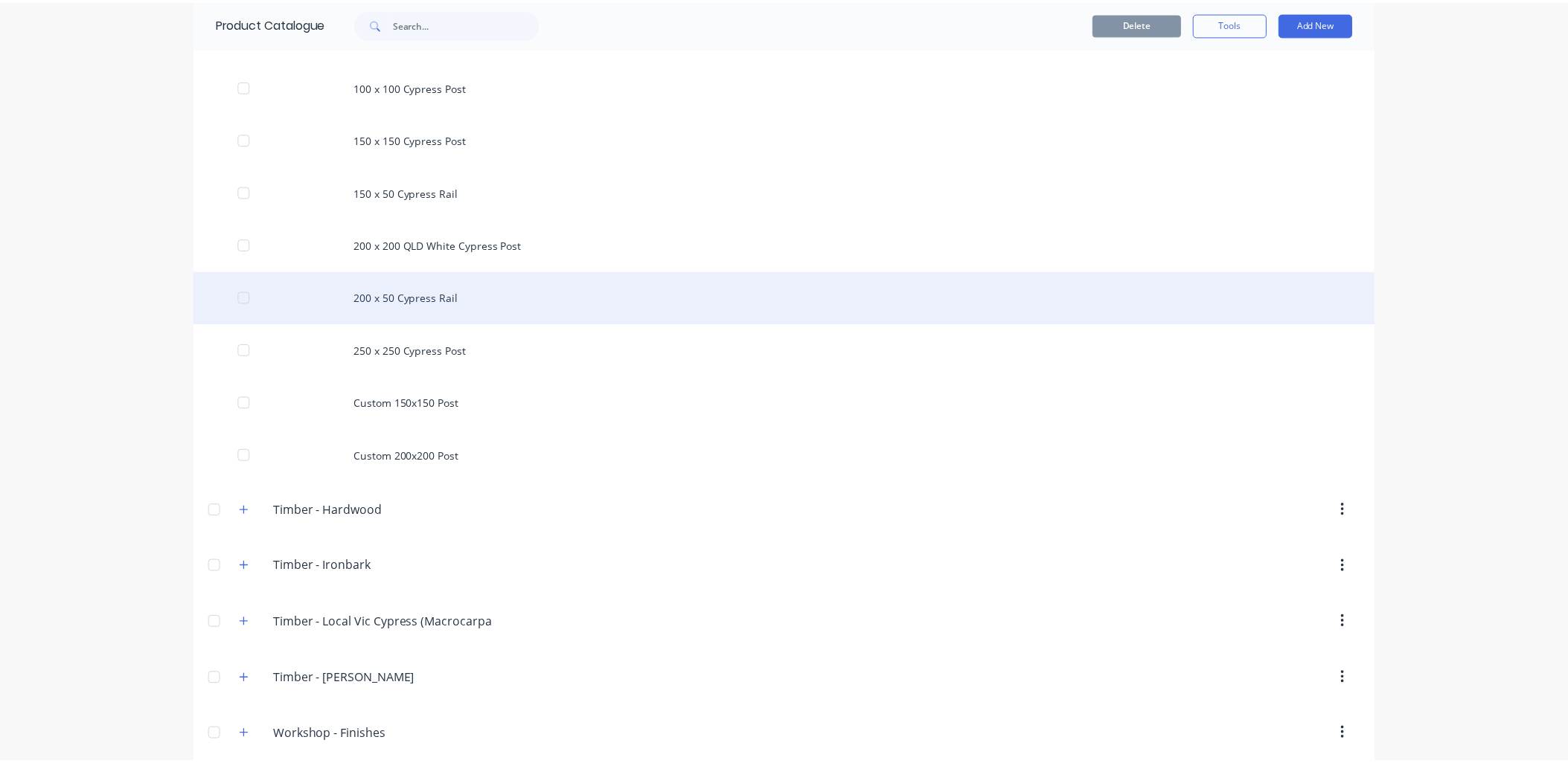
scroll to position [659, 0]
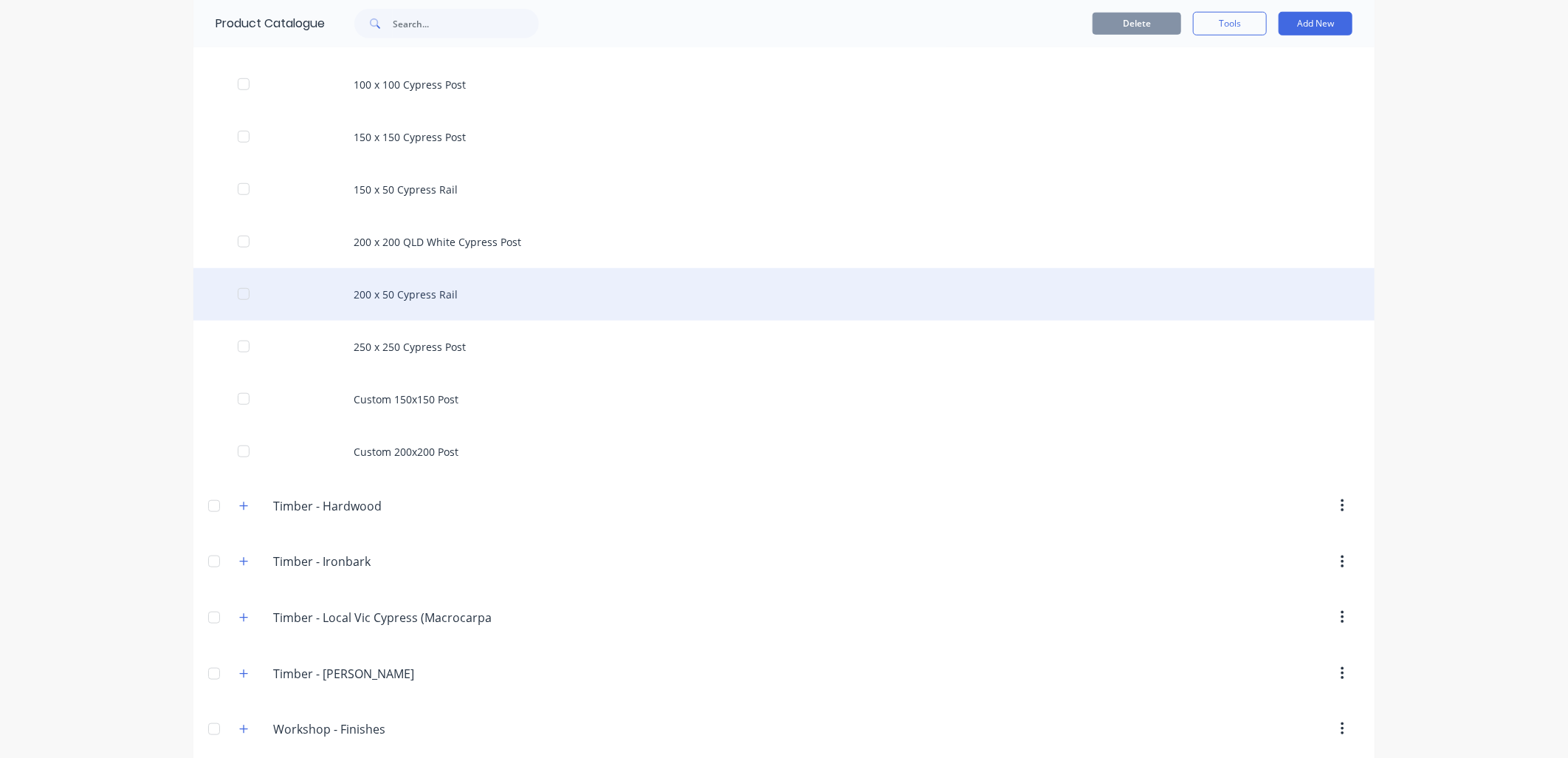
click at [380, 301] on div "200 x 50 Cypress Rail" at bounding box center [784, 295] width 1181 height 52
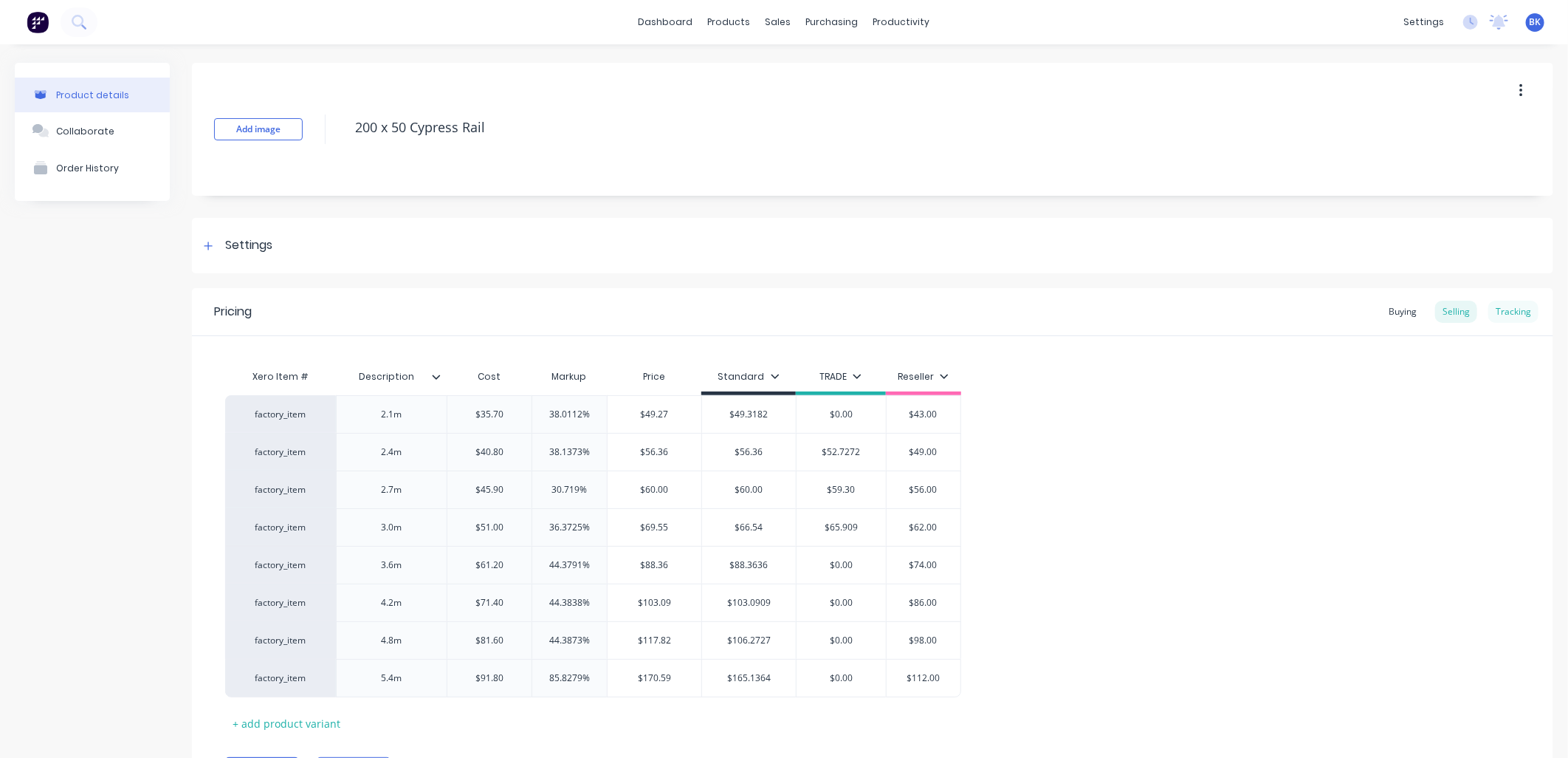
click at [1497, 315] on div "Tracking" at bounding box center [1514, 311] width 50 height 22
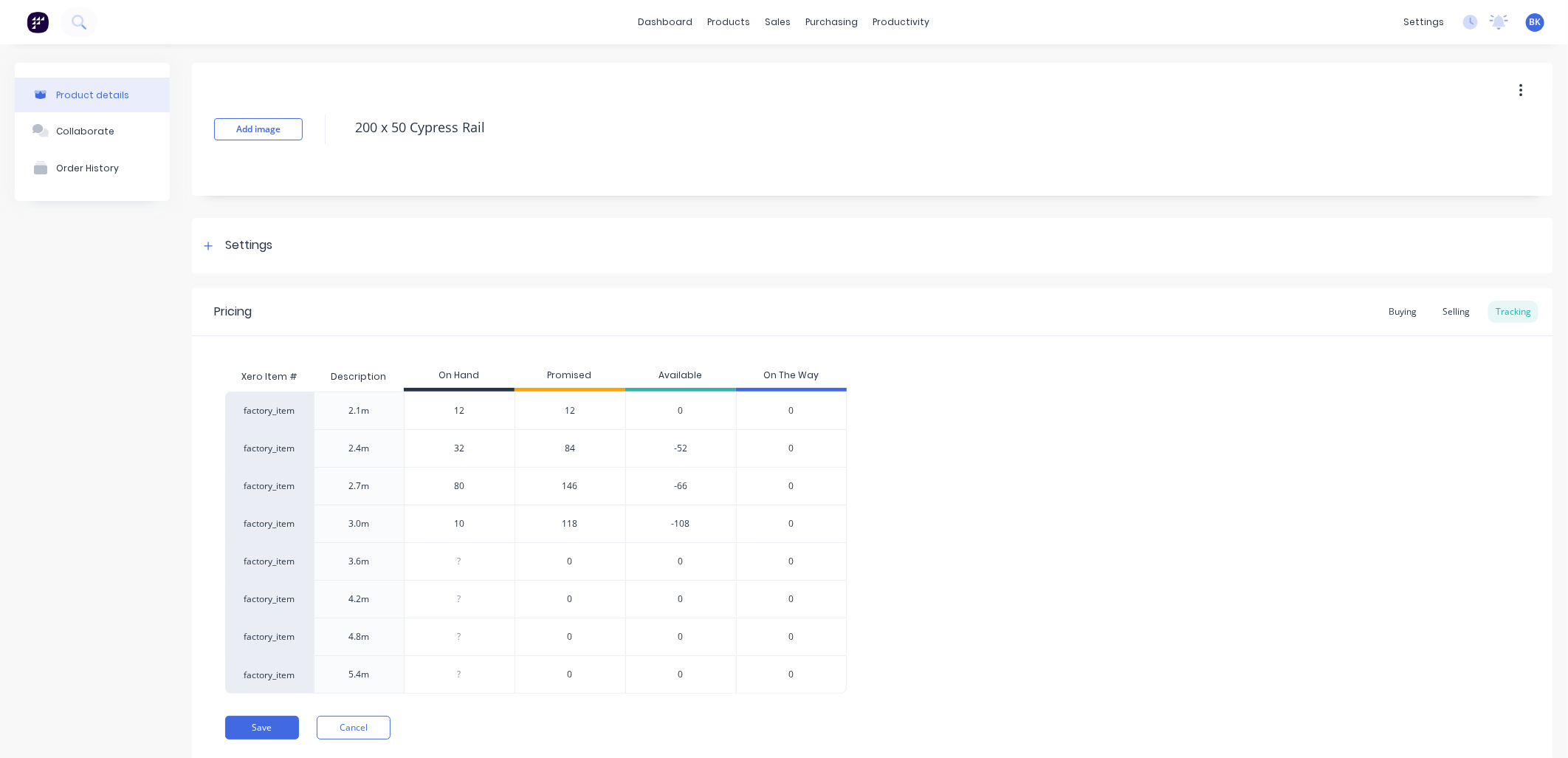
click at [574, 443] on span "84" at bounding box center [570, 449] width 11 height 14
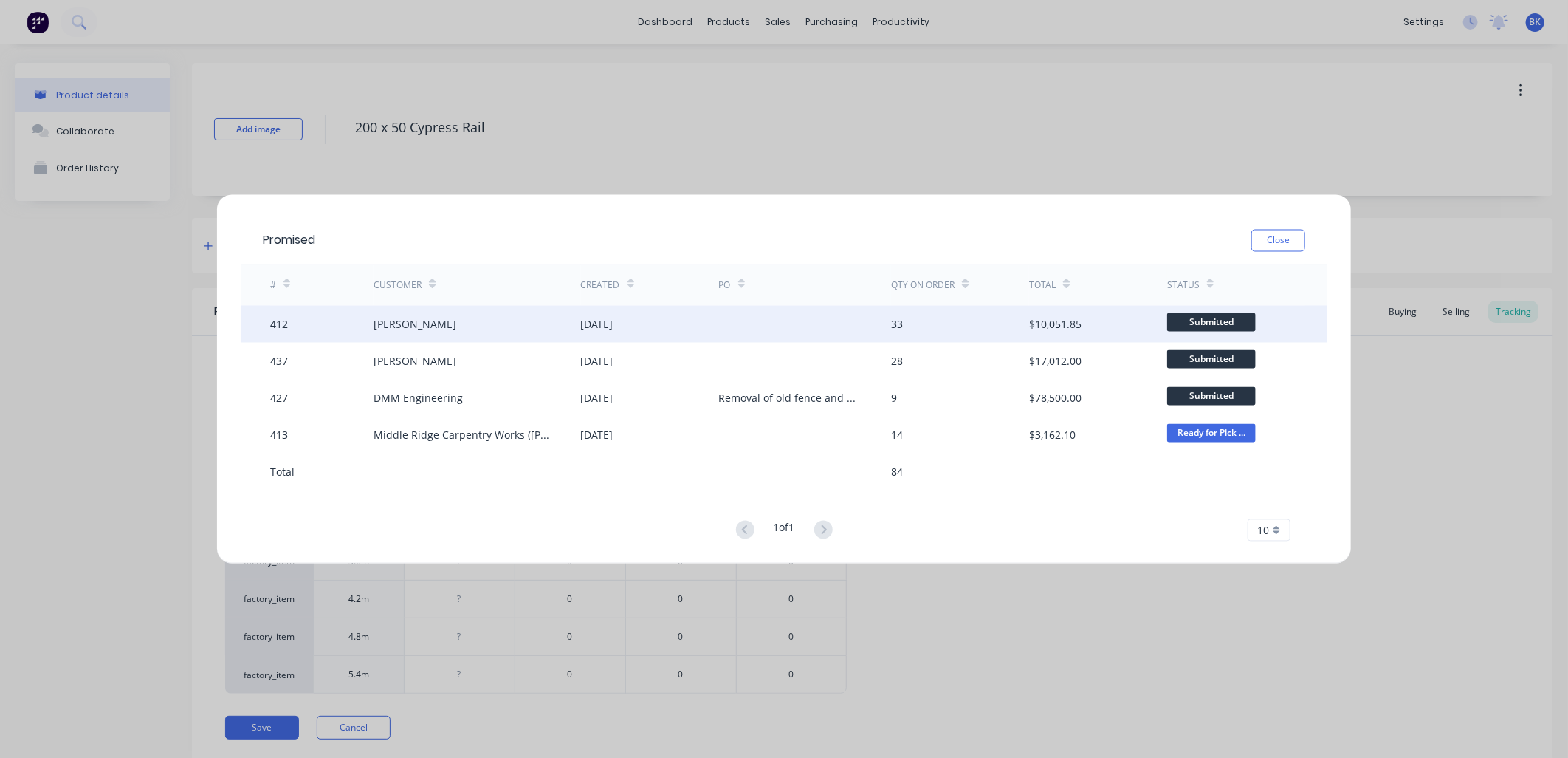
click at [898, 318] on div "33" at bounding box center [897, 324] width 12 height 16
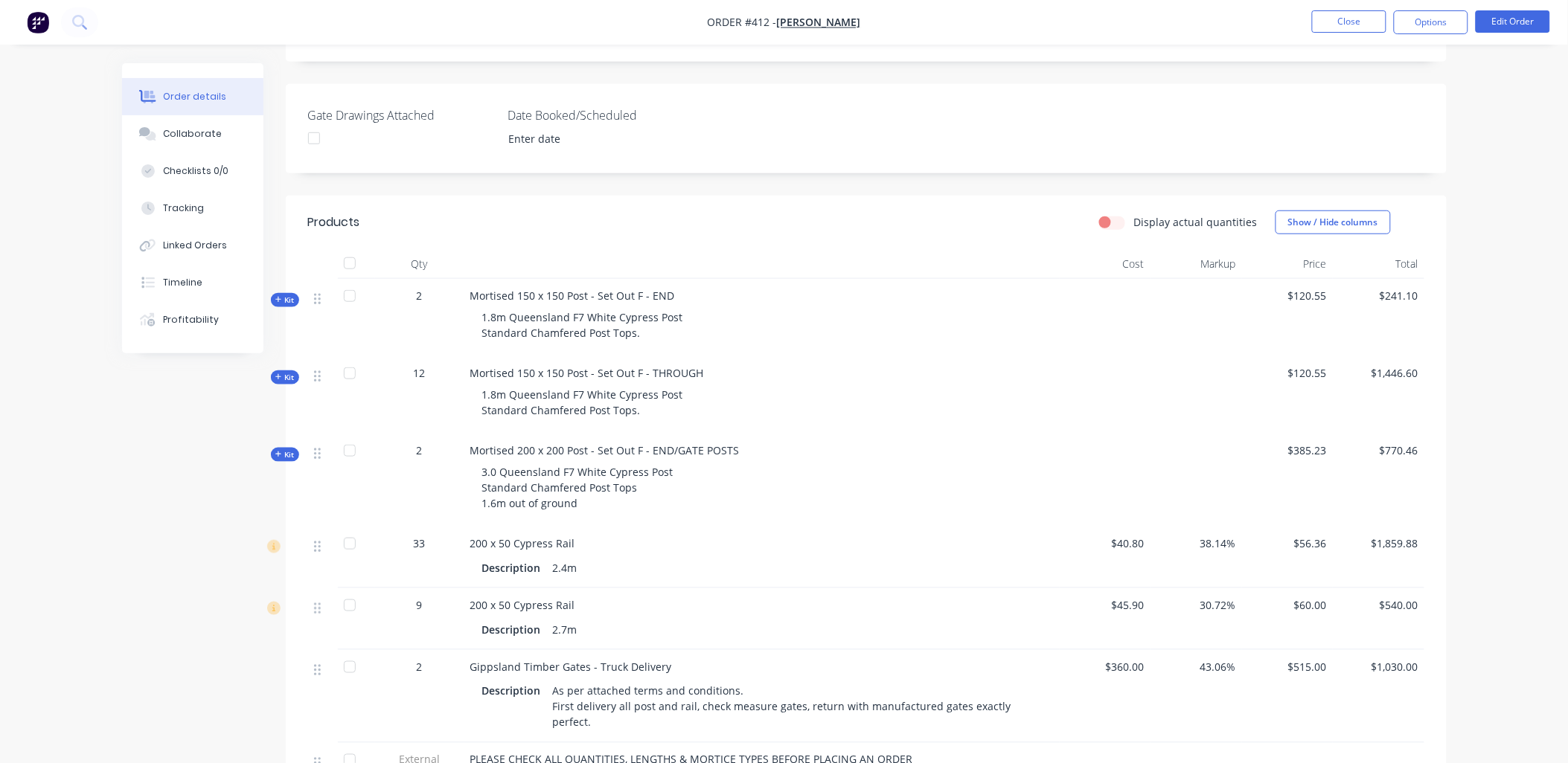
scroll to position [330, 0]
click at [1330, 15] on button "Close" at bounding box center [1348, 21] width 74 height 22
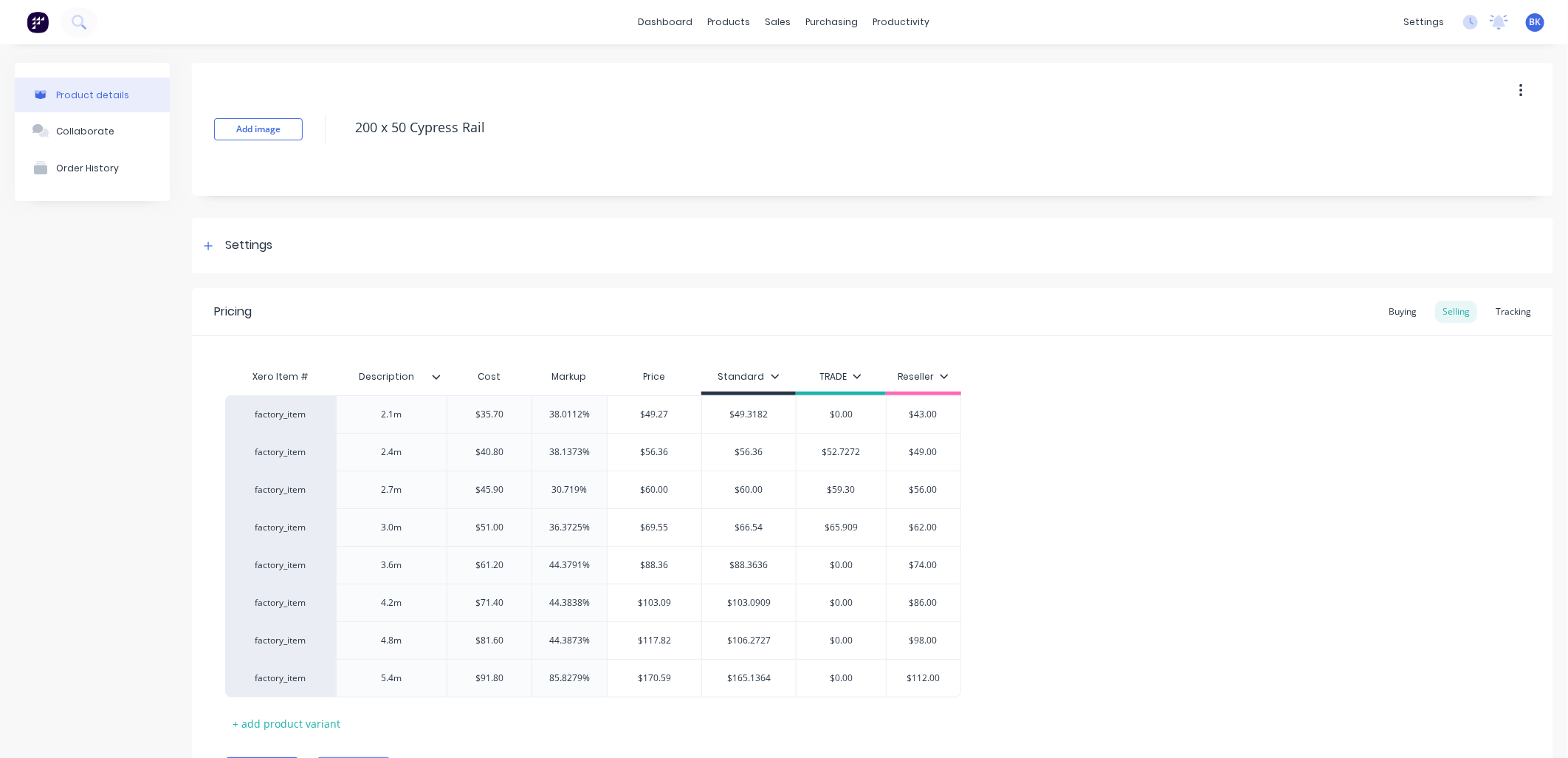
type textarea "x"
click at [1495, 299] on div "Pricing Buying Selling Tracking" at bounding box center [872, 312] width 1362 height 48
click at [1495, 302] on div "Tracking" at bounding box center [1514, 311] width 50 height 22
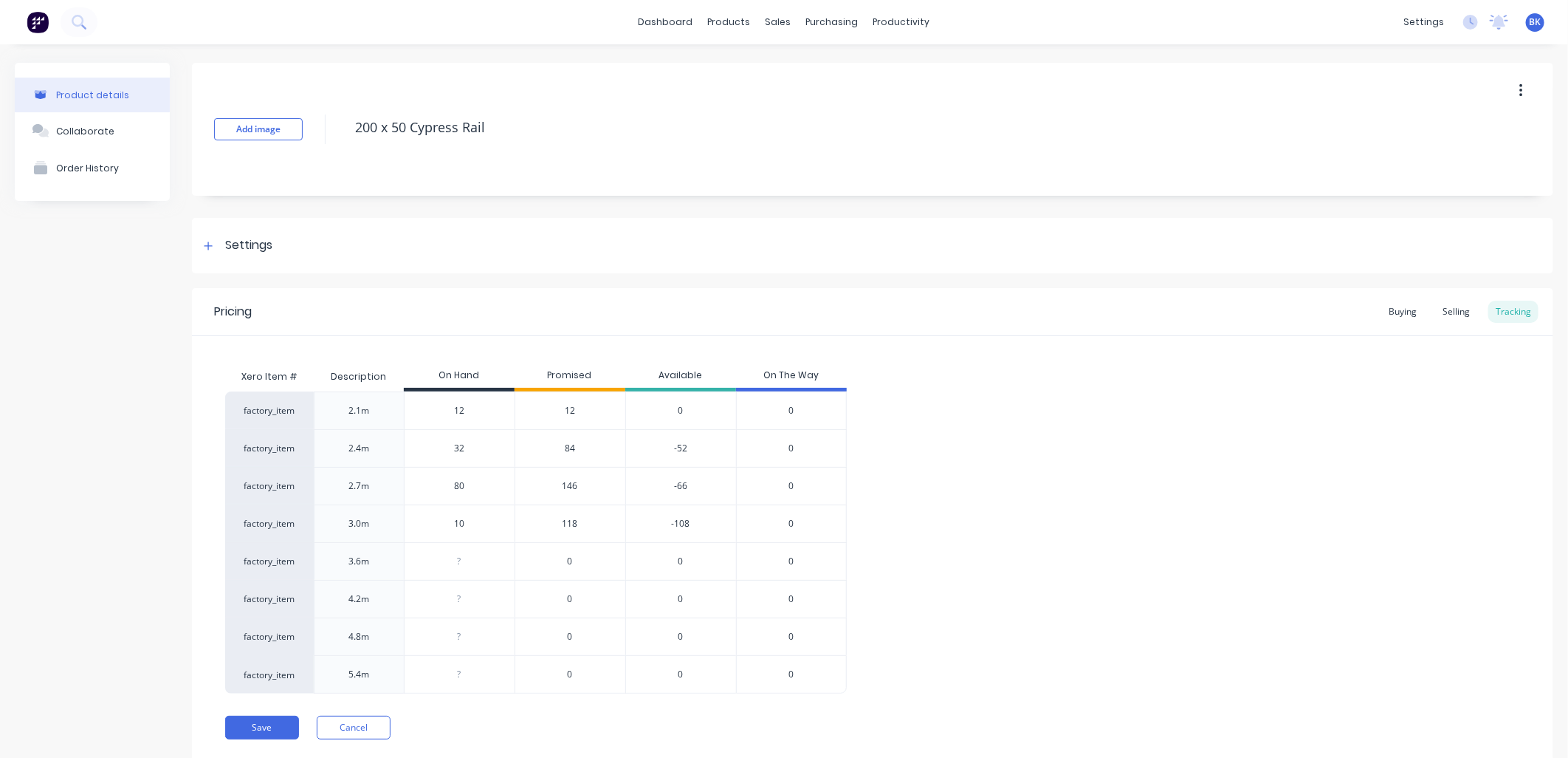
click at [571, 451] on span "84" at bounding box center [570, 449] width 11 height 14
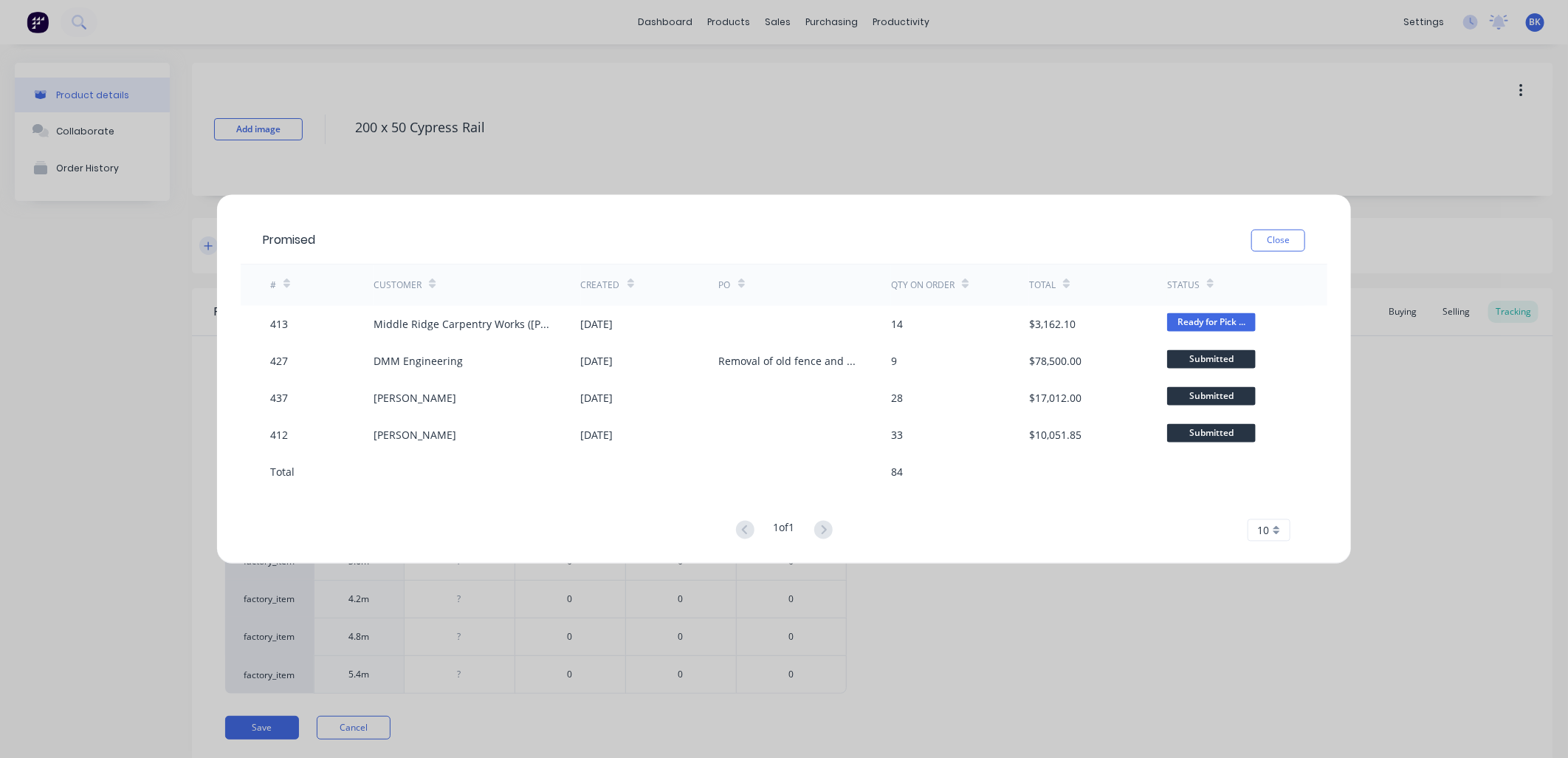
drag, startPoint x: 1280, startPoint y: 238, endPoint x: 1272, endPoint y: 232, distance: 10.0
click at [1280, 237] on button "Close" at bounding box center [1279, 240] width 54 height 22
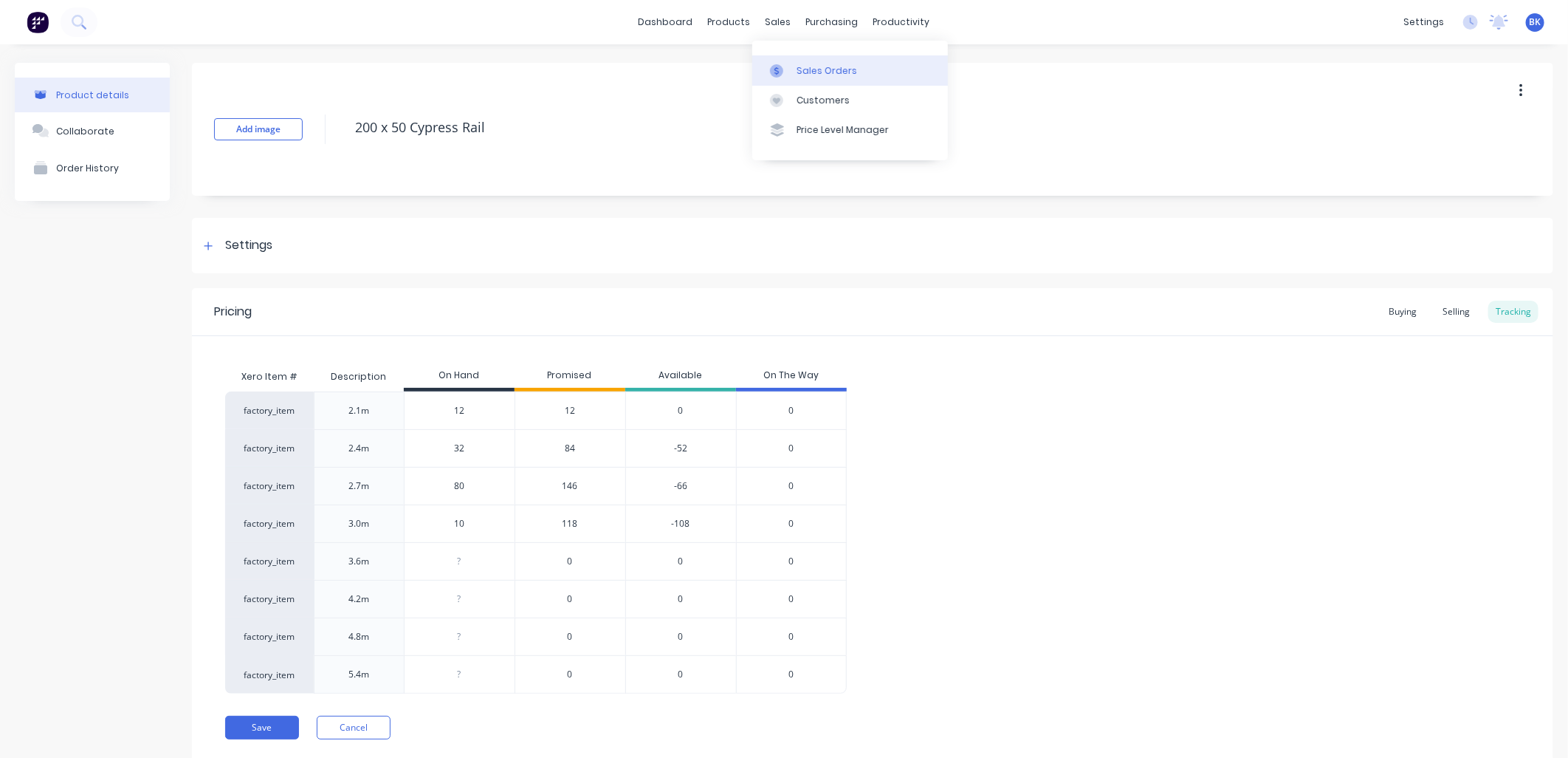
click at [798, 65] on div "Sales Orders" at bounding box center [827, 71] width 60 height 14
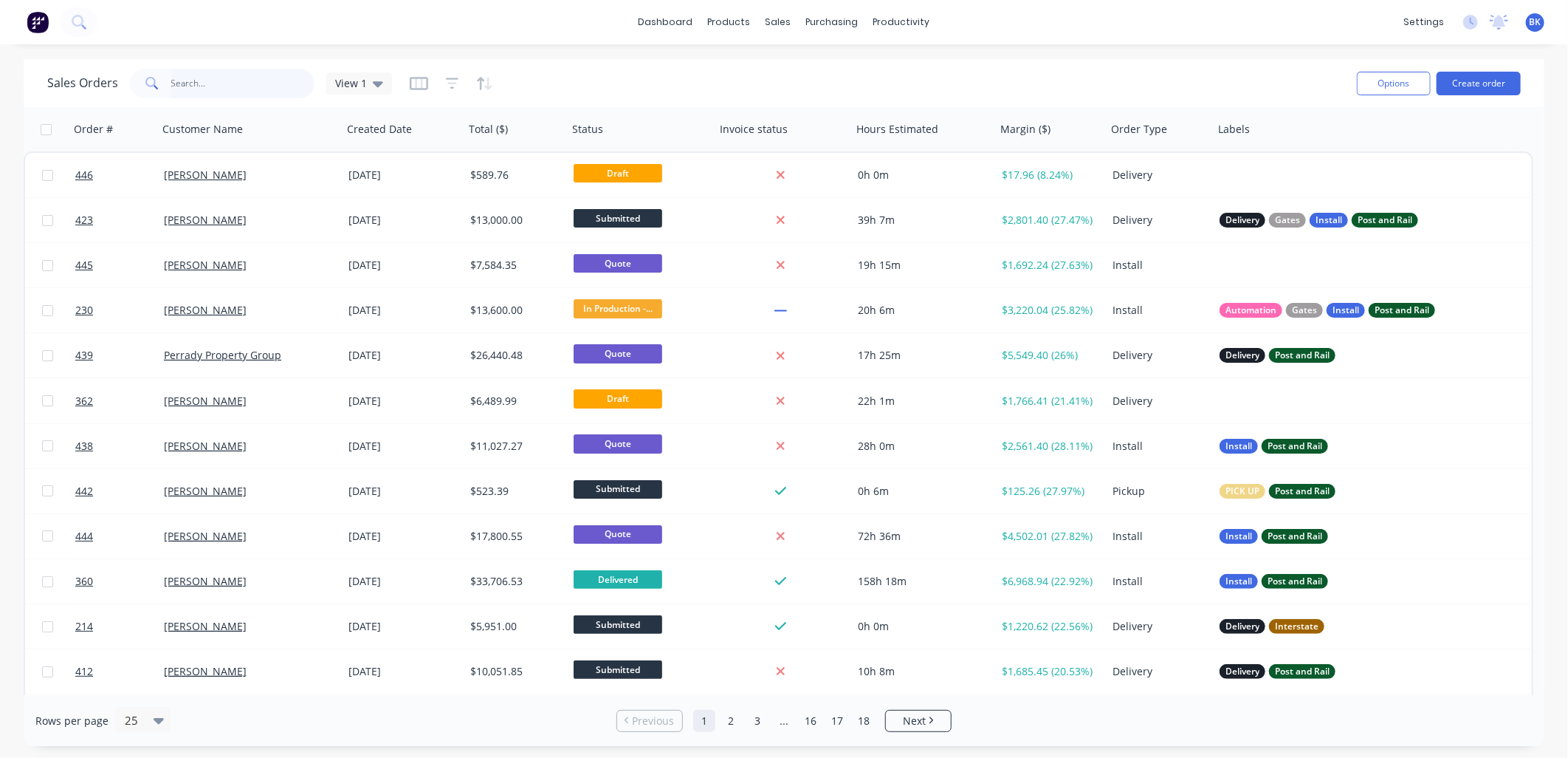
click at [257, 95] on input "text" at bounding box center [243, 83] width 144 height 29
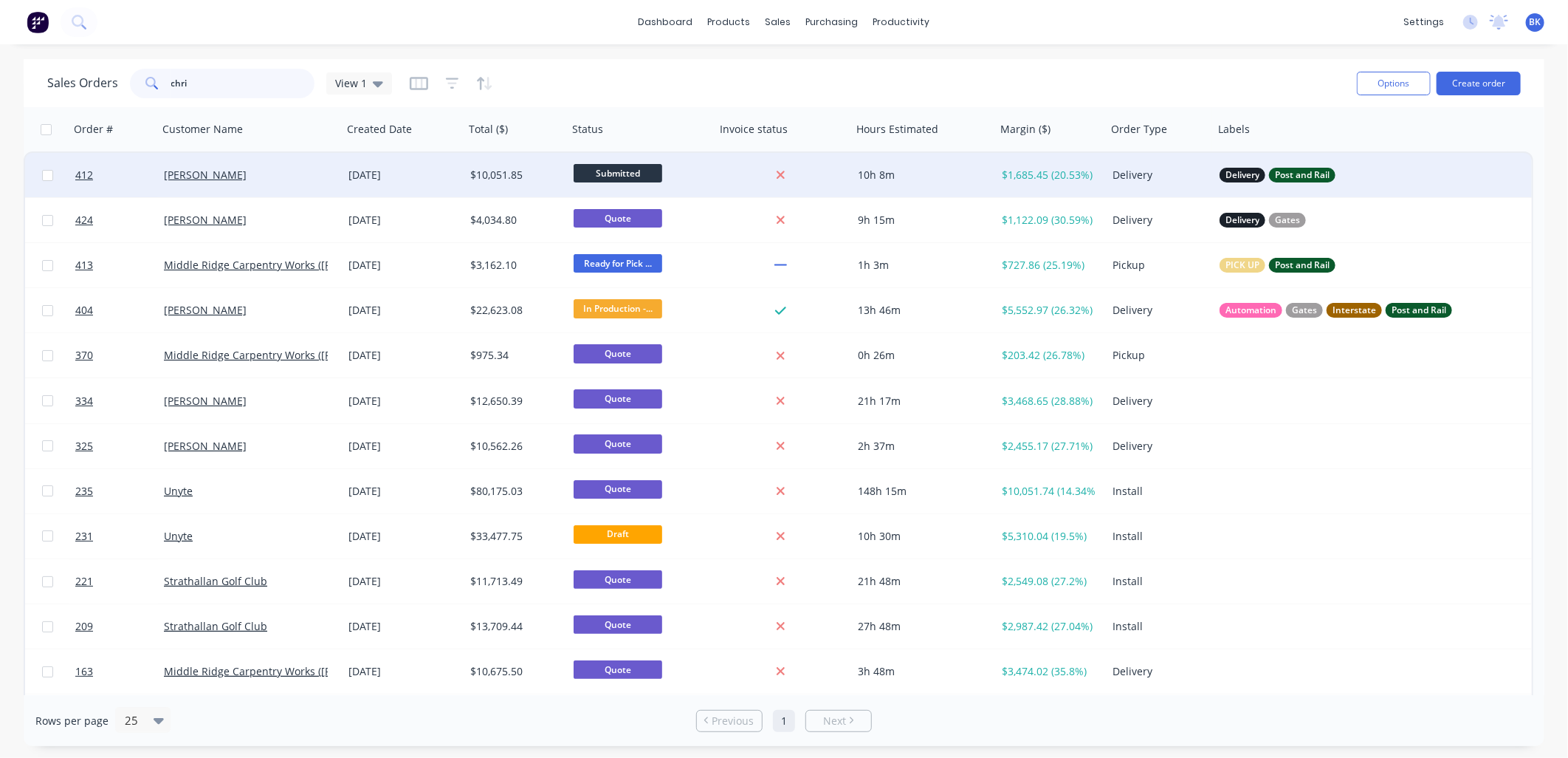
type input "chri"
click at [286, 182] on div "[PERSON_NAME]" at bounding box center [250, 175] width 185 height 45
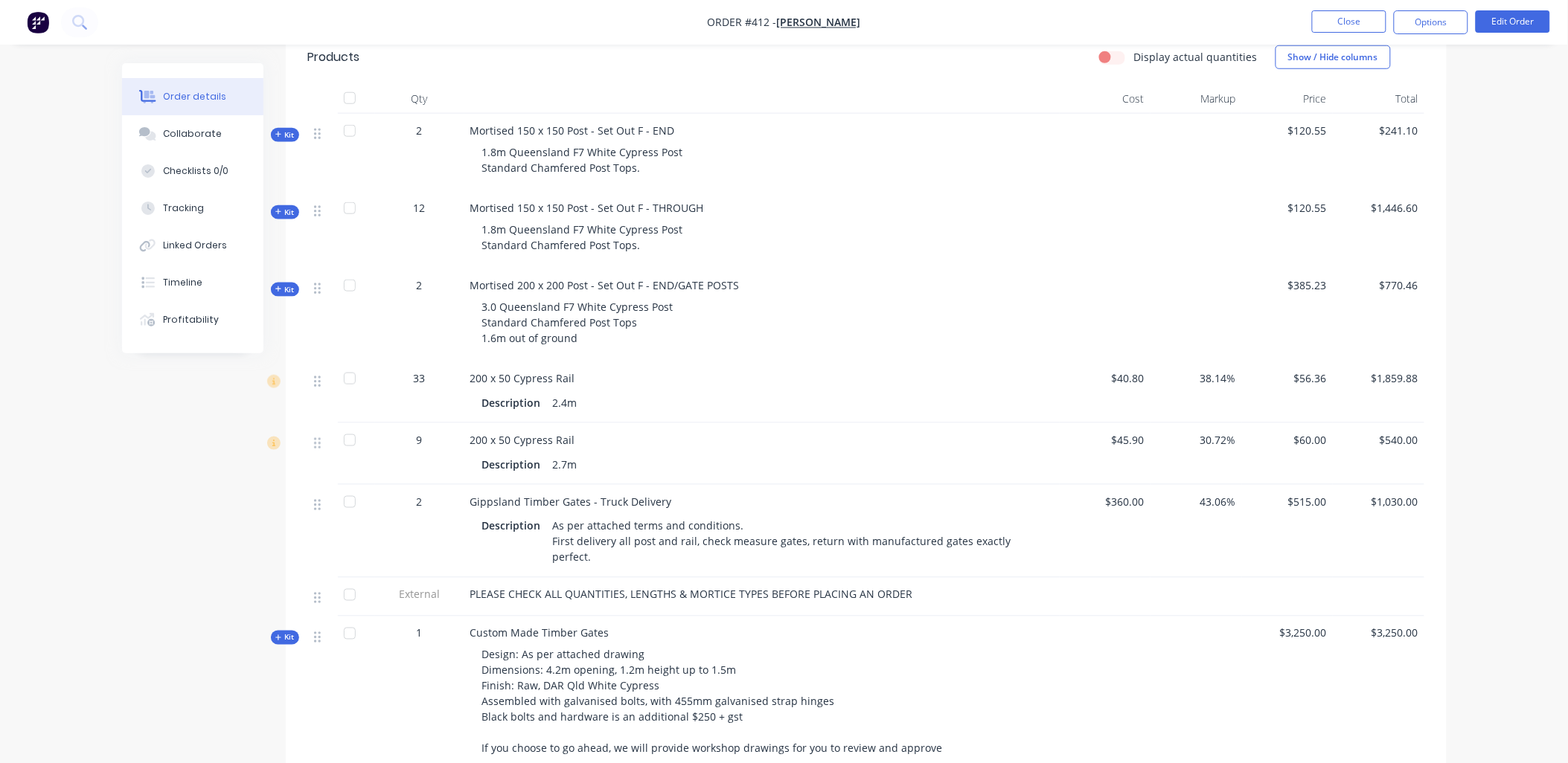
scroll to position [495, 0]
click at [1341, 17] on button "Close" at bounding box center [1348, 21] width 74 height 22
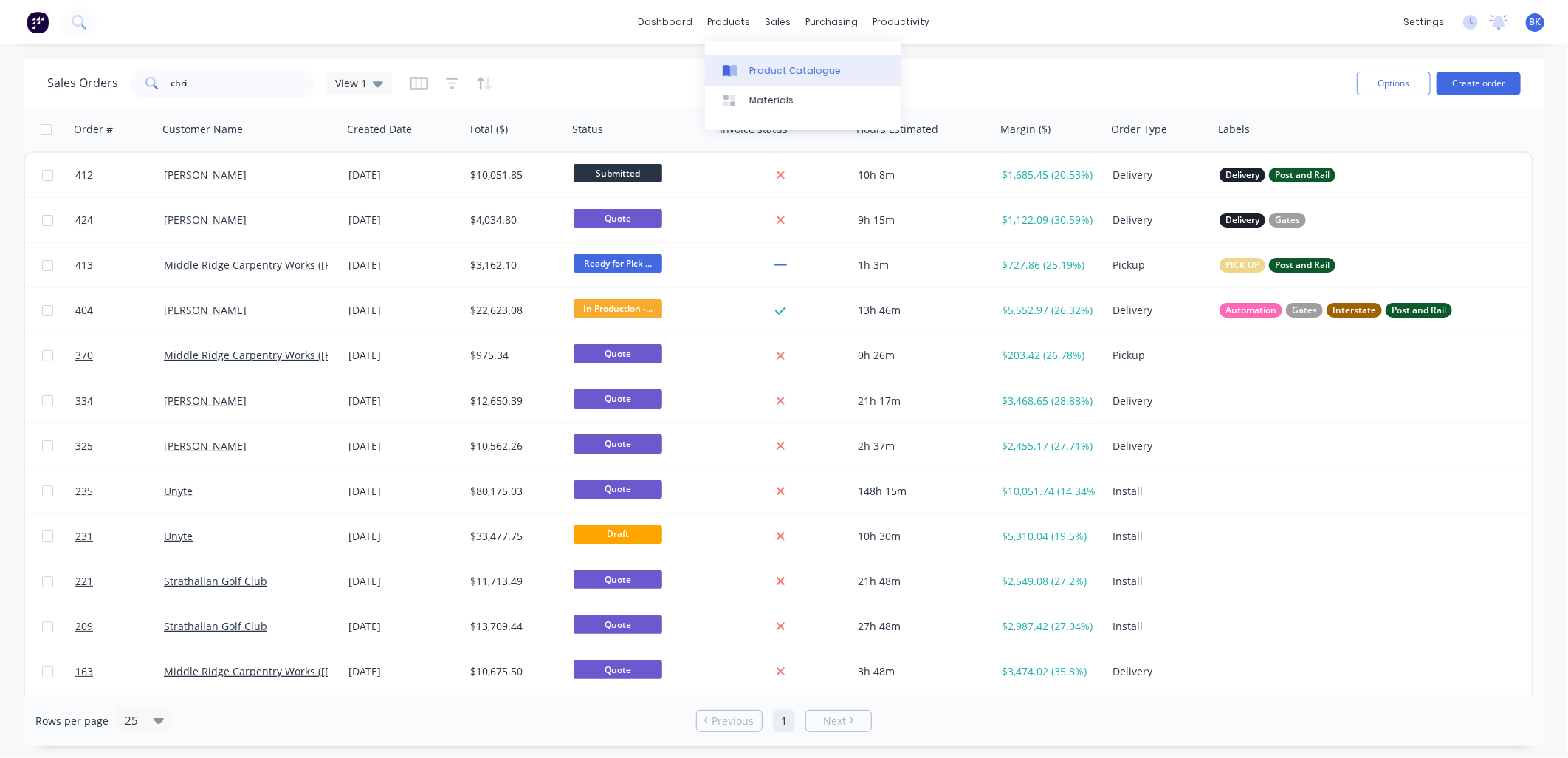
click at [757, 57] on link "Product Catalogue" at bounding box center [803, 70] width 196 height 29
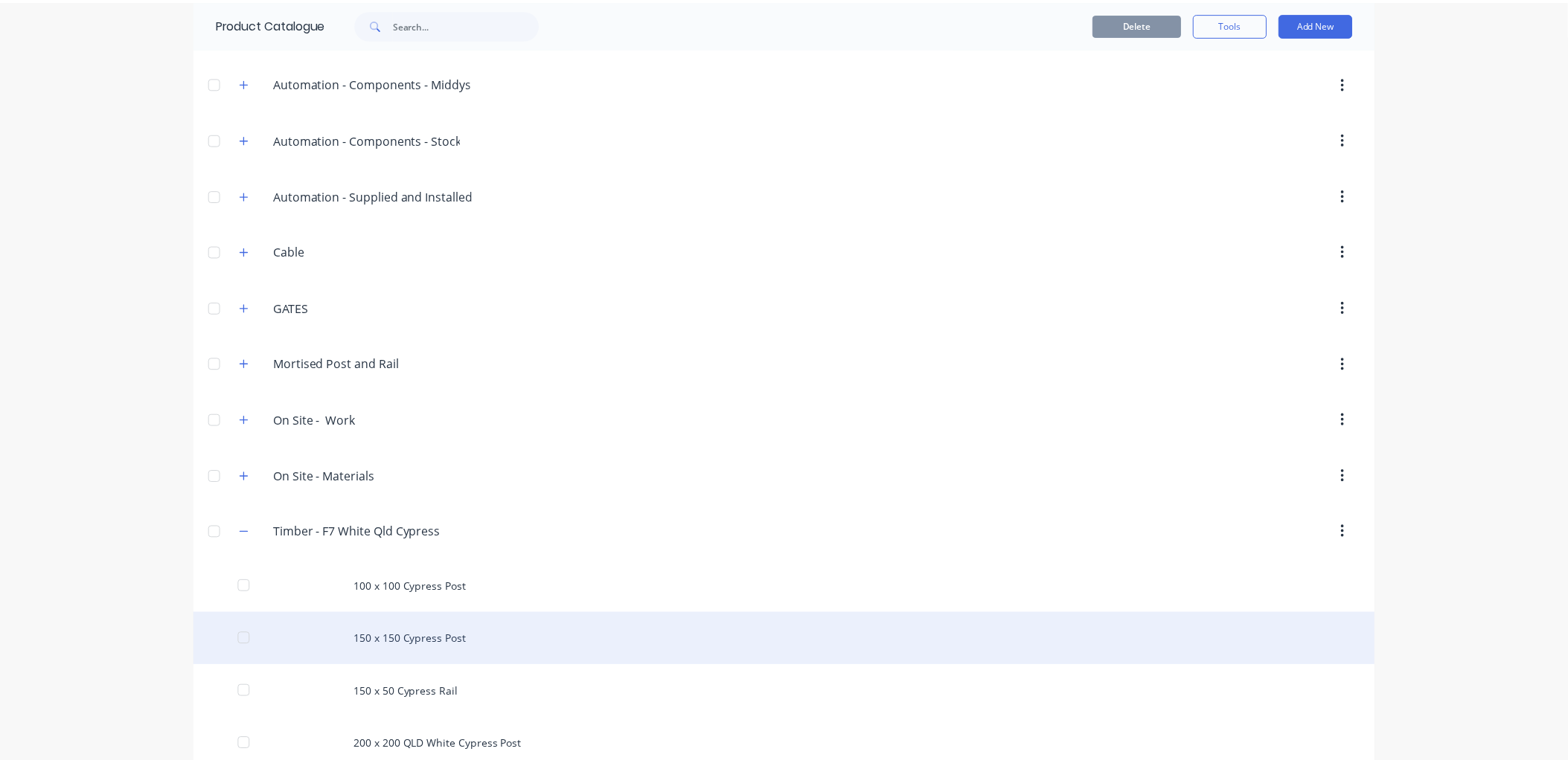
scroll to position [159, 0]
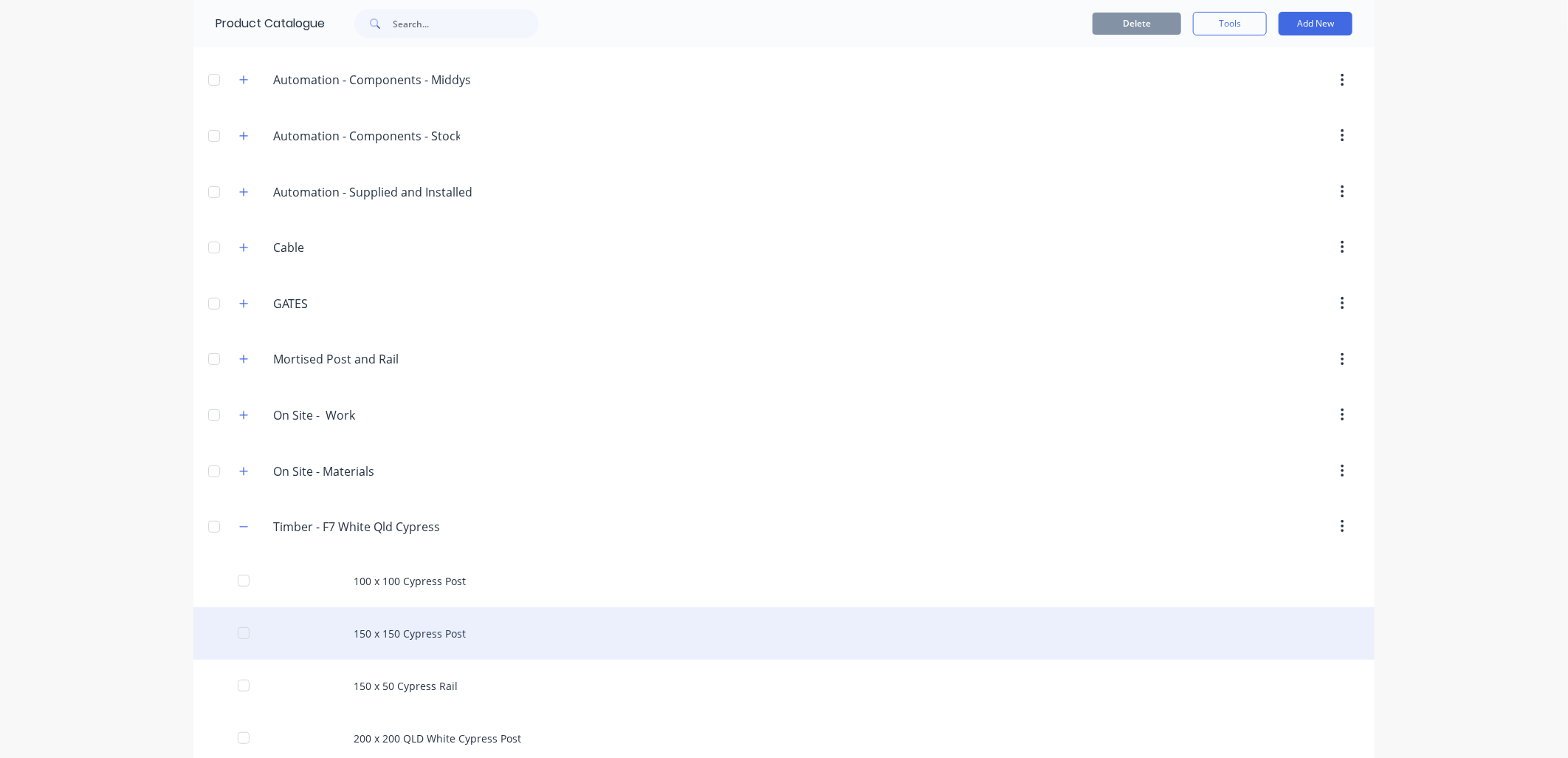
click at [405, 625] on div "150 x 150 Cypress Post" at bounding box center [784, 633] width 1181 height 52
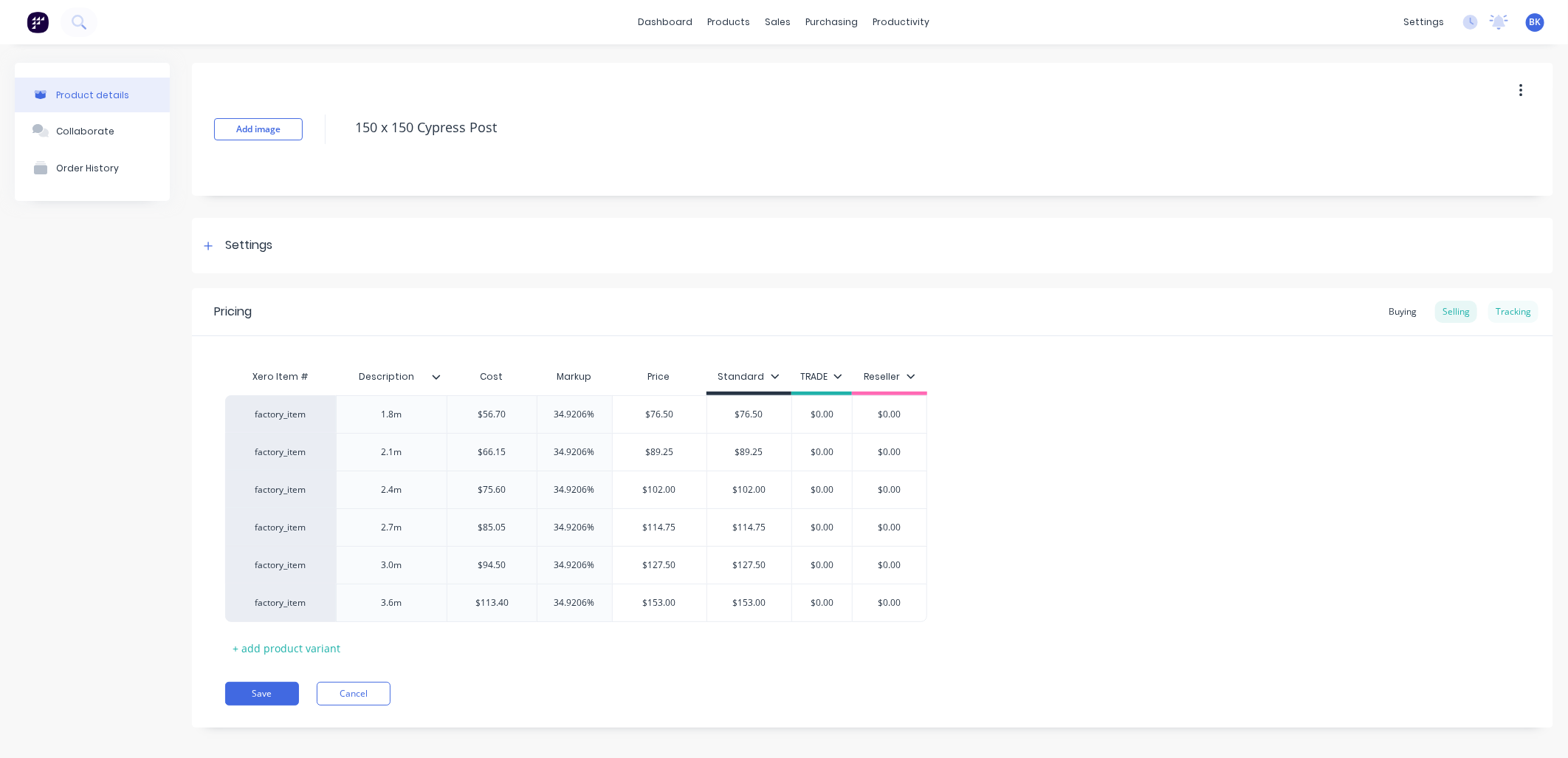
click at [1489, 308] on div "Tracking" at bounding box center [1514, 311] width 50 height 22
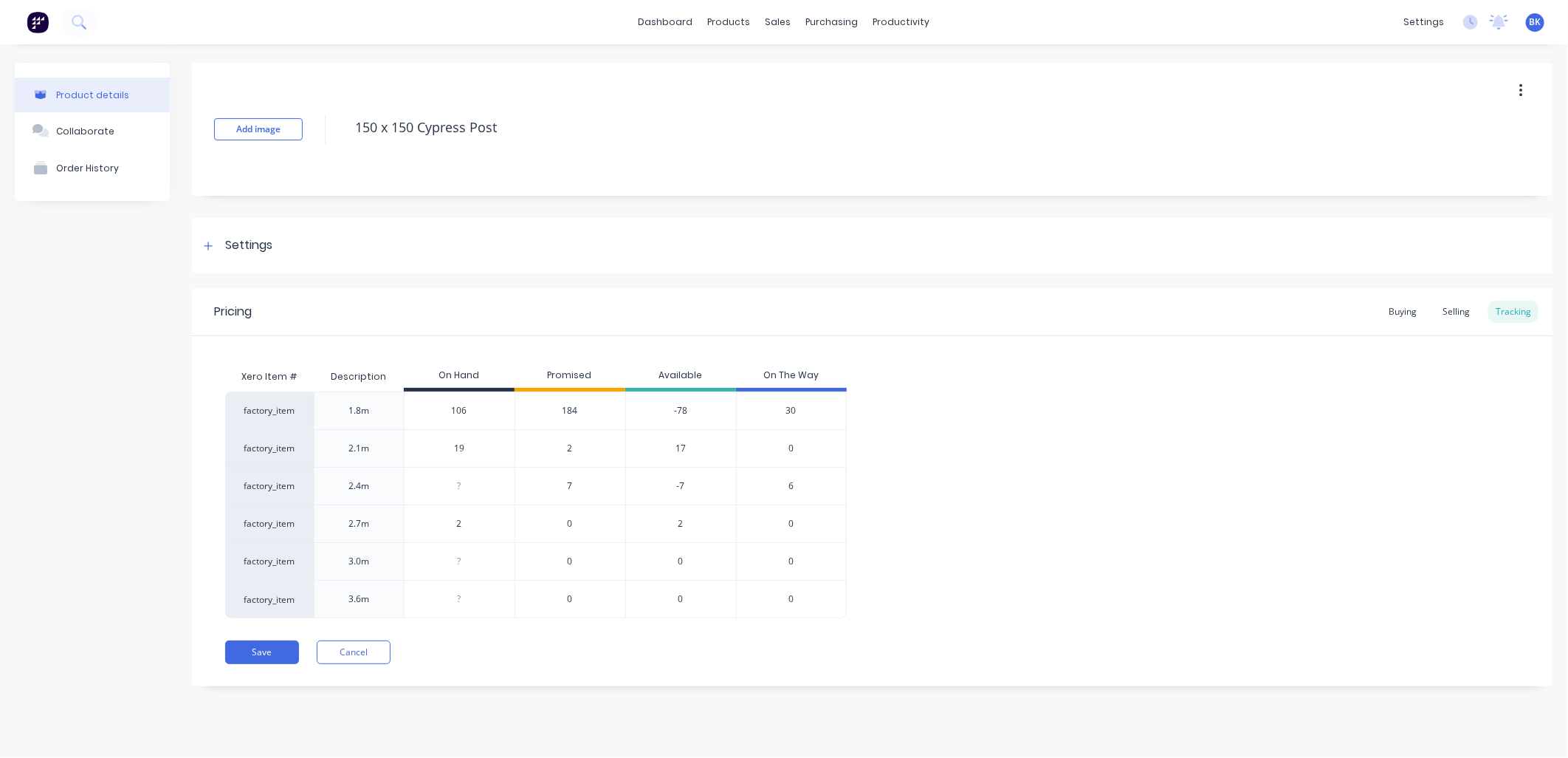
click at [571, 451] on span "2" at bounding box center [570, 449] width 5 height 14
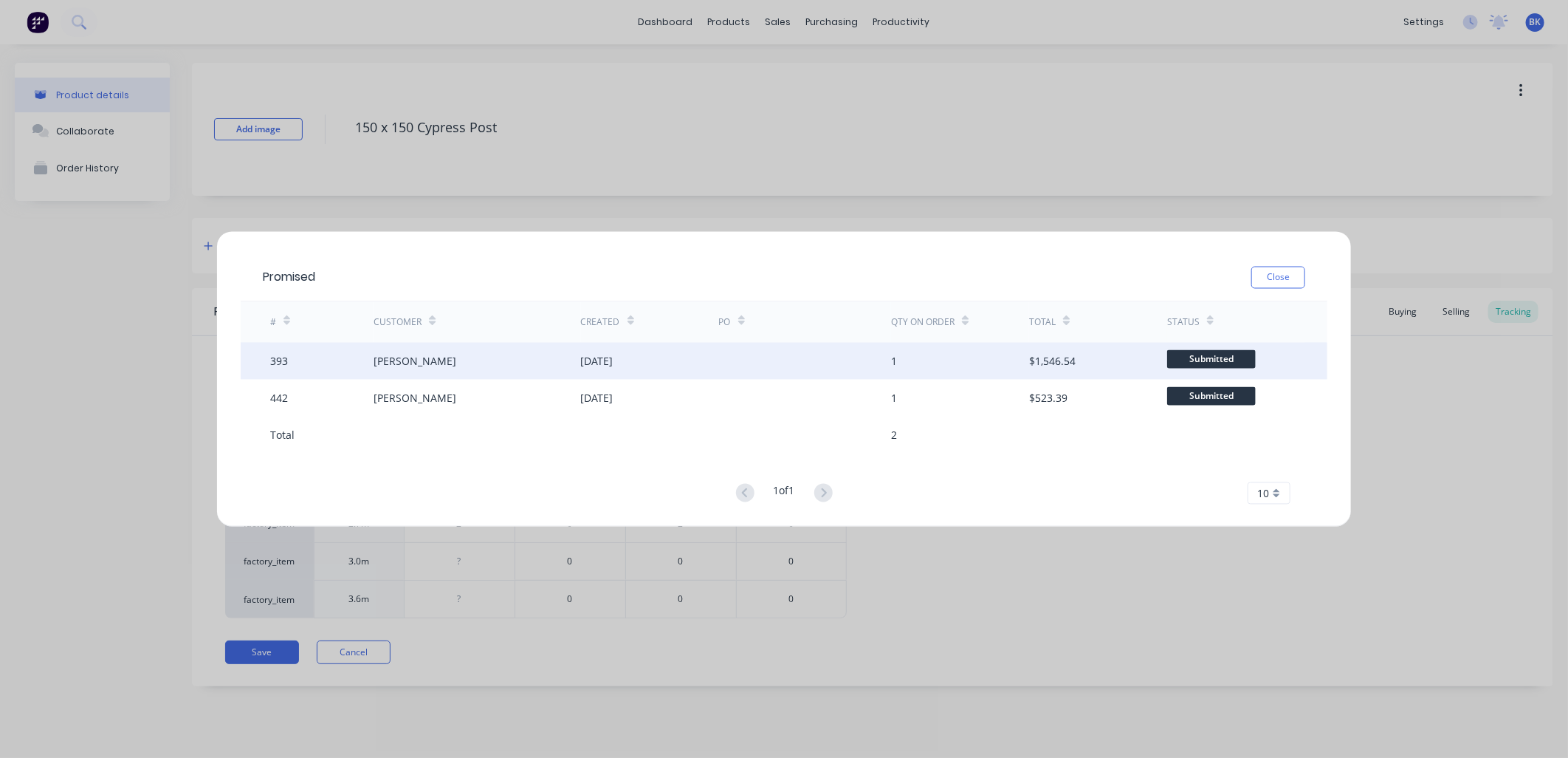
click at [414, 356] on div "[PERSON_NAME]" at bounding box center [415, 361] width 82 height 16
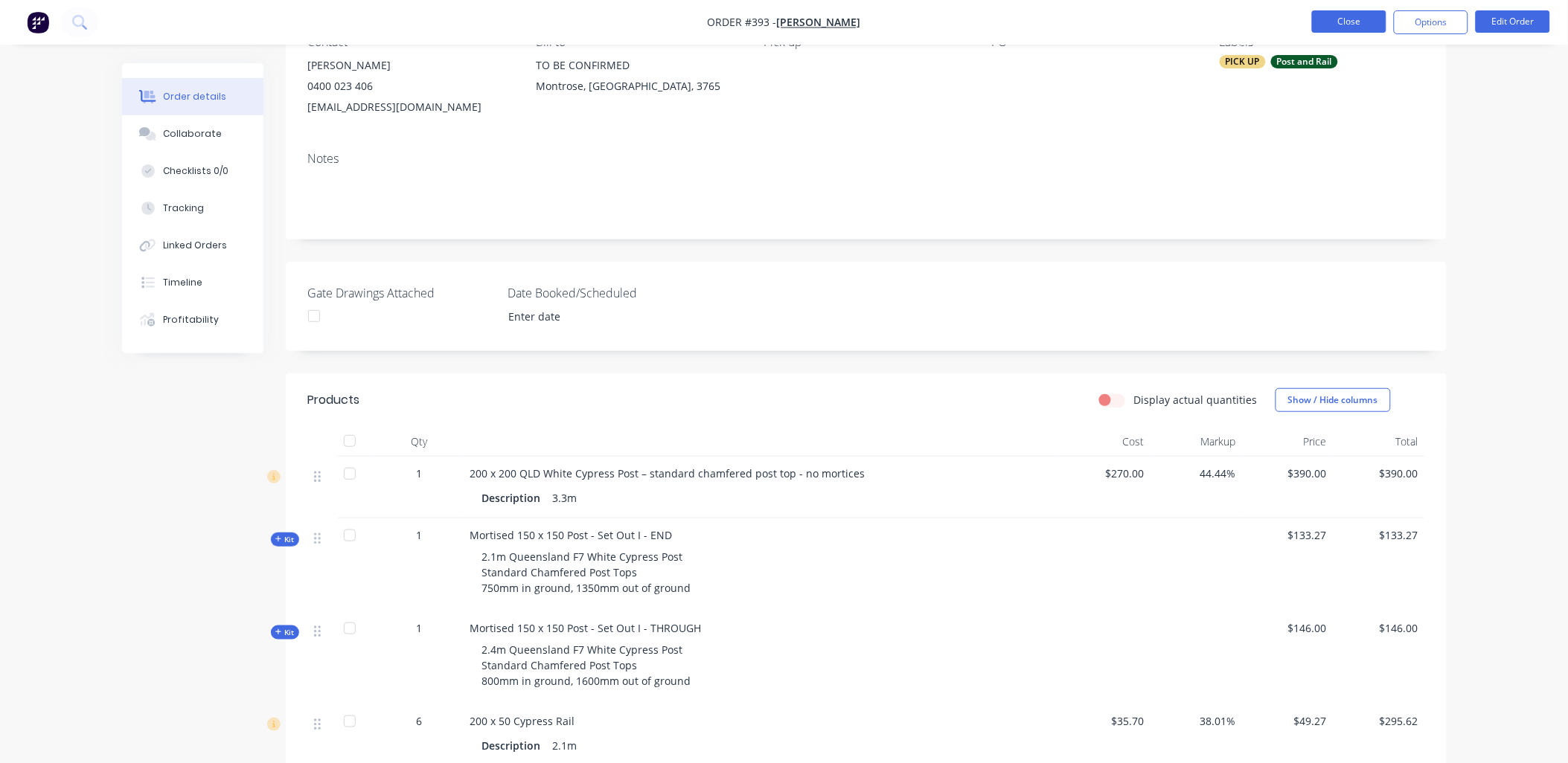
scroll to position [148, 0]
click at [1349, 23] on button "Close" at bounding box center [1348, 21] width 74 height 22
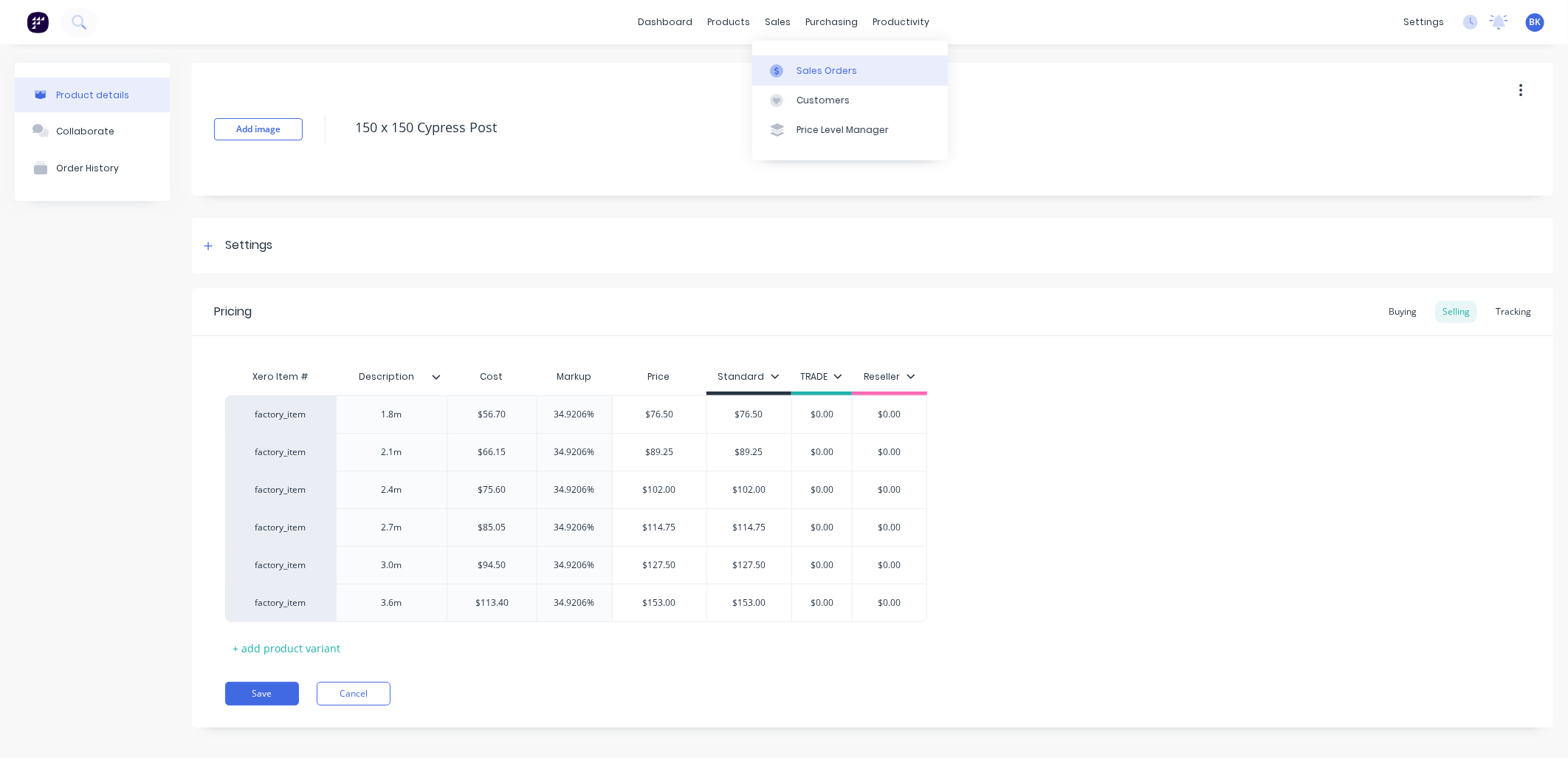
click at [817, 65] on div "Sales Orders" at bounding box center [827, 71] width 60 height 14
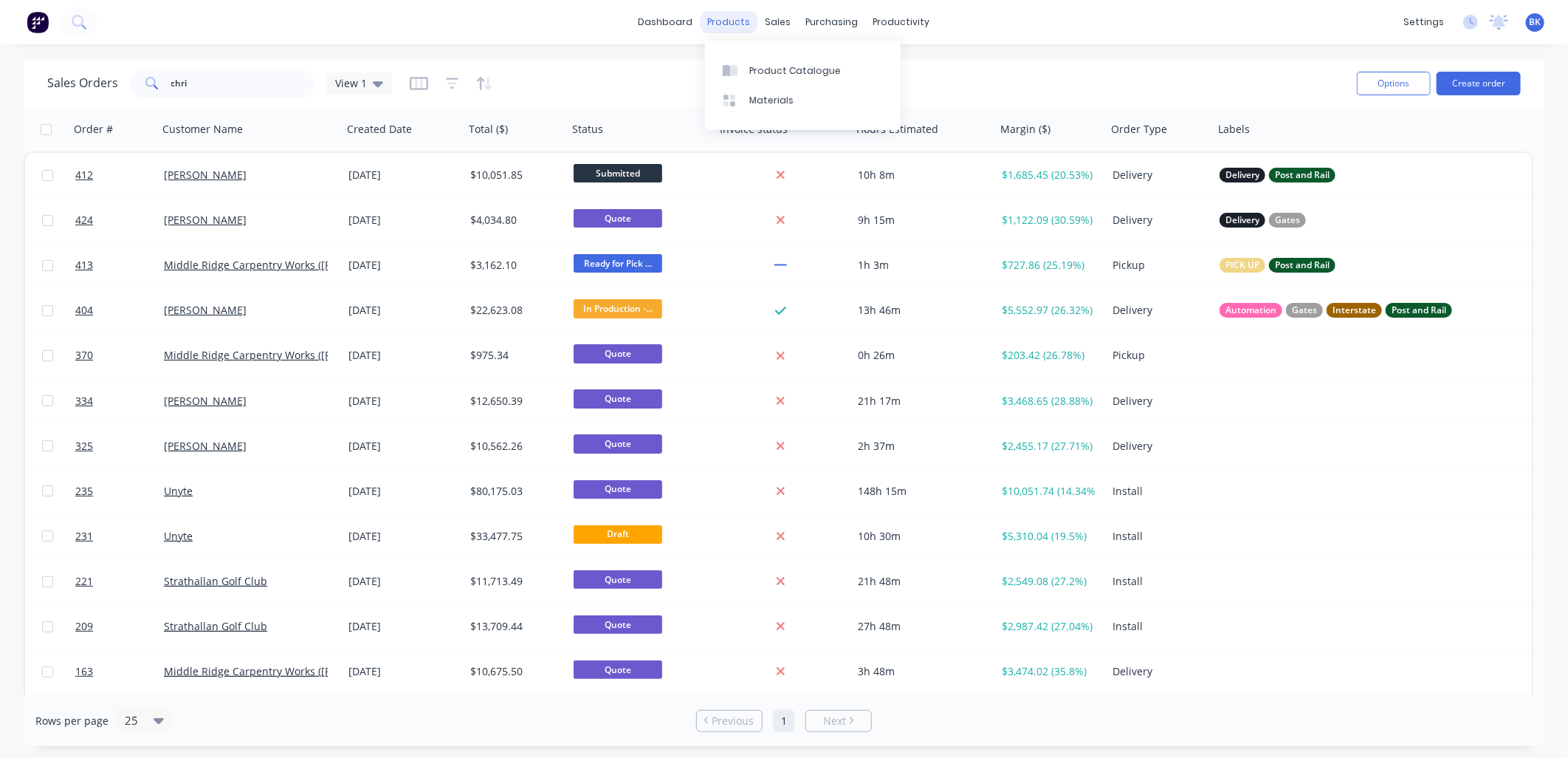
click at [734, 19] on div "products" at bounding box center [729, 21] width 57 height 22
click at [754, 55] on link "Product Catalogue" at bounding box center [803, 70] width 196 height 29
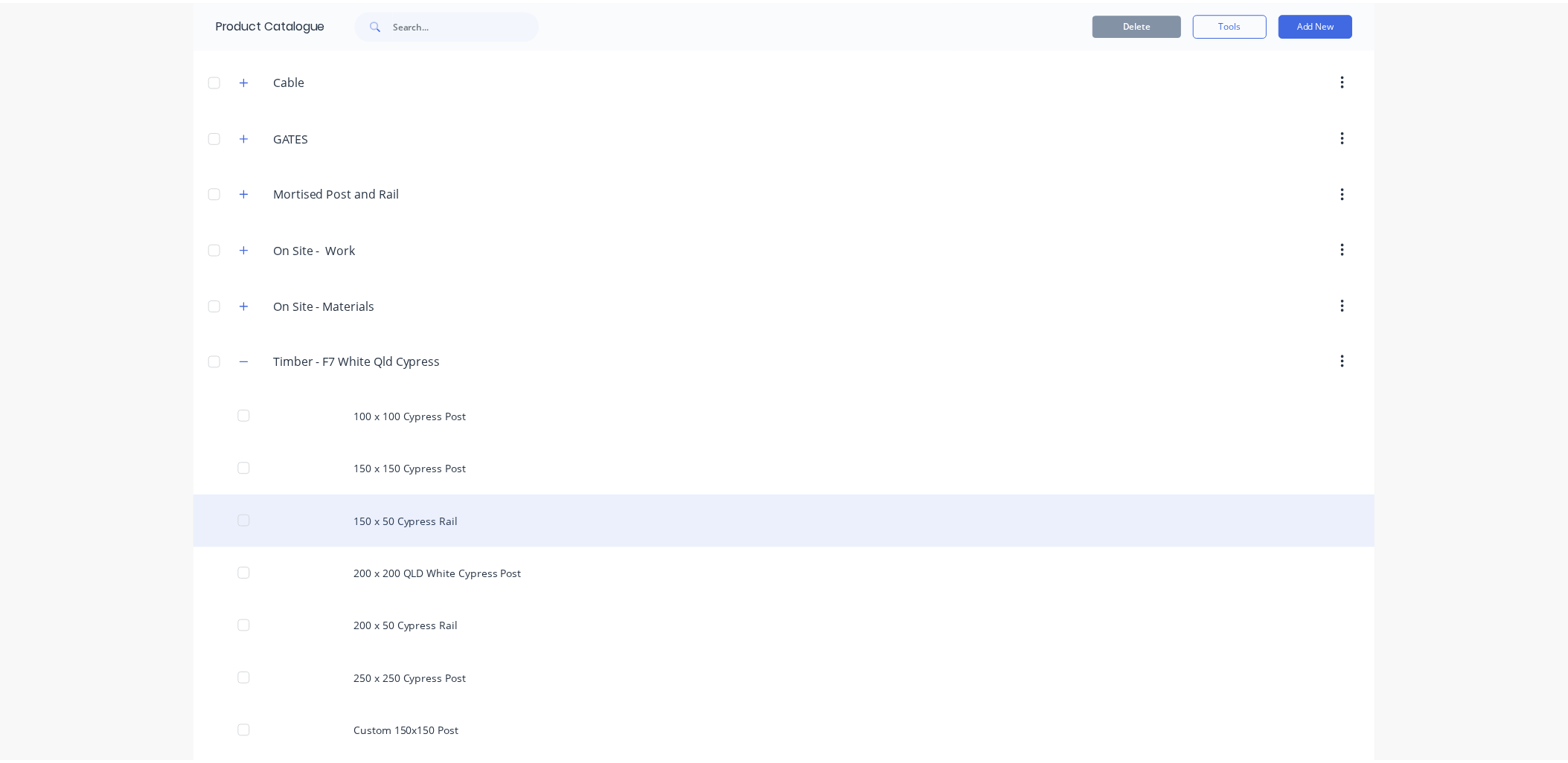
scroll to position [330, 0]
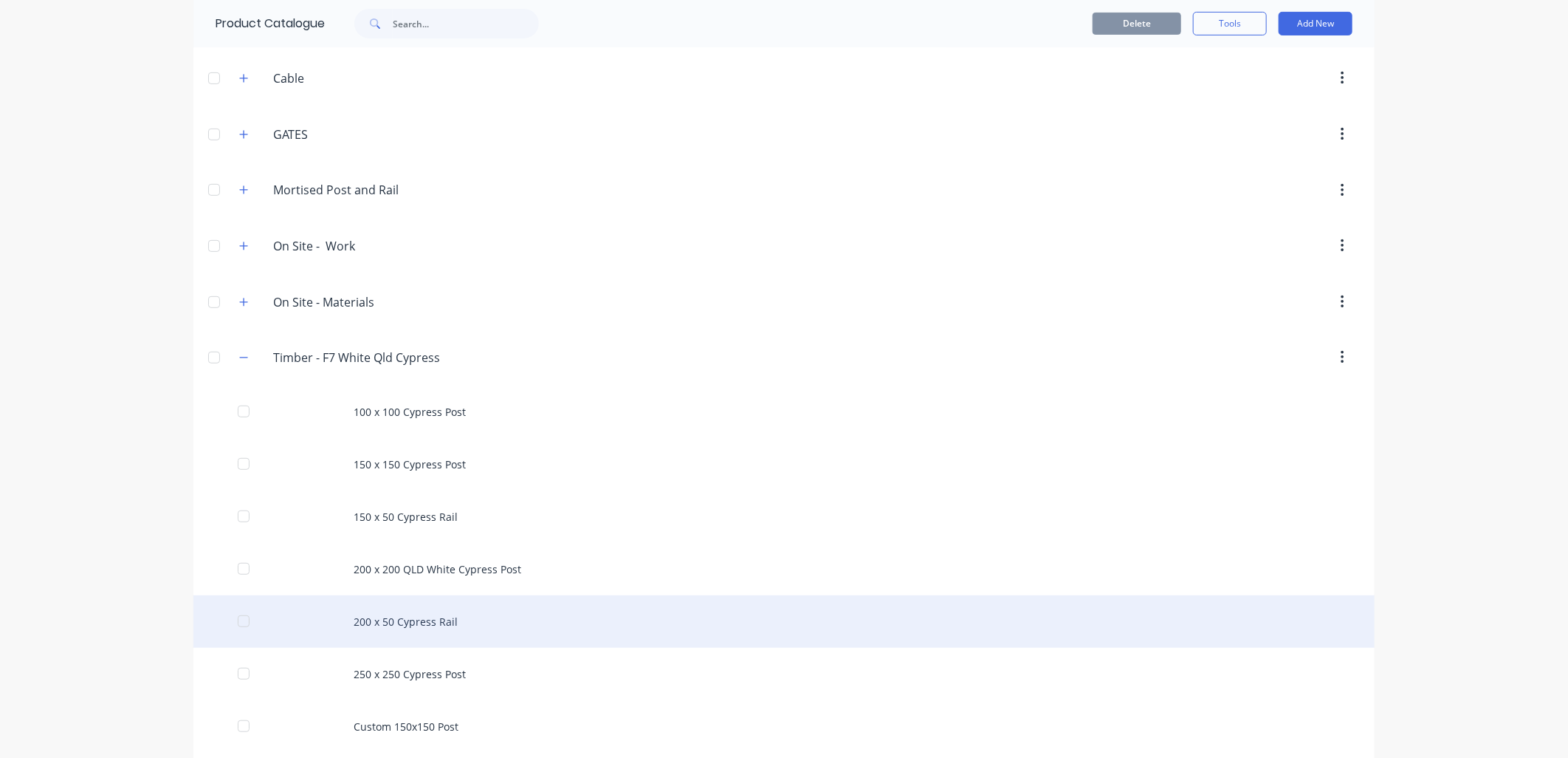
click at [406, 628] on div "200 x 50 Cypress Rail" at bounding box center [784, 621] width 1181 height 52
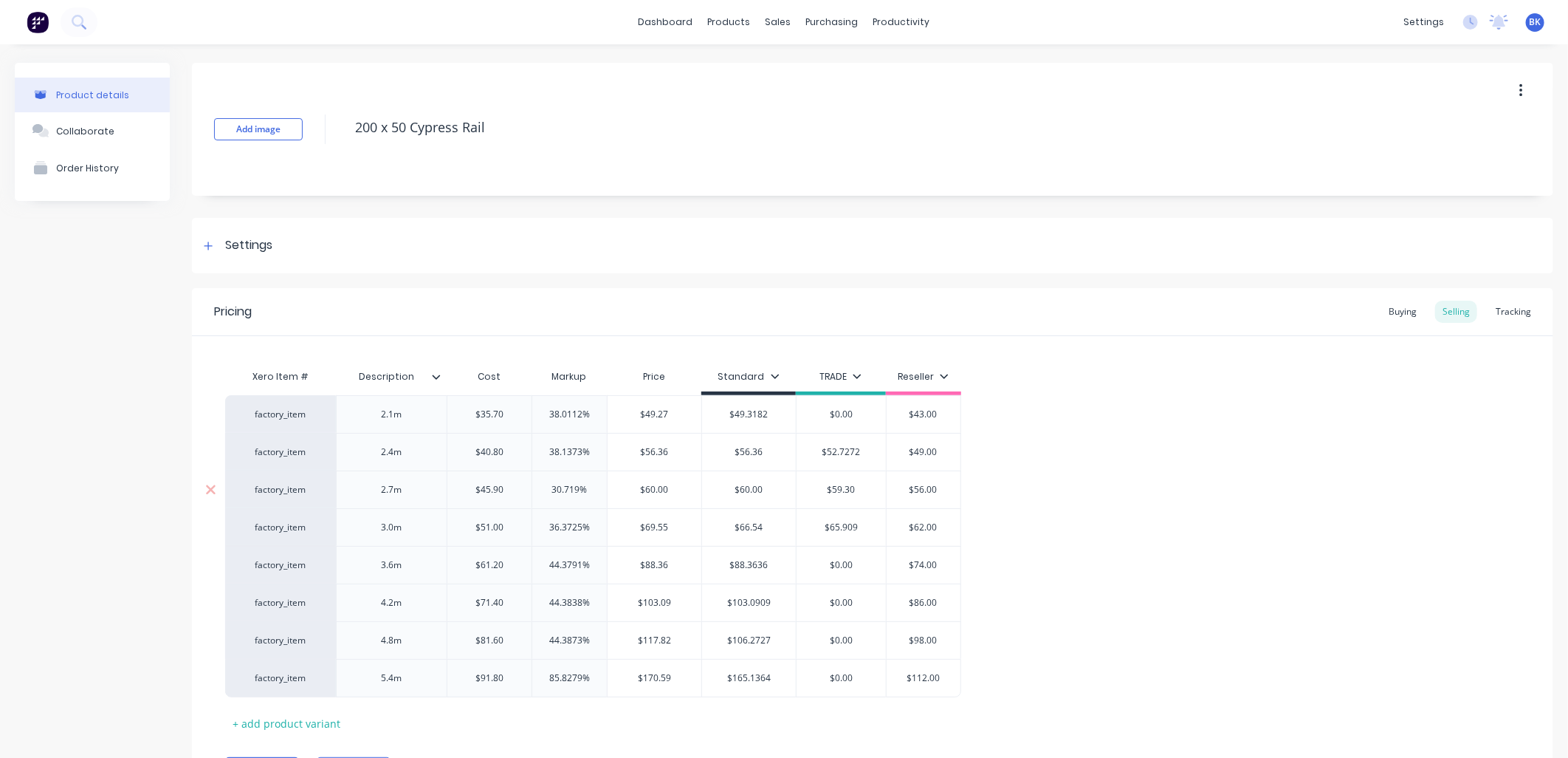
type textarea "x"
click at [1511, 300] on div "Tracking" at bounding box center [1514, 311] width 50 height 22
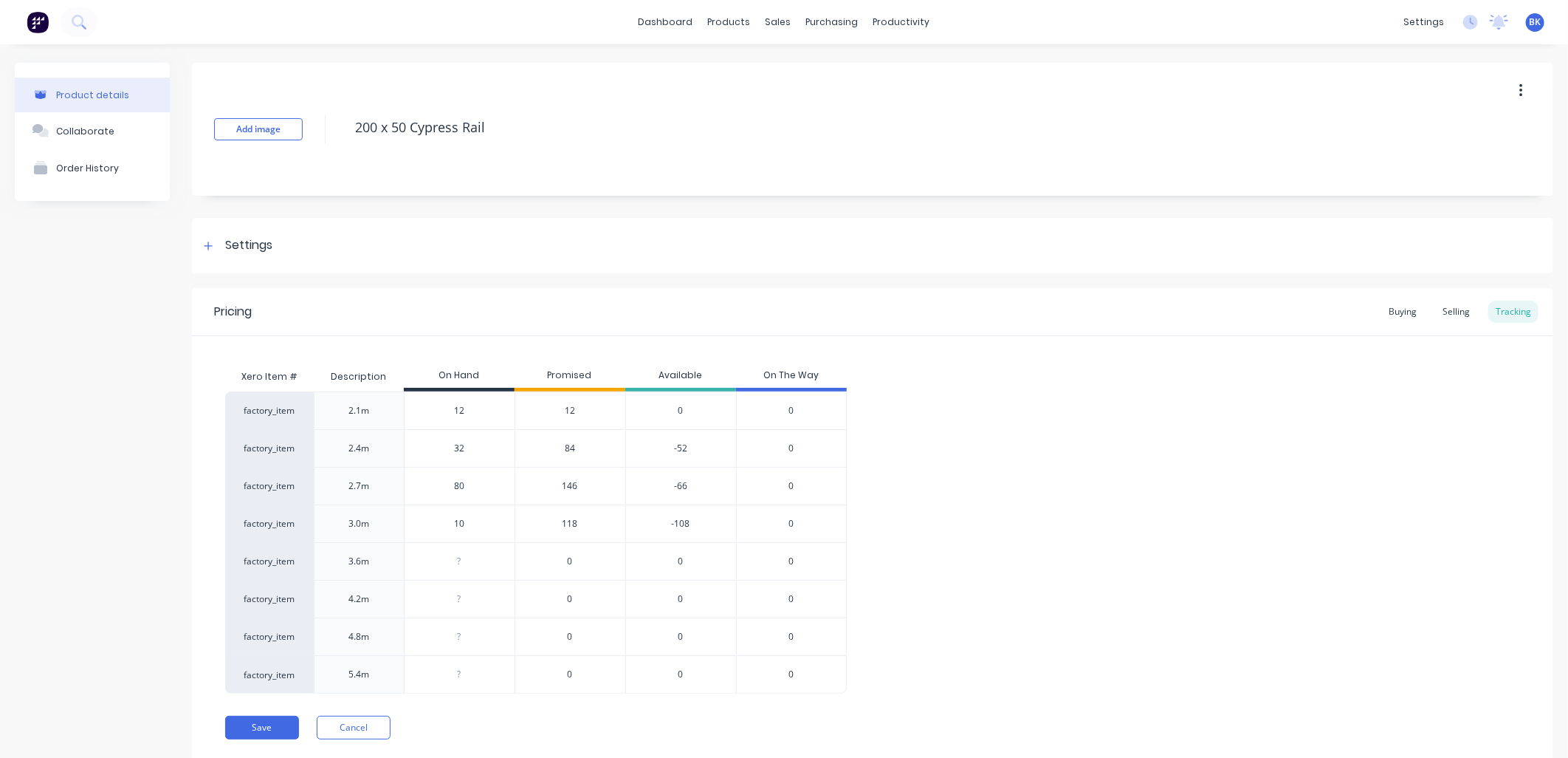
click at [573, 486] on span "146" at bounding box center [571, 487] width 16 height 14
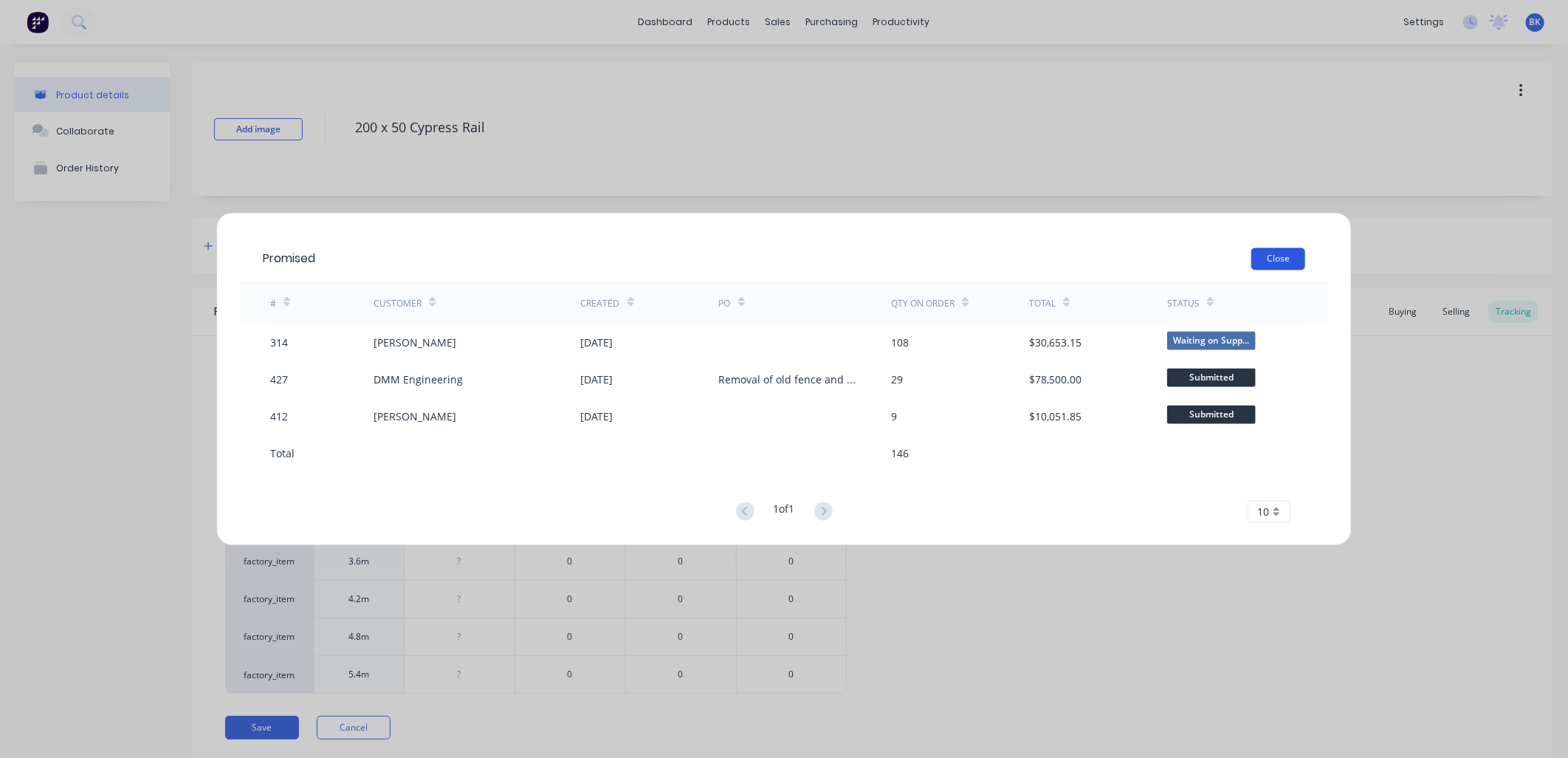
click at [1288, 253] on button "Close" at bounding box center [1279, 259] width 54 height 22
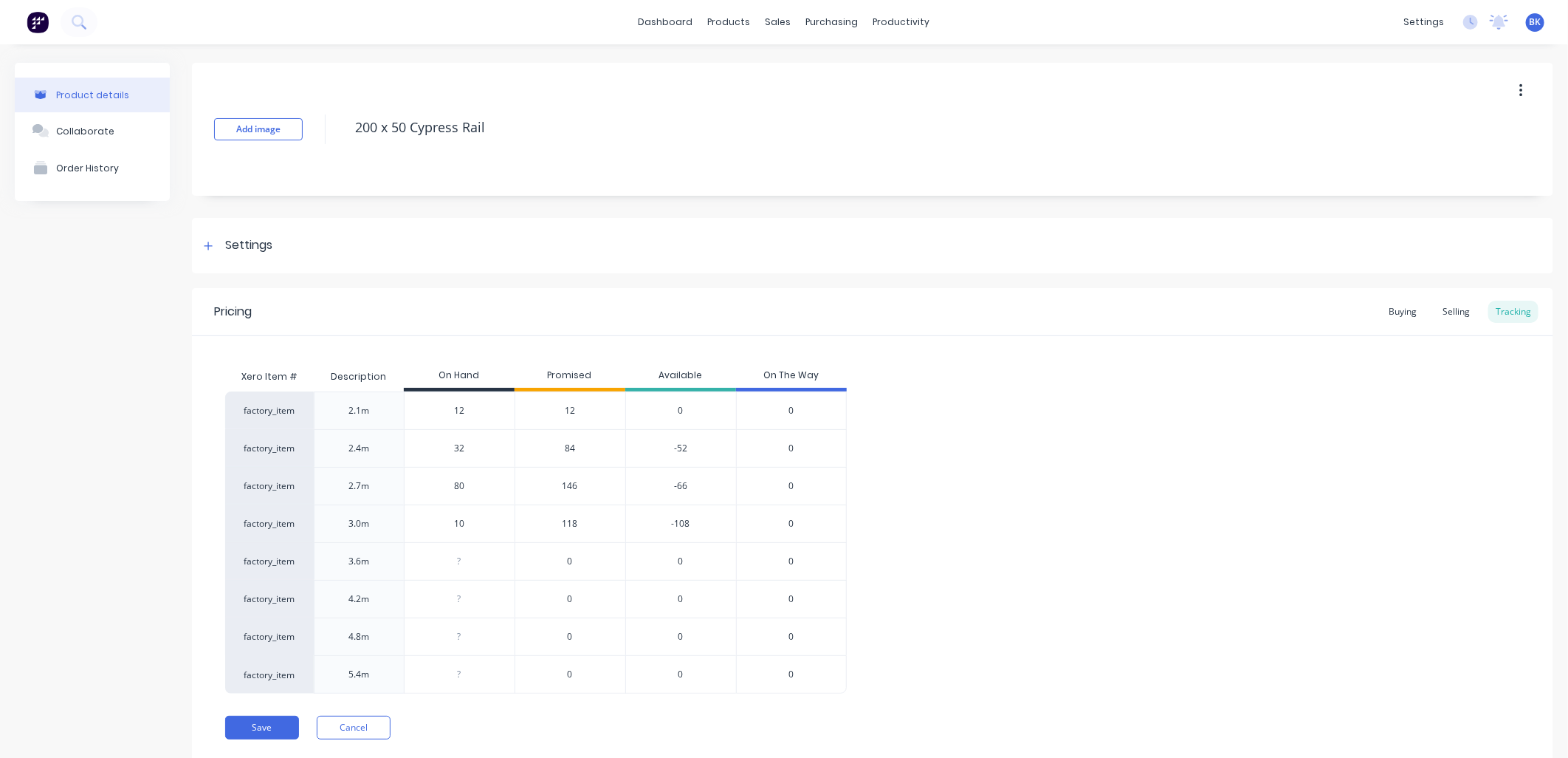
click at [569, 448] on span "84" at bounding box center [570, 449] width 11 height 14
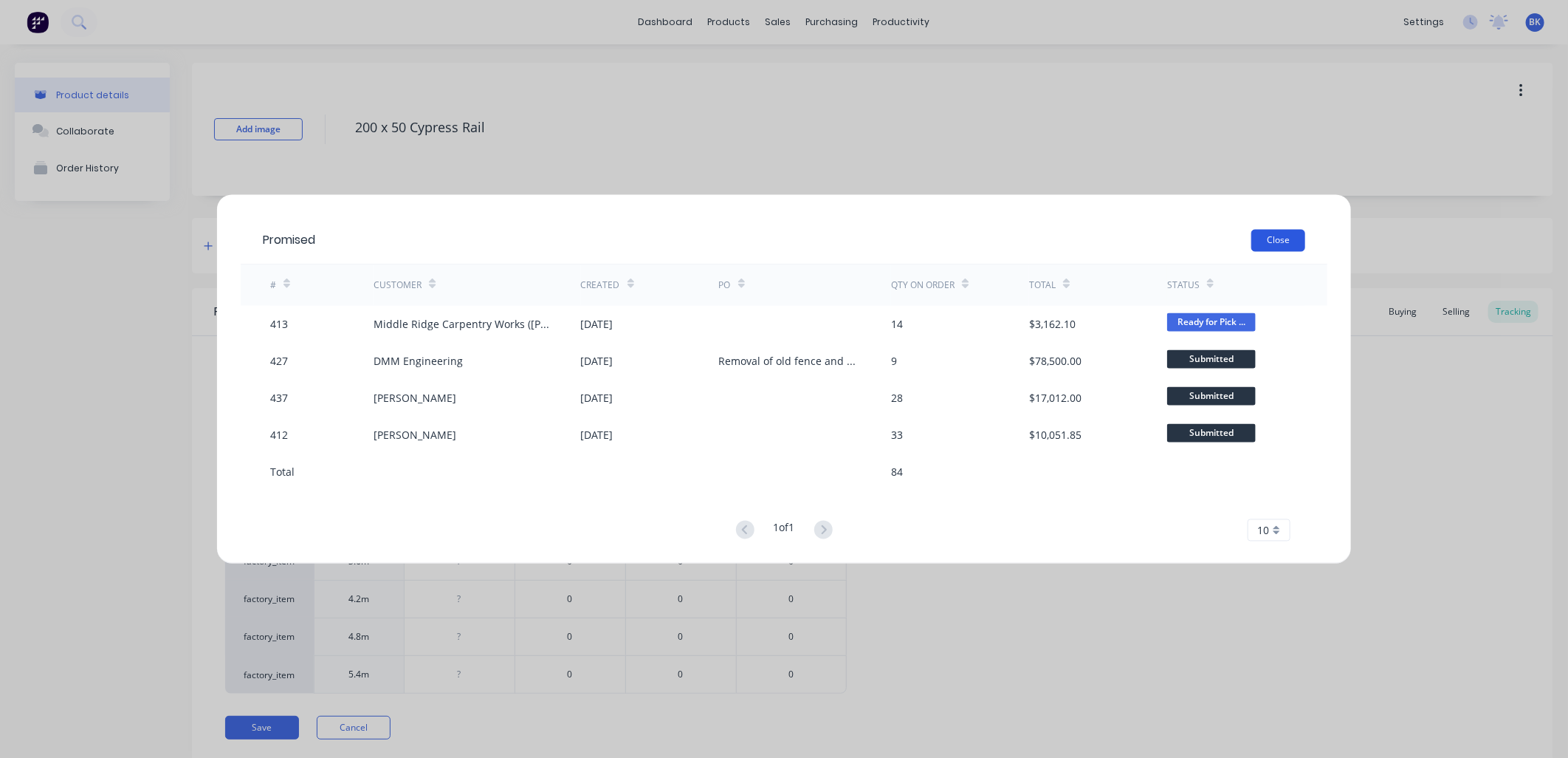
click at [1258, 242] on button "Close" at bounding box center [1279, 240] width 54 height 22
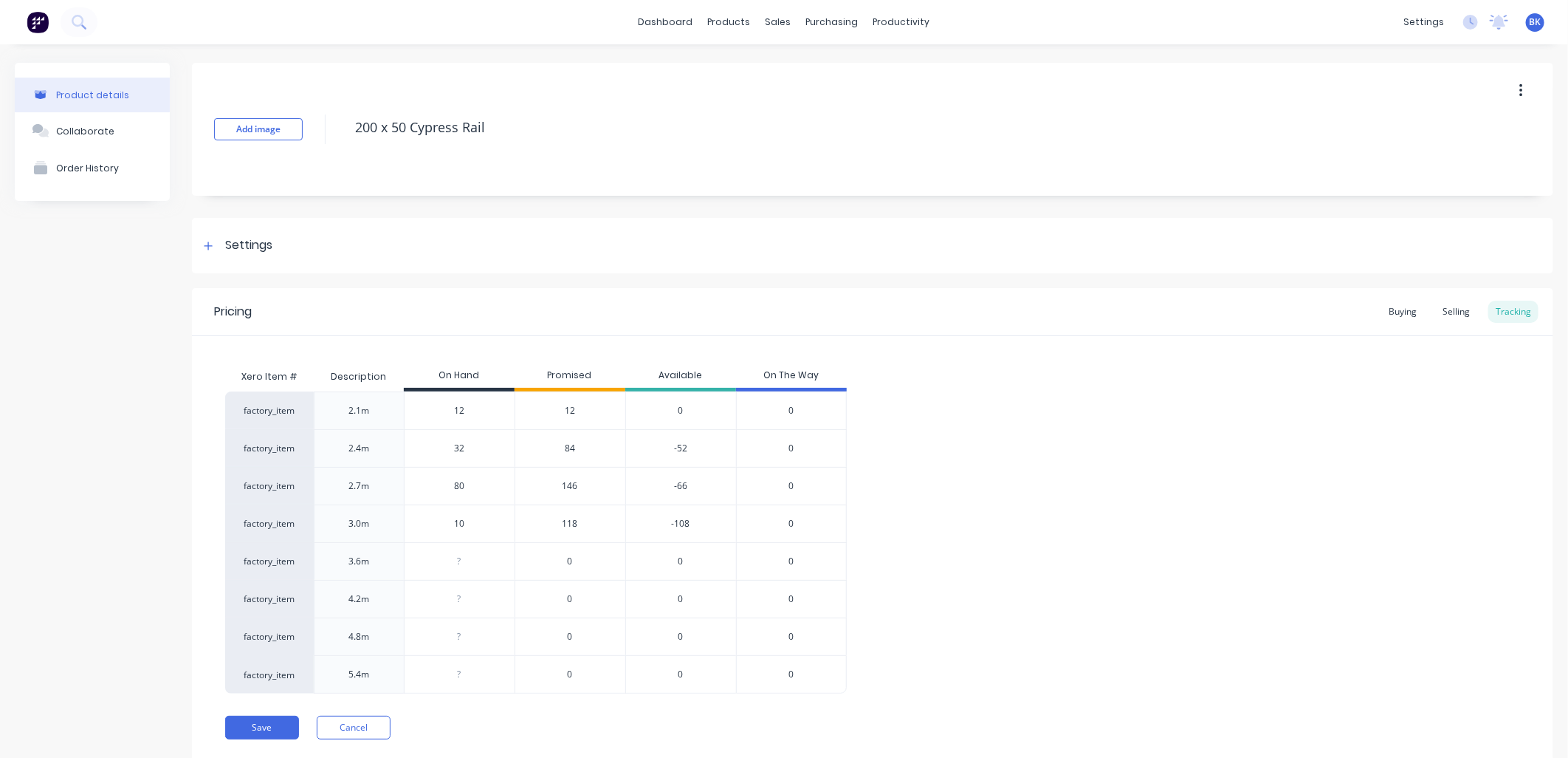
type input "32"
click at [460, 452] on input "32" at bounding box center [460, 449] width 110 height 14
click at [467, 453] on input "32" at bounding box center [460, 449] width 110 height 14
click at [567, 454] on span "84" at bounding box center [570, 449] width 11 height 14
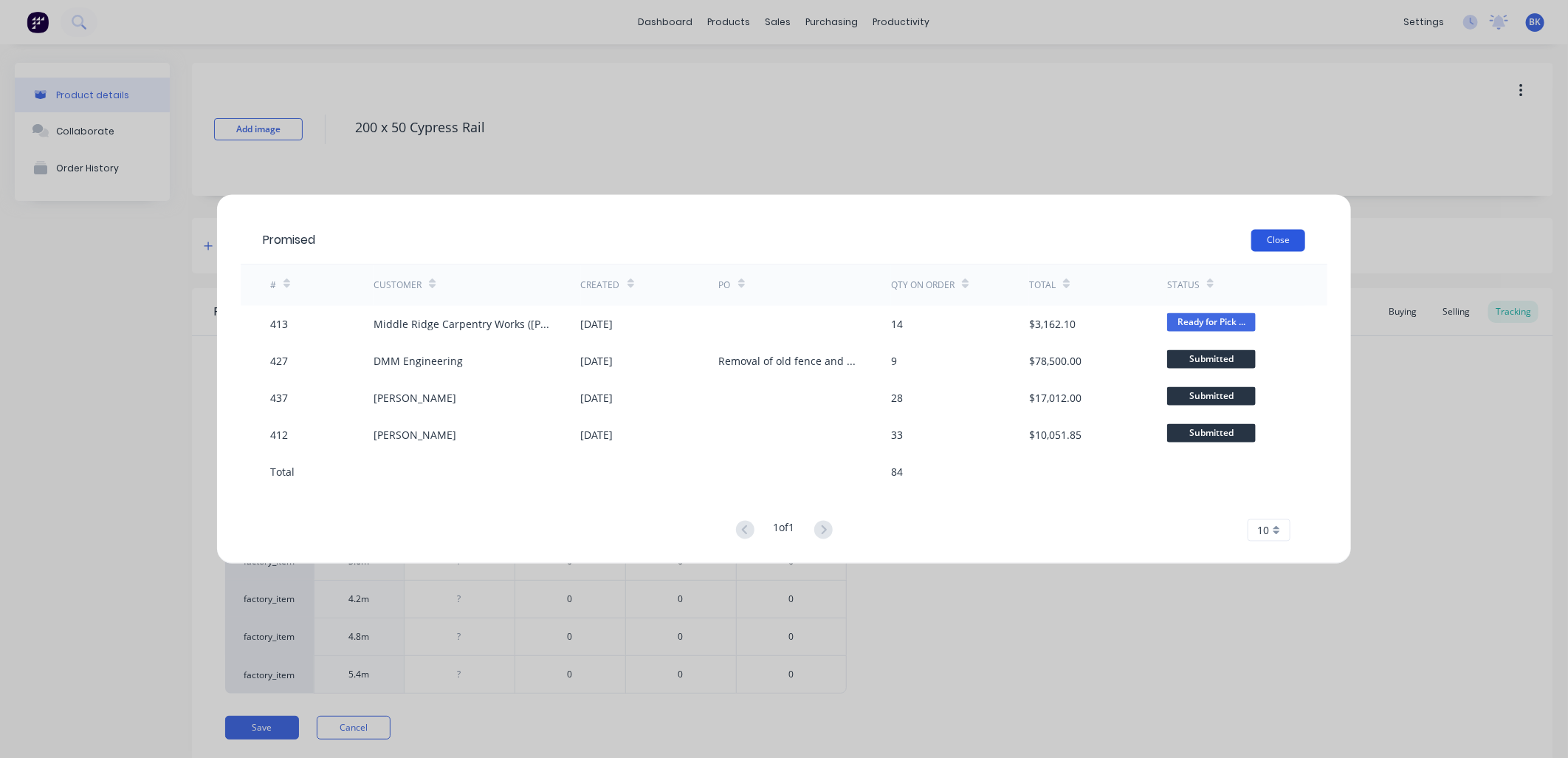
click at [1260, 244] on button "Close" at bounding box center [1279, 240] width 54 height 22
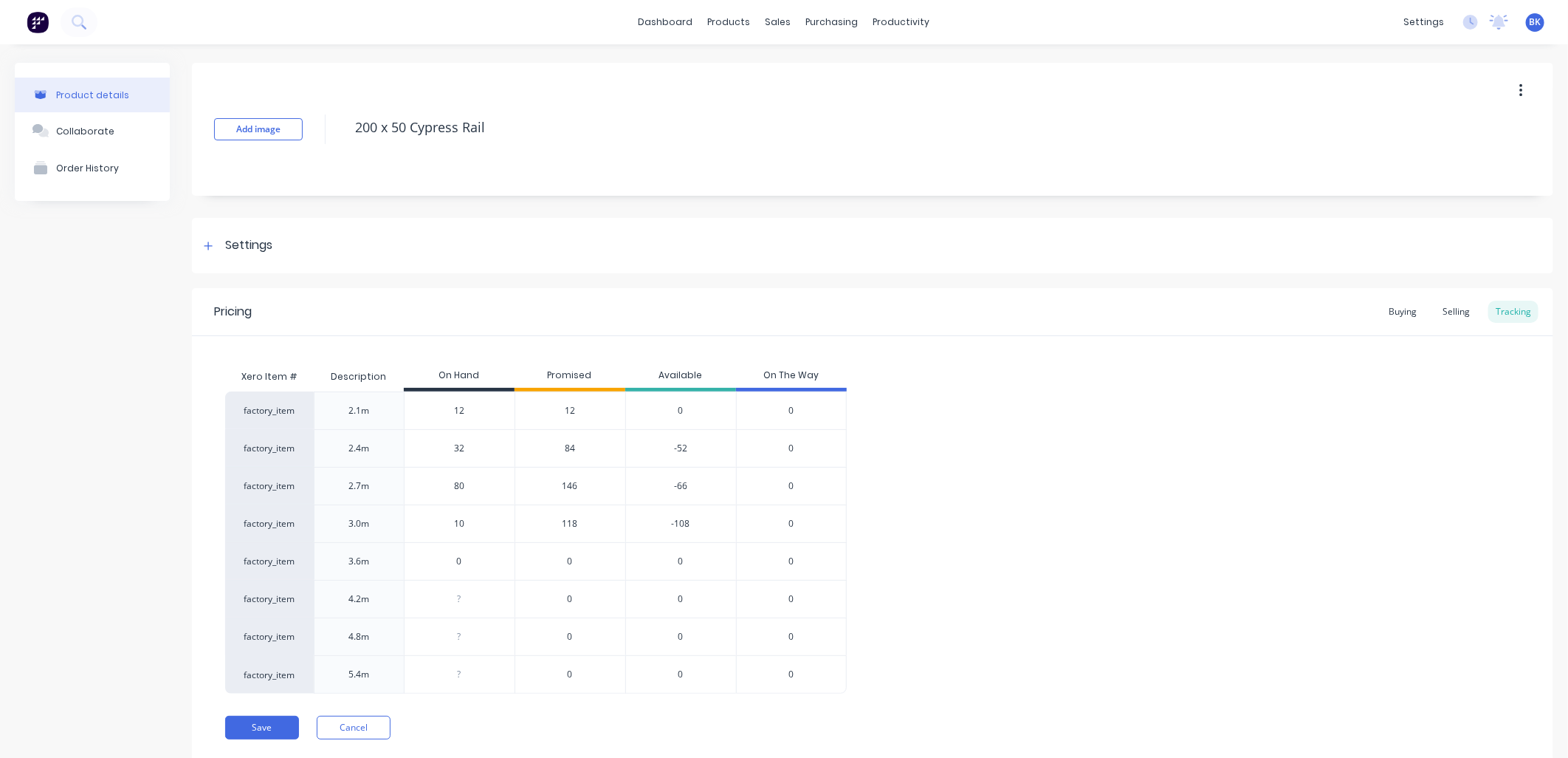
click at [470, 554] on input "0" at bounding box center [460, 561] width 110 height 14
type input "02"
type textarea "x"
type input "02"
click at [0, 538] on html "dashboard products sales purchasing productivity dashboard products Product Cat…" at bounding box center [784, 379] width 1568 height 758
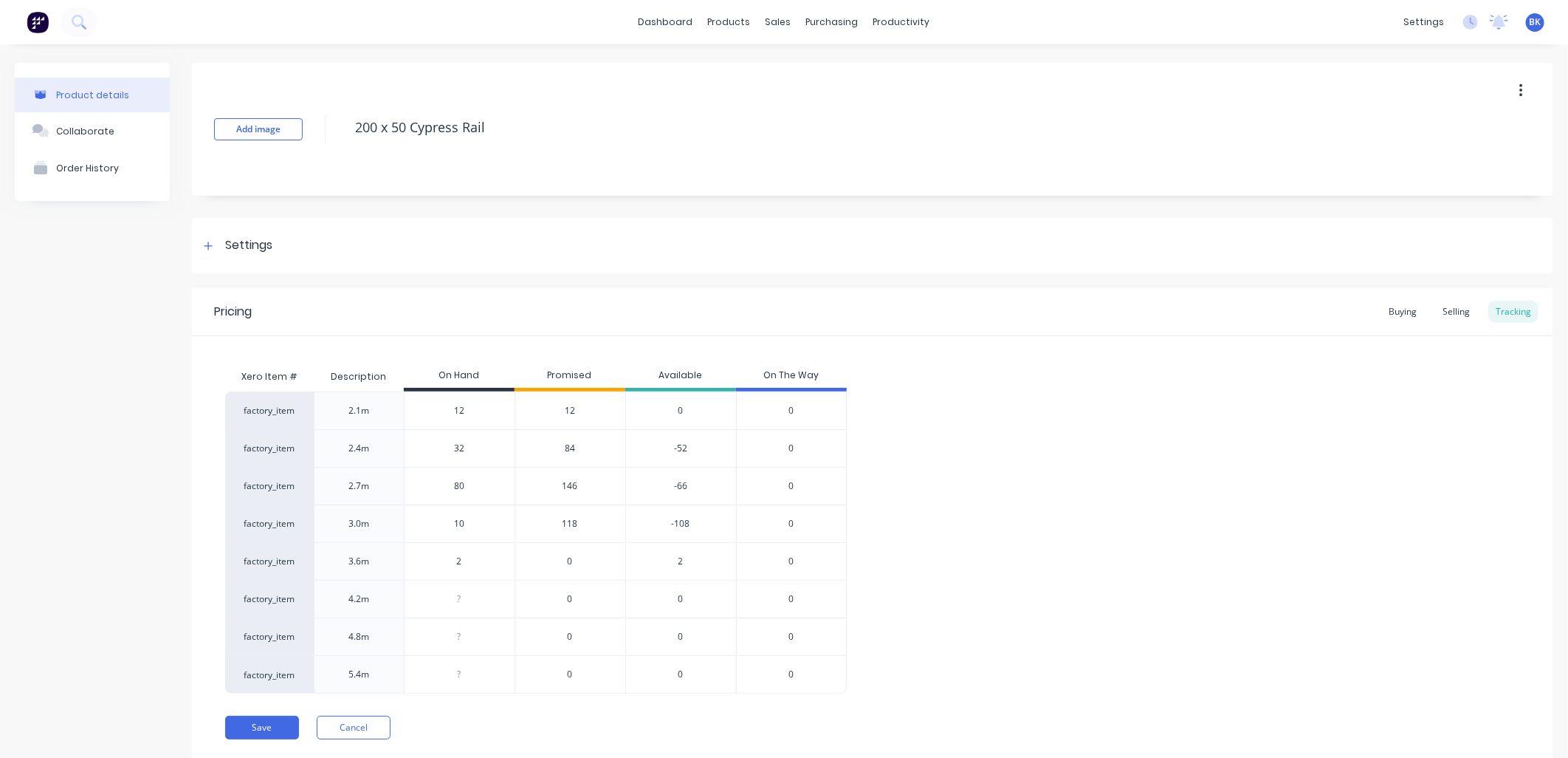
click at [566, 451] on span "84" at bounding box center [570, 449] width 11 height 14
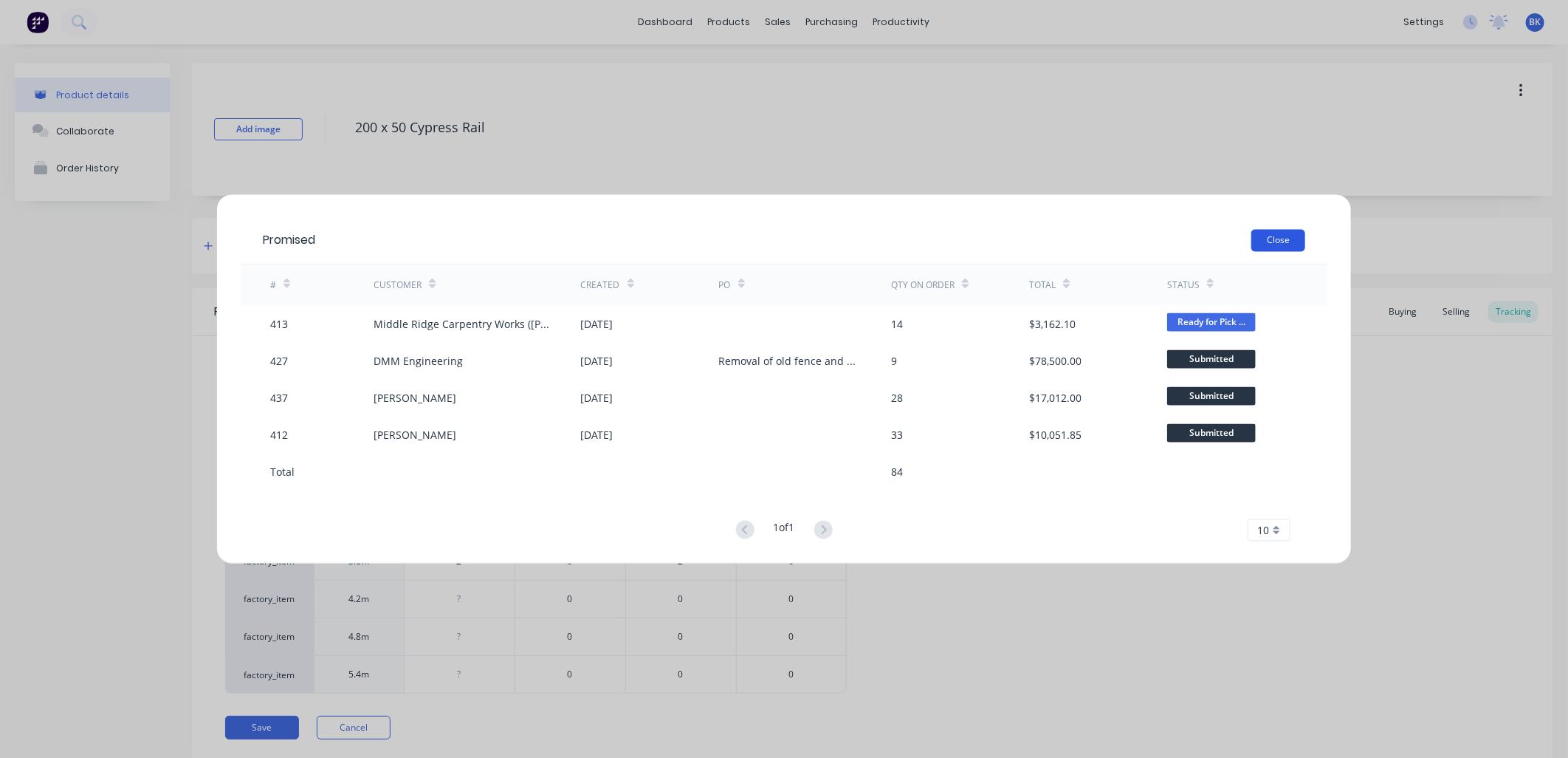
click at [1268, 240] on button "Close" at bounding box center [1279, 240] width 54 height 22
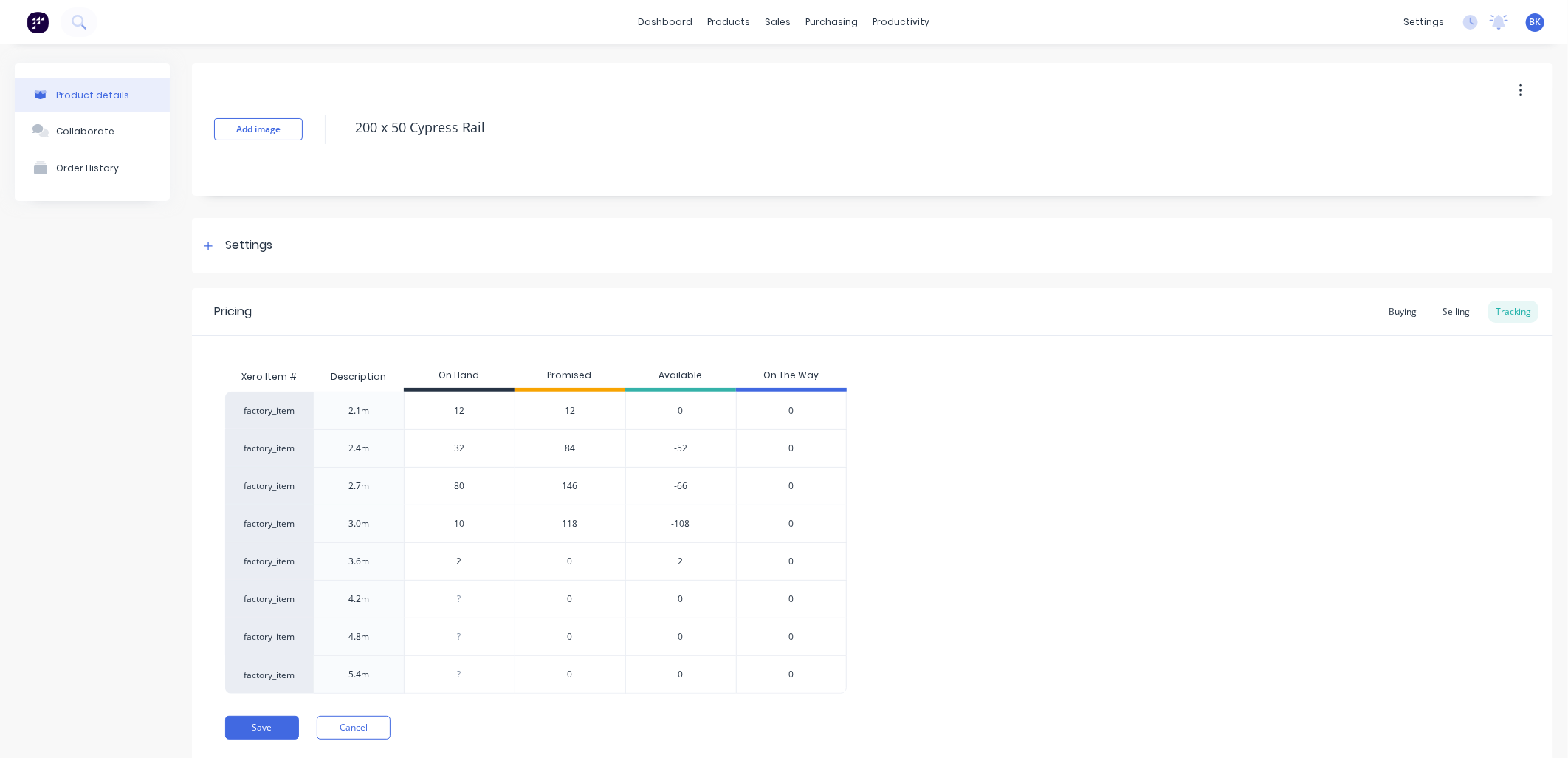
click at [571, 452] on span "84" at bounding box center [570, 449] width 11 height 14
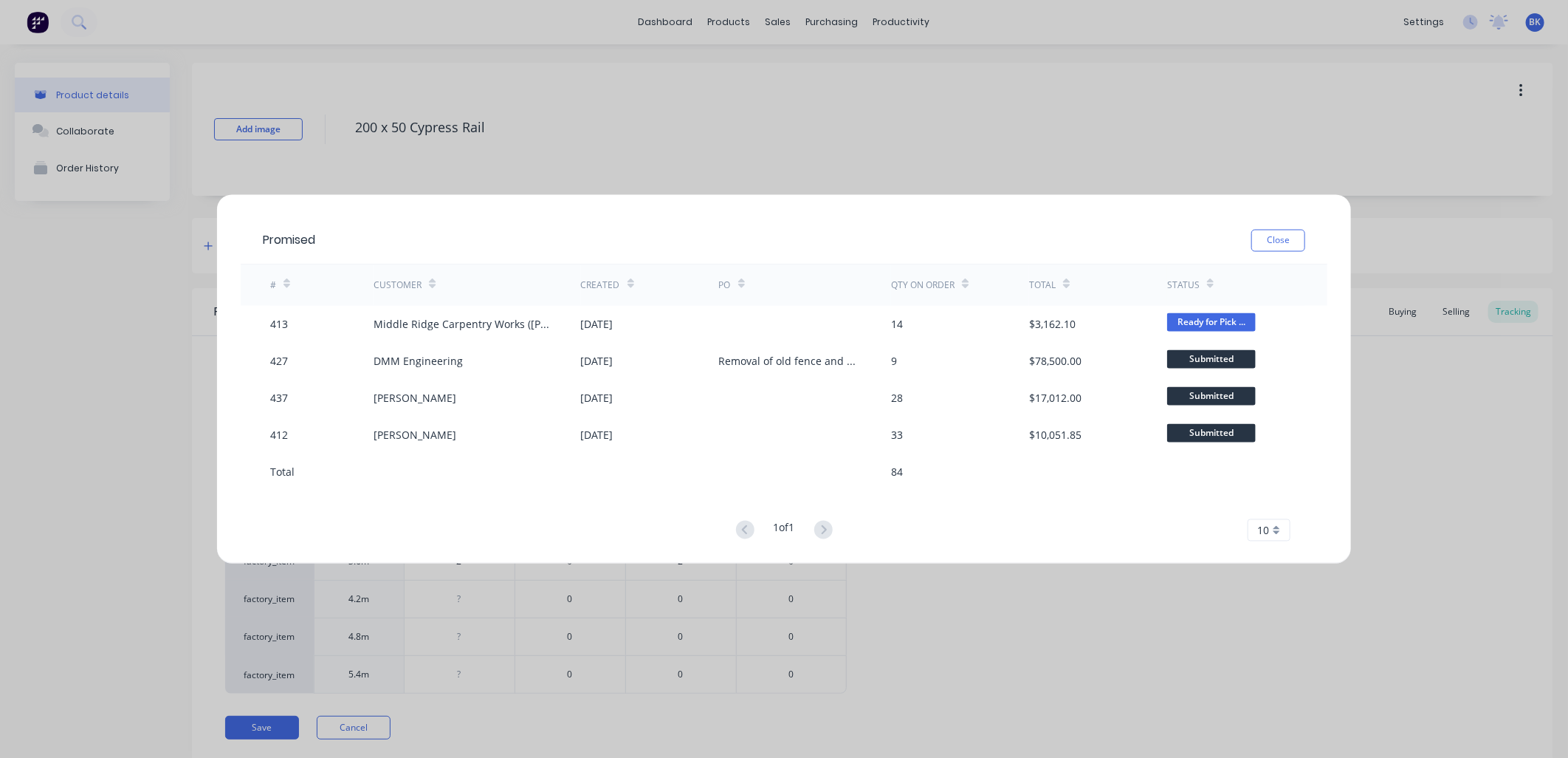
click at [781, 49] on div "Promised Close # Customer Created PO Qty on order Total Status 413 Middle Ridge…" at bounding box center [784, 379] width 1568 height 758
click at [1261, 250] on div "Close" at bounding box center [1279, 240] width 54 height 22
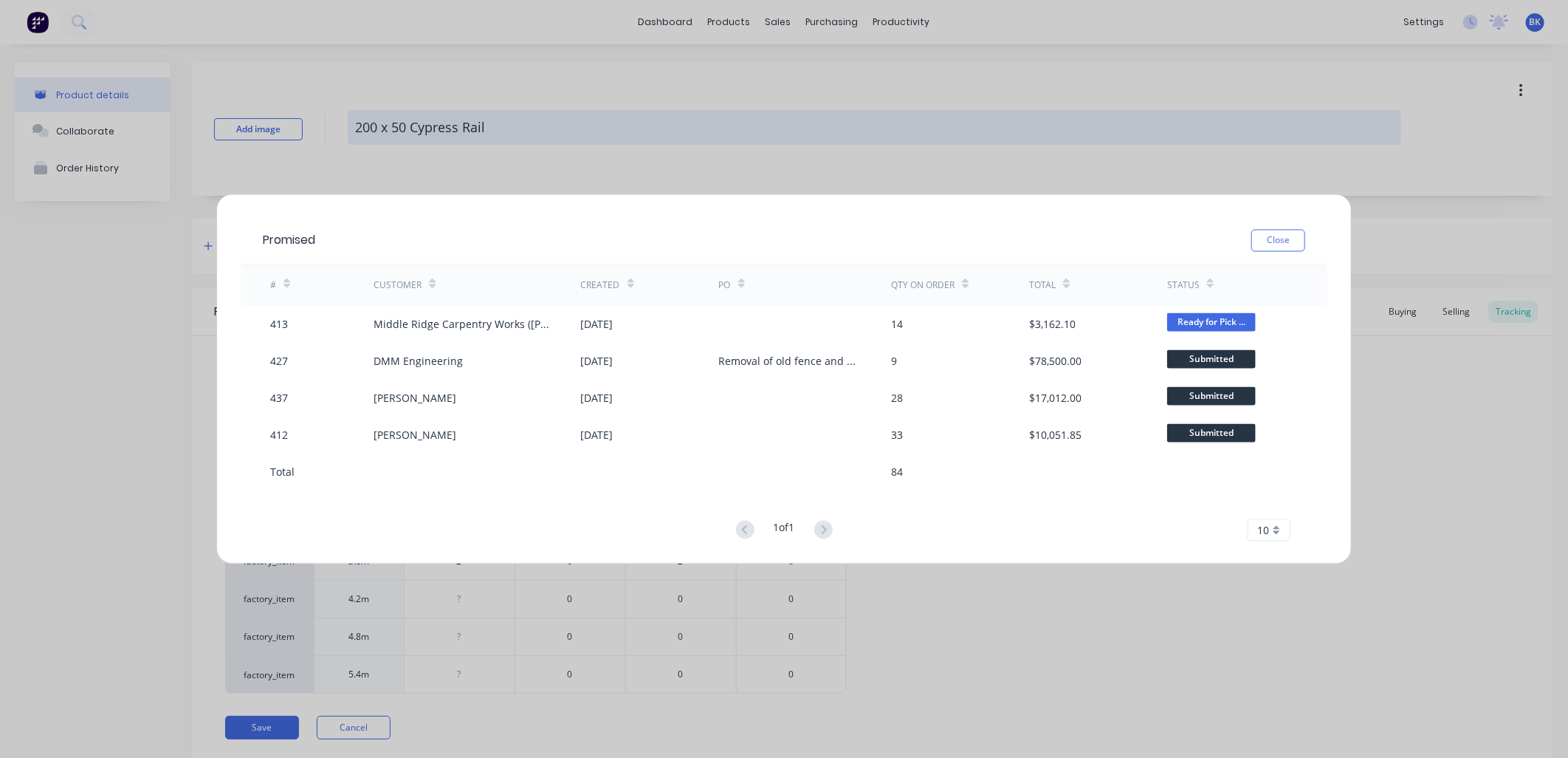
drag, startPoint x: 1261, startPoint y: 245, endPoint x: 985, endPoint y: 135, distance: 297.1
click at [1259, 244] on button "Close" at bounding box center [1279, 240] width 54 height 22
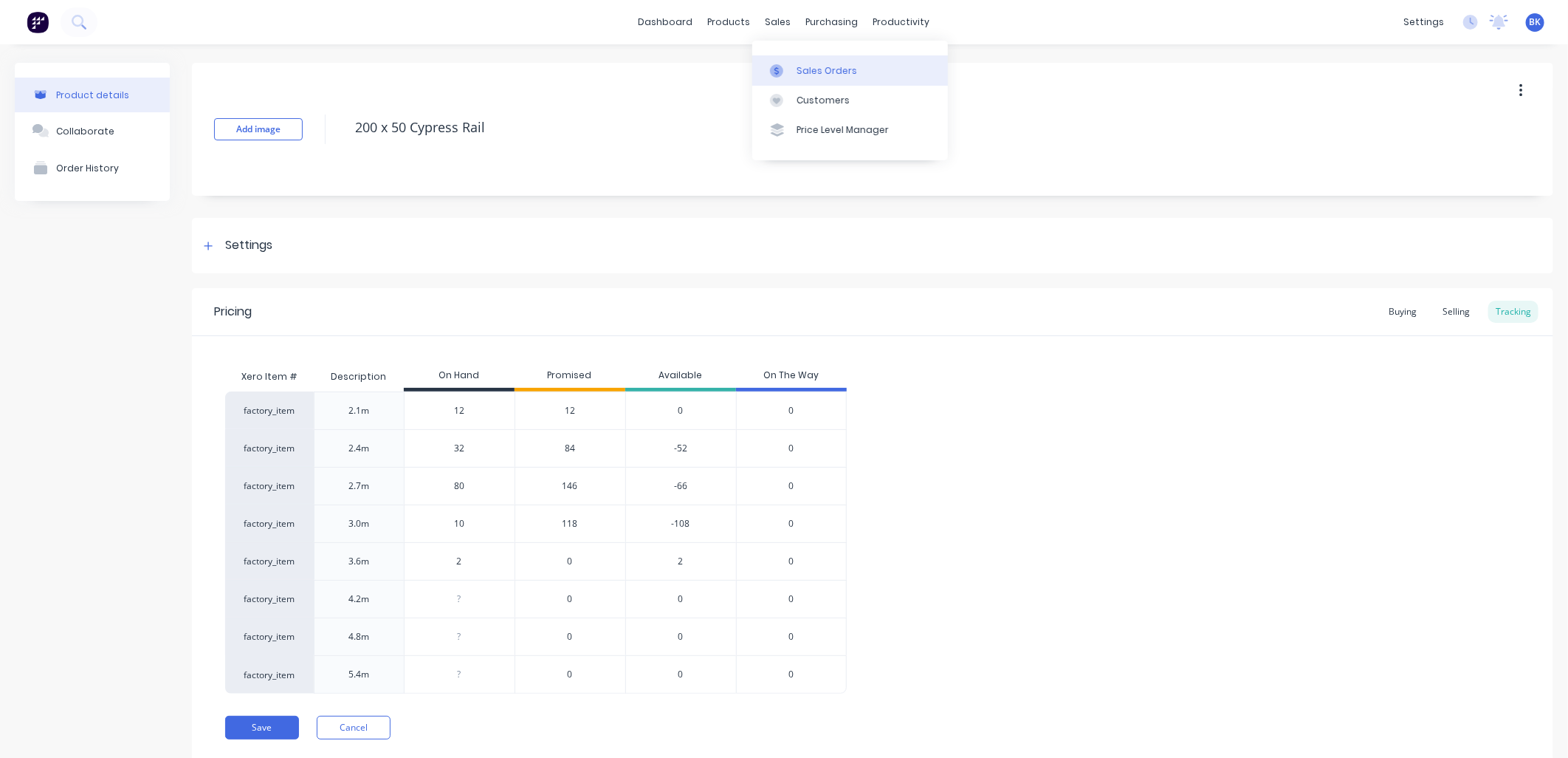
click at [807, 69] on div "Sales Orders" at bounding box center [827, 71] width 60 height 14
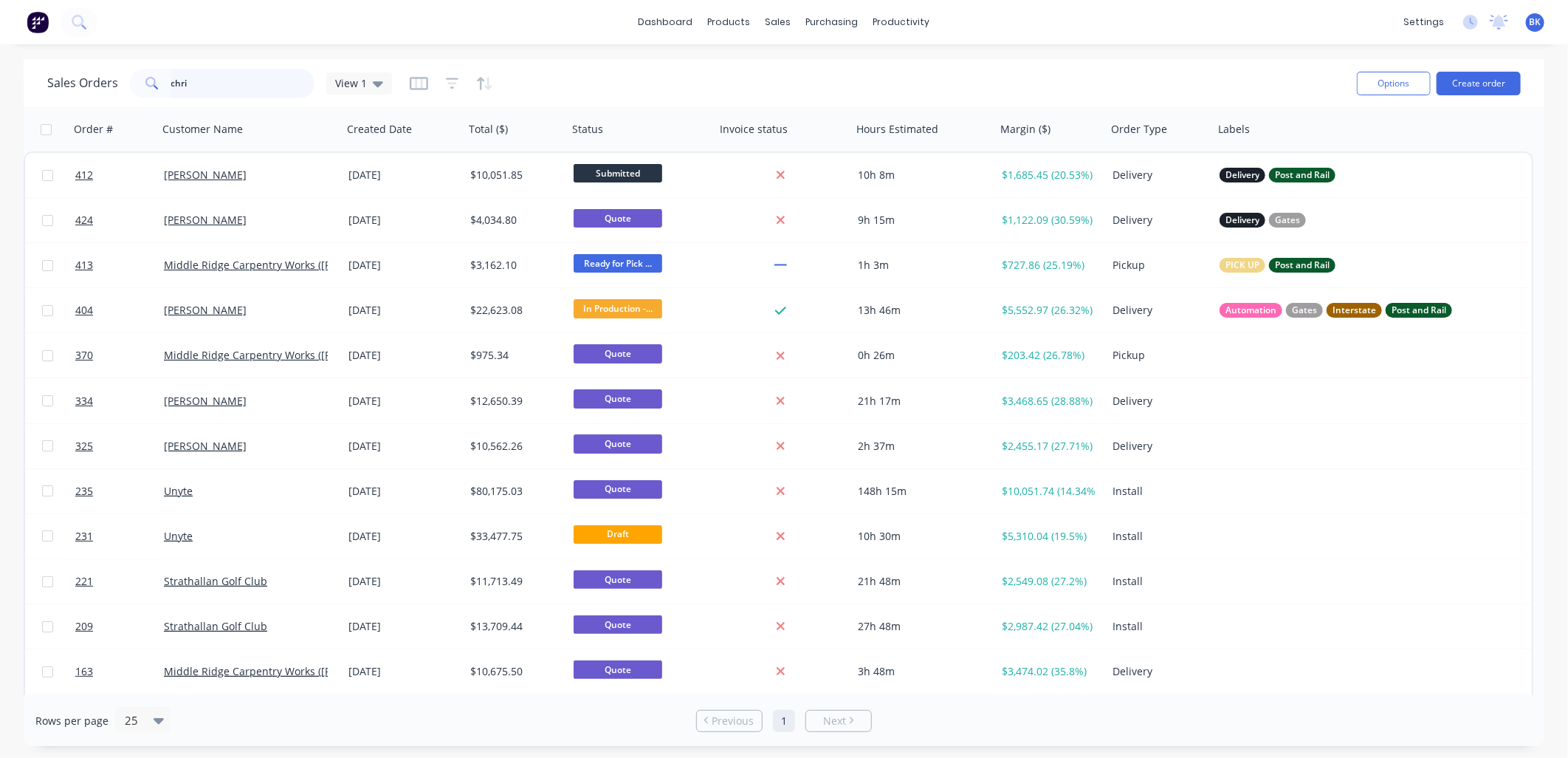
click at [191, 89] on input "chri" at bounding box center [243, 83] width 144 height 29
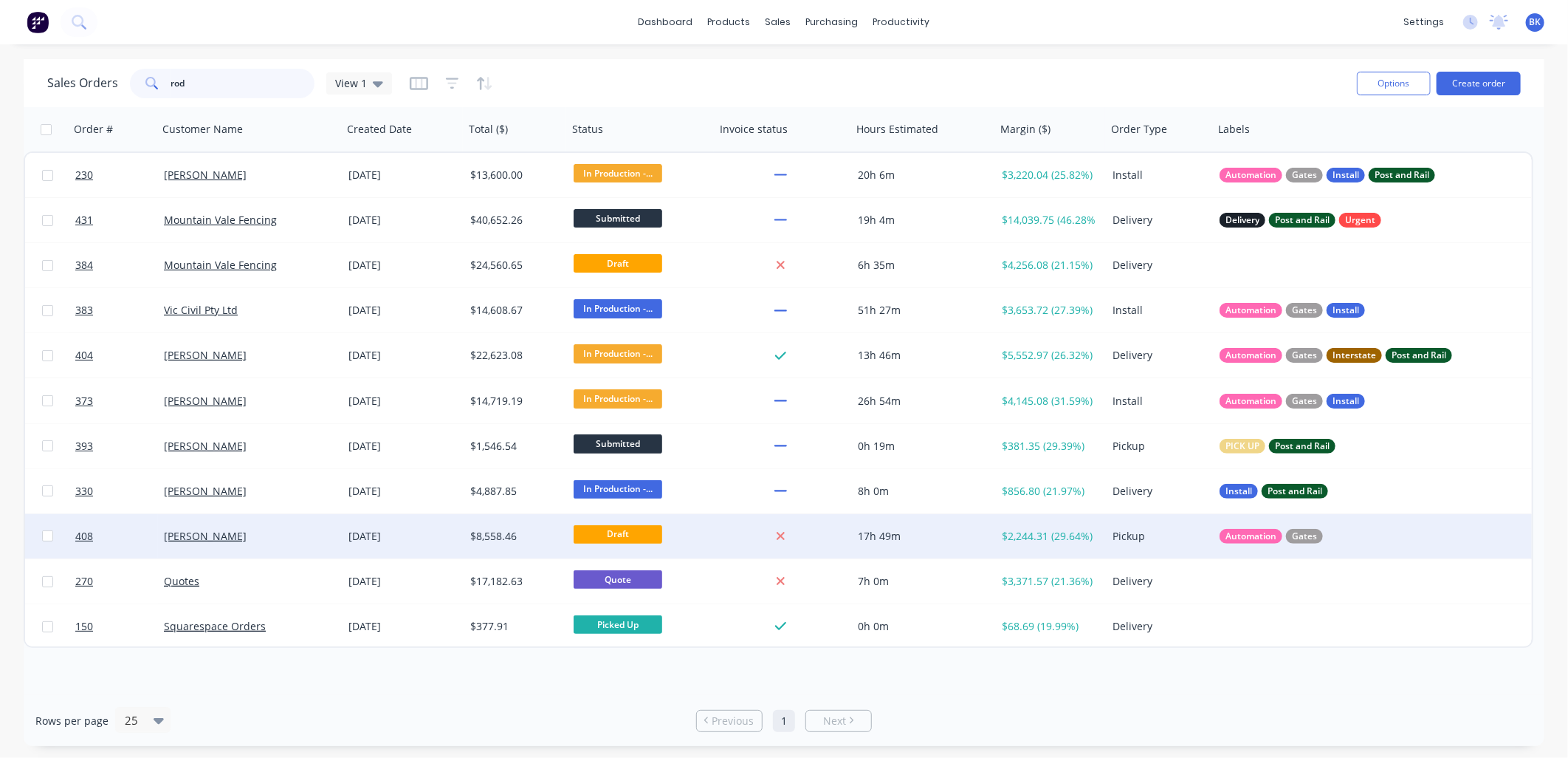
type input "rod"
click at [267, 529] on div "[PERSON_NAME]" at bounding box center [245, 536] width 164 height 15
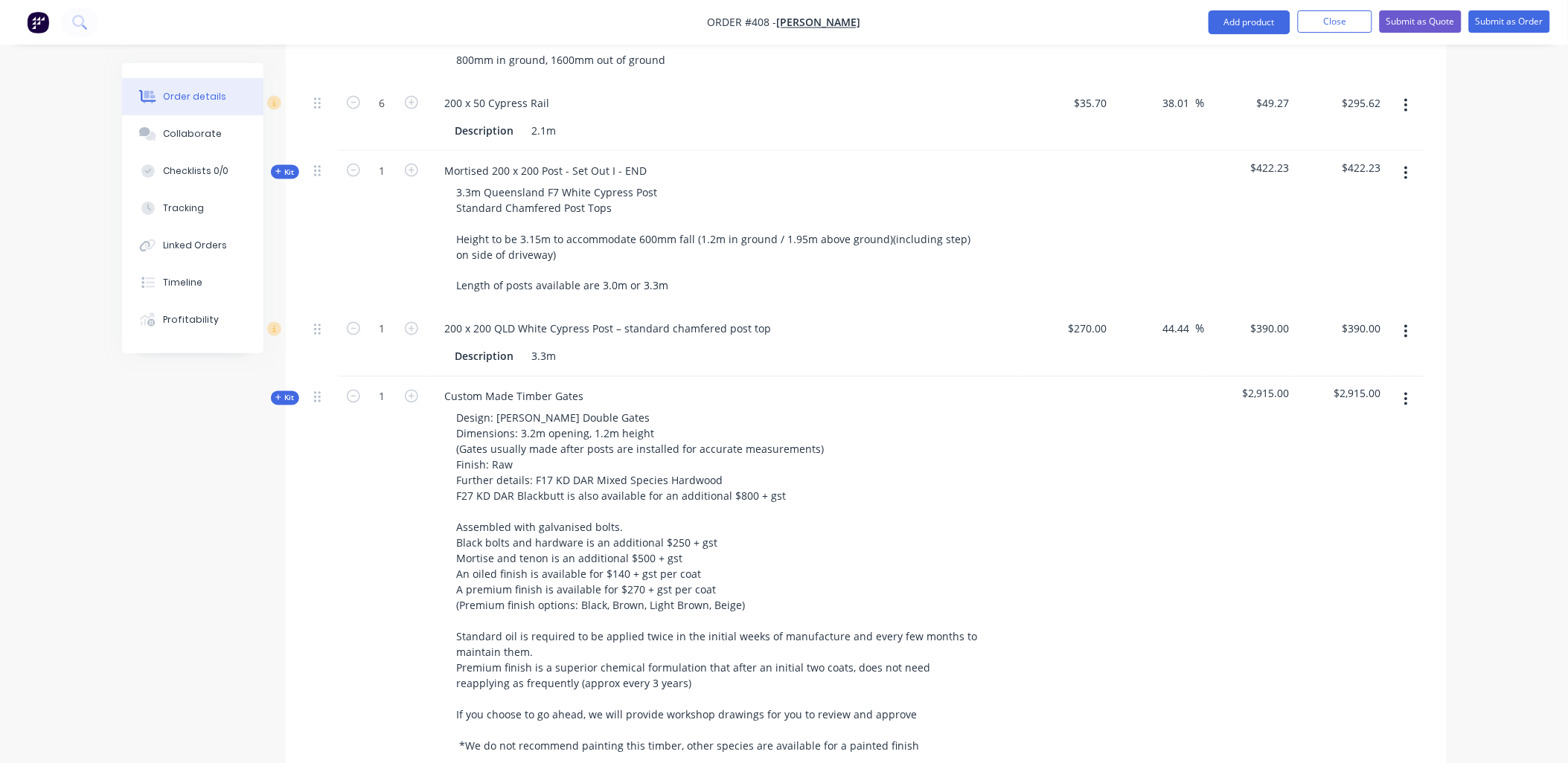
scroll to position [742, 0]
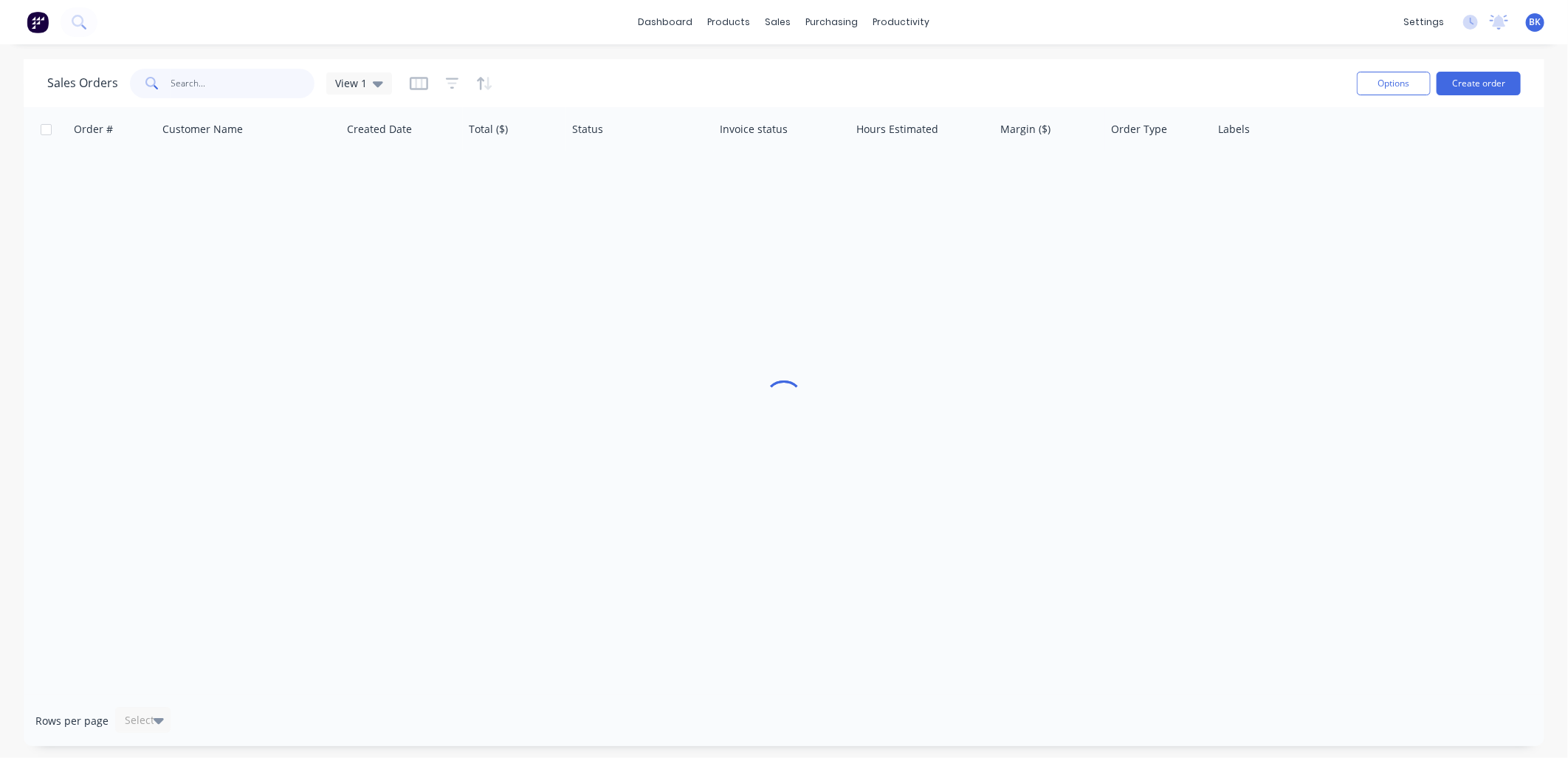
click at [239, 79] on input "text" at bounding box center [243, 83] width 144 height 29
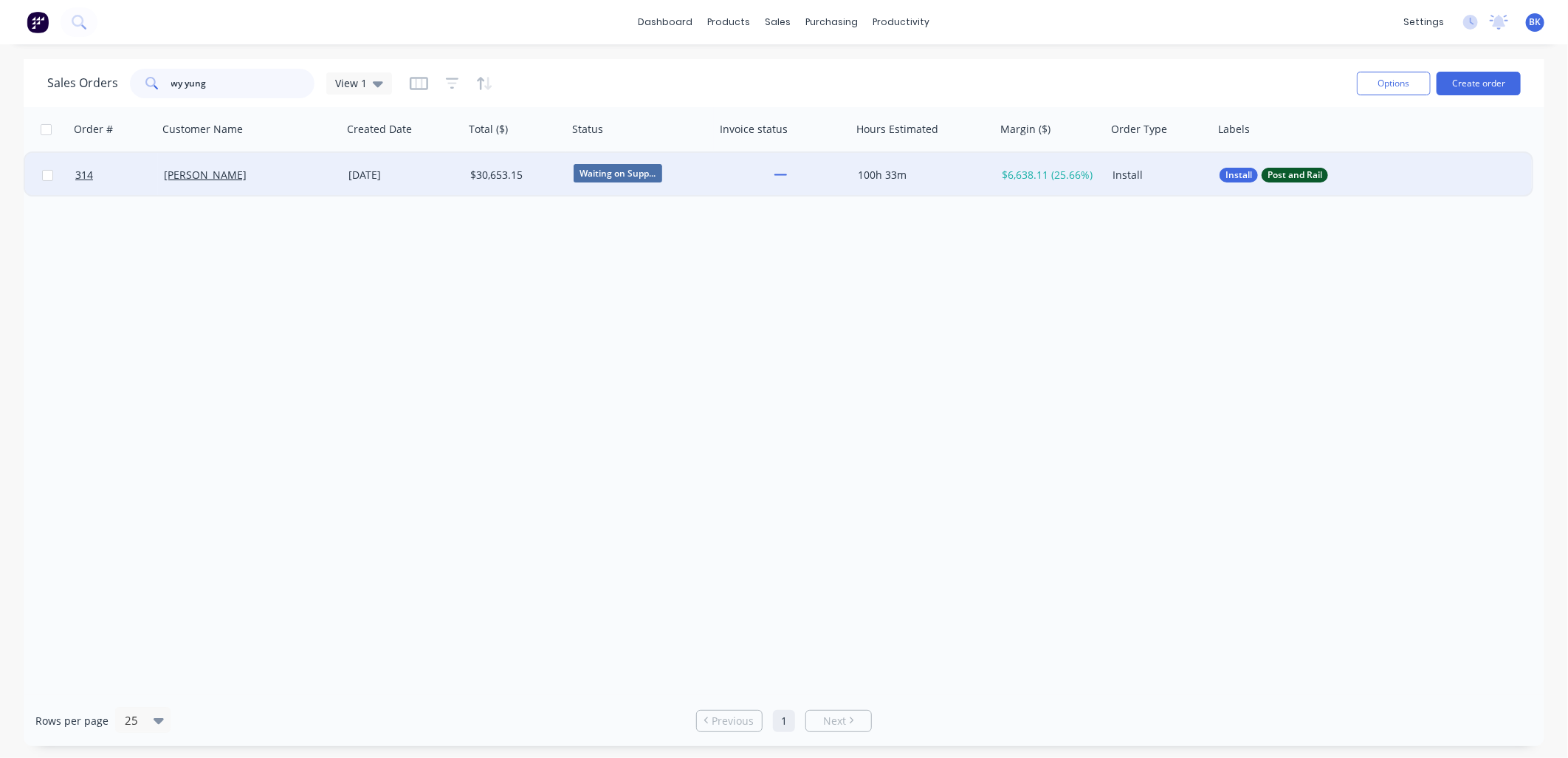
type input "wy yung"
click at [297, 177] on div "[PERSON_NAME]" at bounding box center [245, 174] width 164 height 15
